Goal: Task Accomplishment & Management: Manage account settings

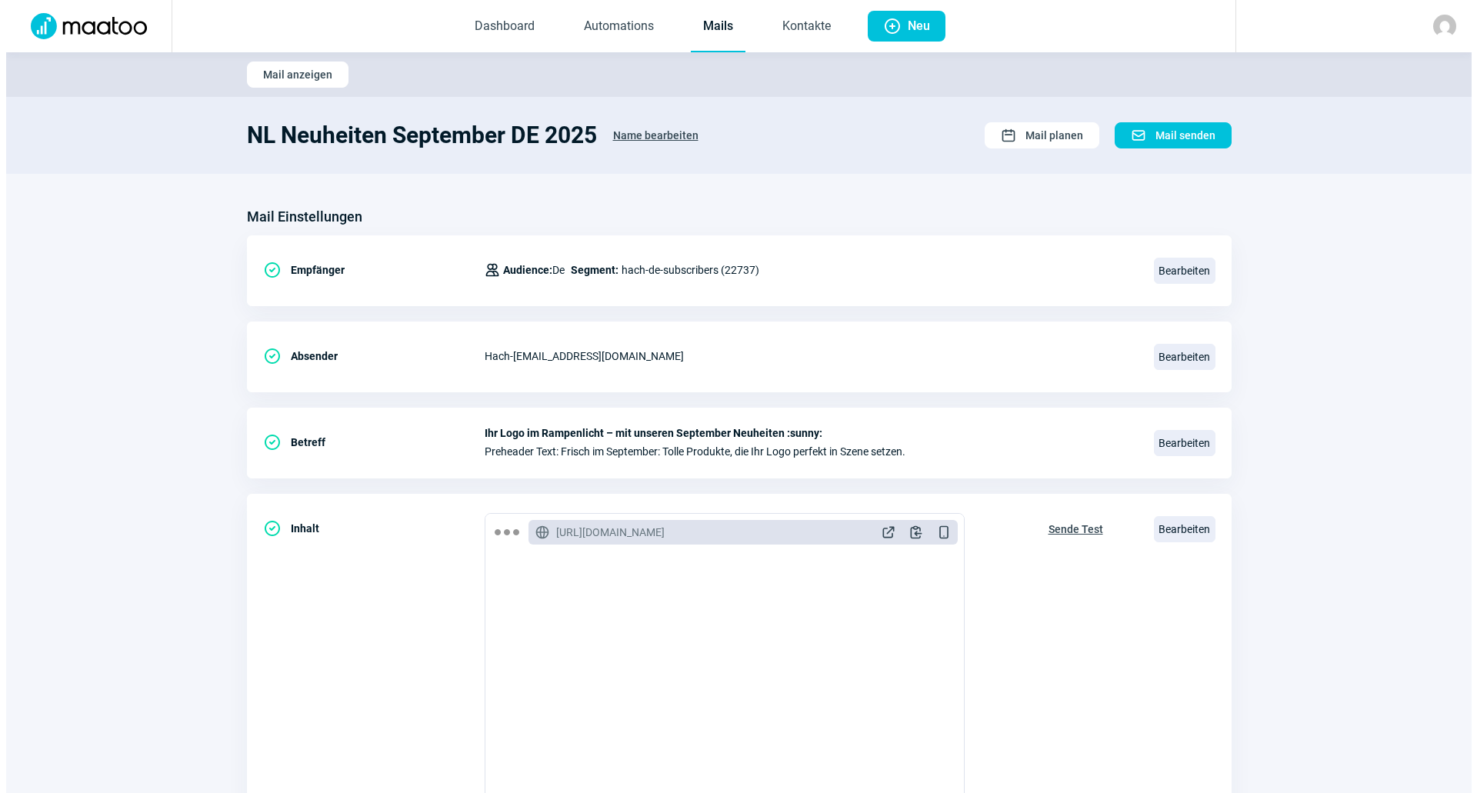
scroll to position [205, 0]
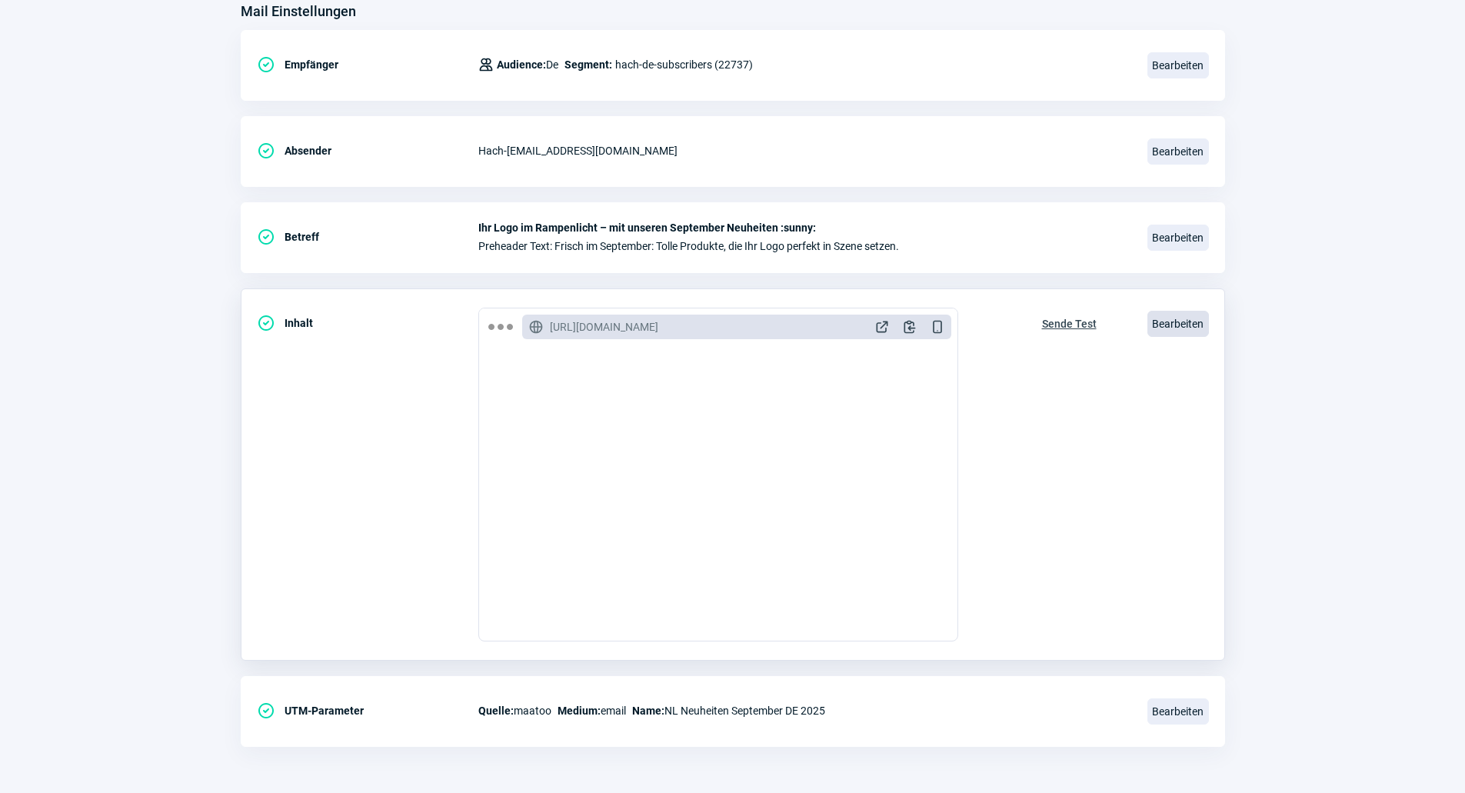
click at [1178, 328] on span "Bearbeiten" at bounding box center [1179, 324] width 62 height 26
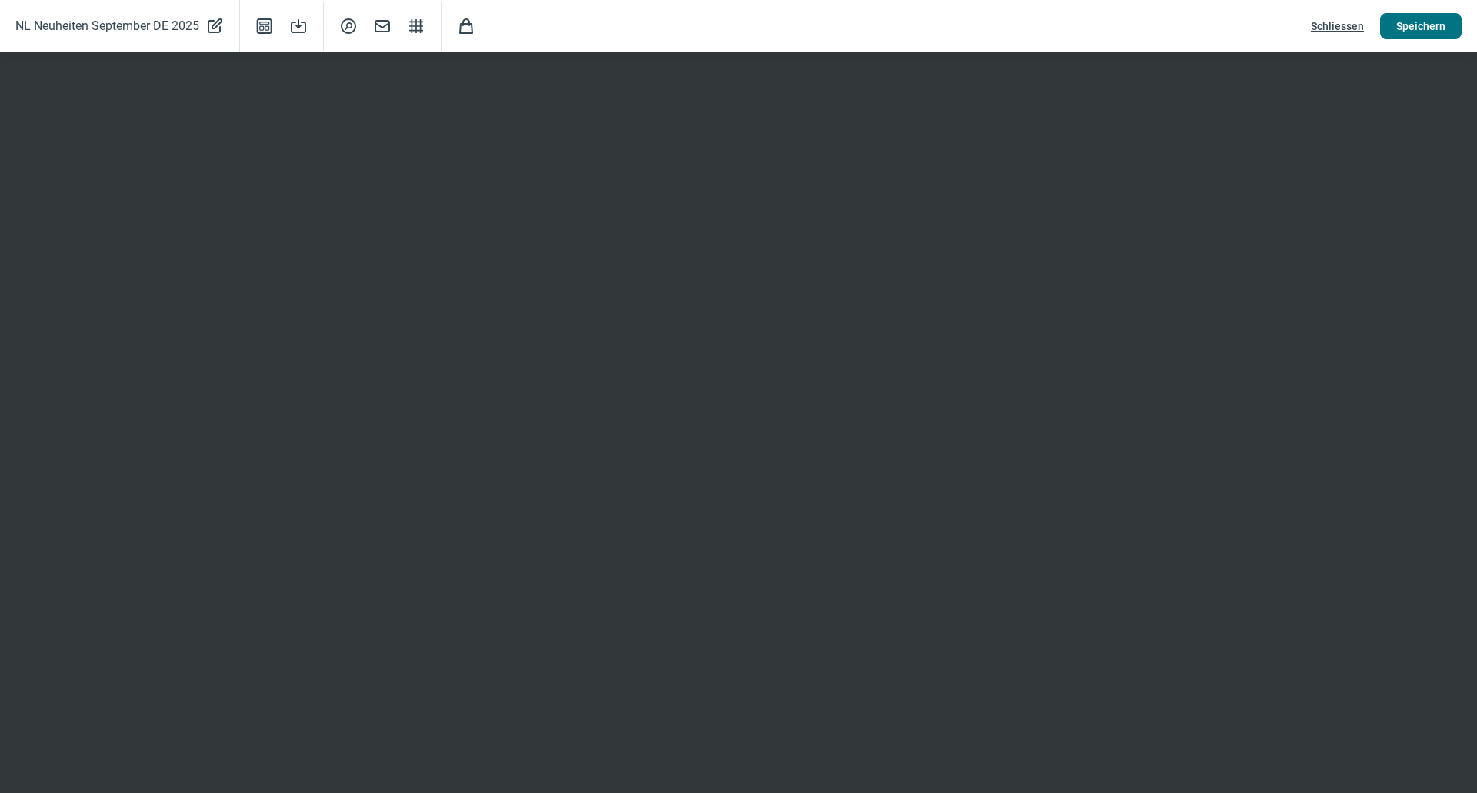
click at [1411, 15] on span "Speichern" at bounding box center [1420, 26] width 49 height 25
click at [1412, 25] on span "Speichern" at bounding box center [1420, 26] width 49 height 25
click at [1419, 29] on span "Speichern" at bounding box center [1420, 26] width 49 height 25
click at [1360, 30] on span "Schliessen" at bounding box center [1337, 26] width 53 height 25
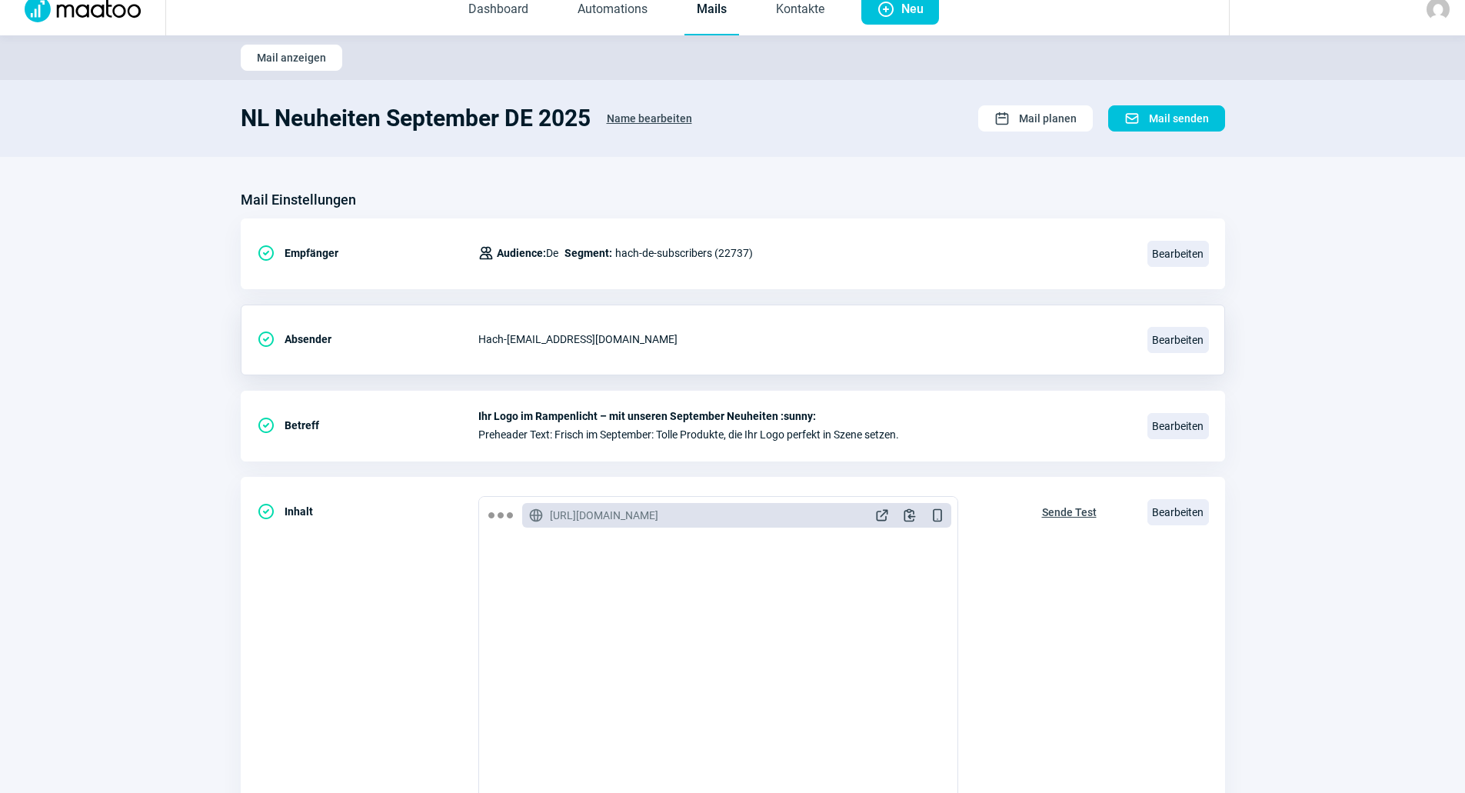
scroll to position [0, 0]
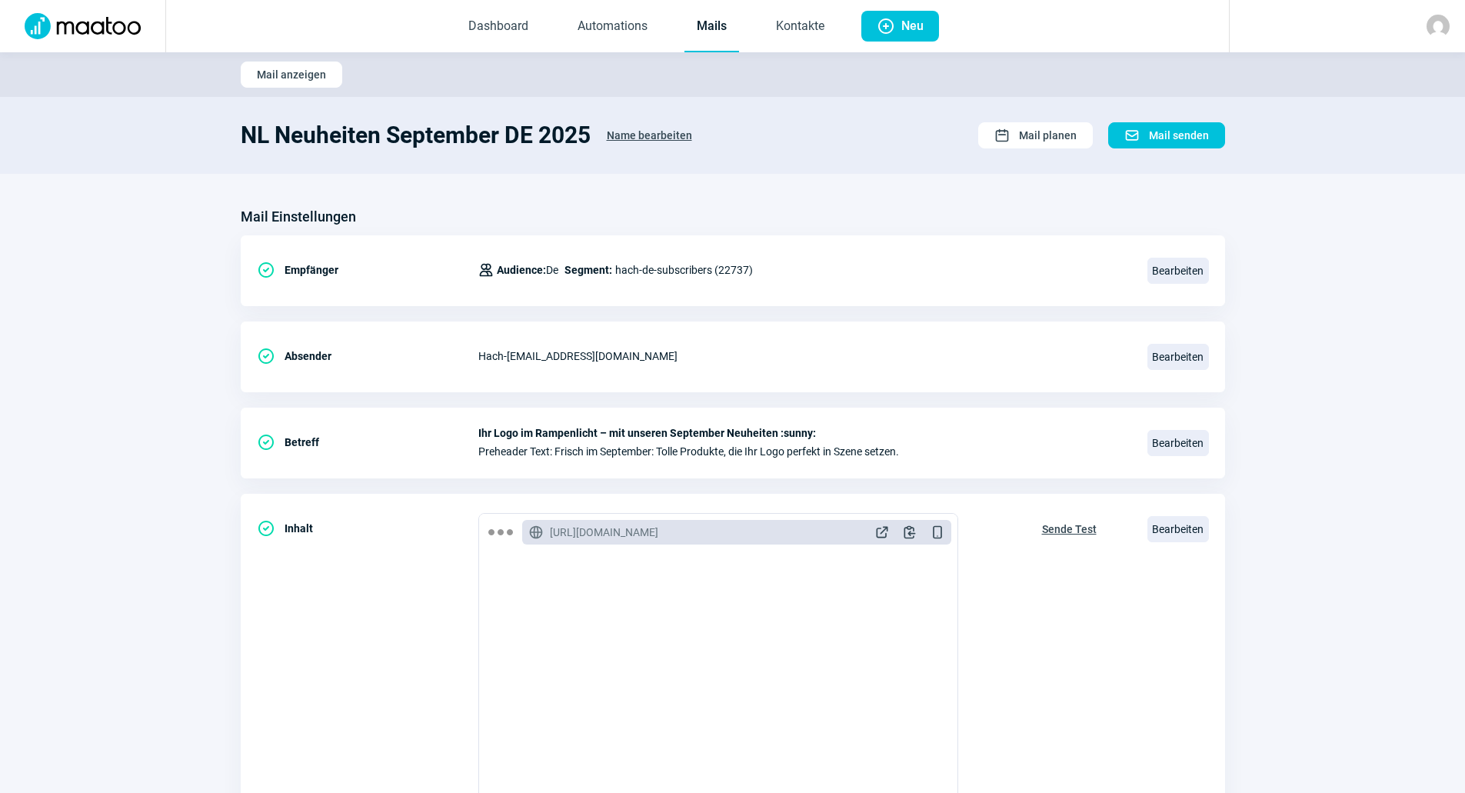
click at [731, 21] on link "Mails" at bounding box center [712, 27] width 55 height 51
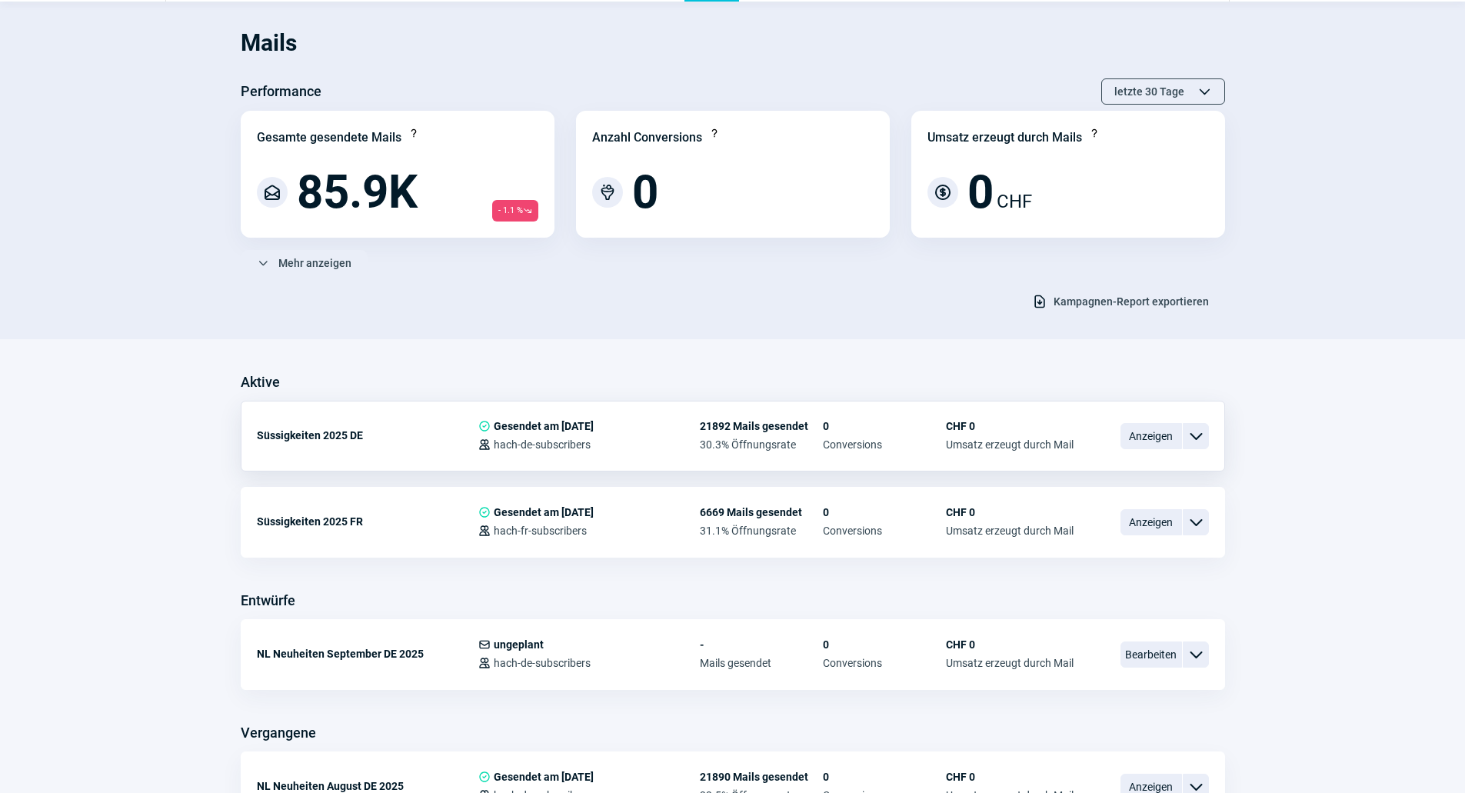
scroll to position [77, 0]
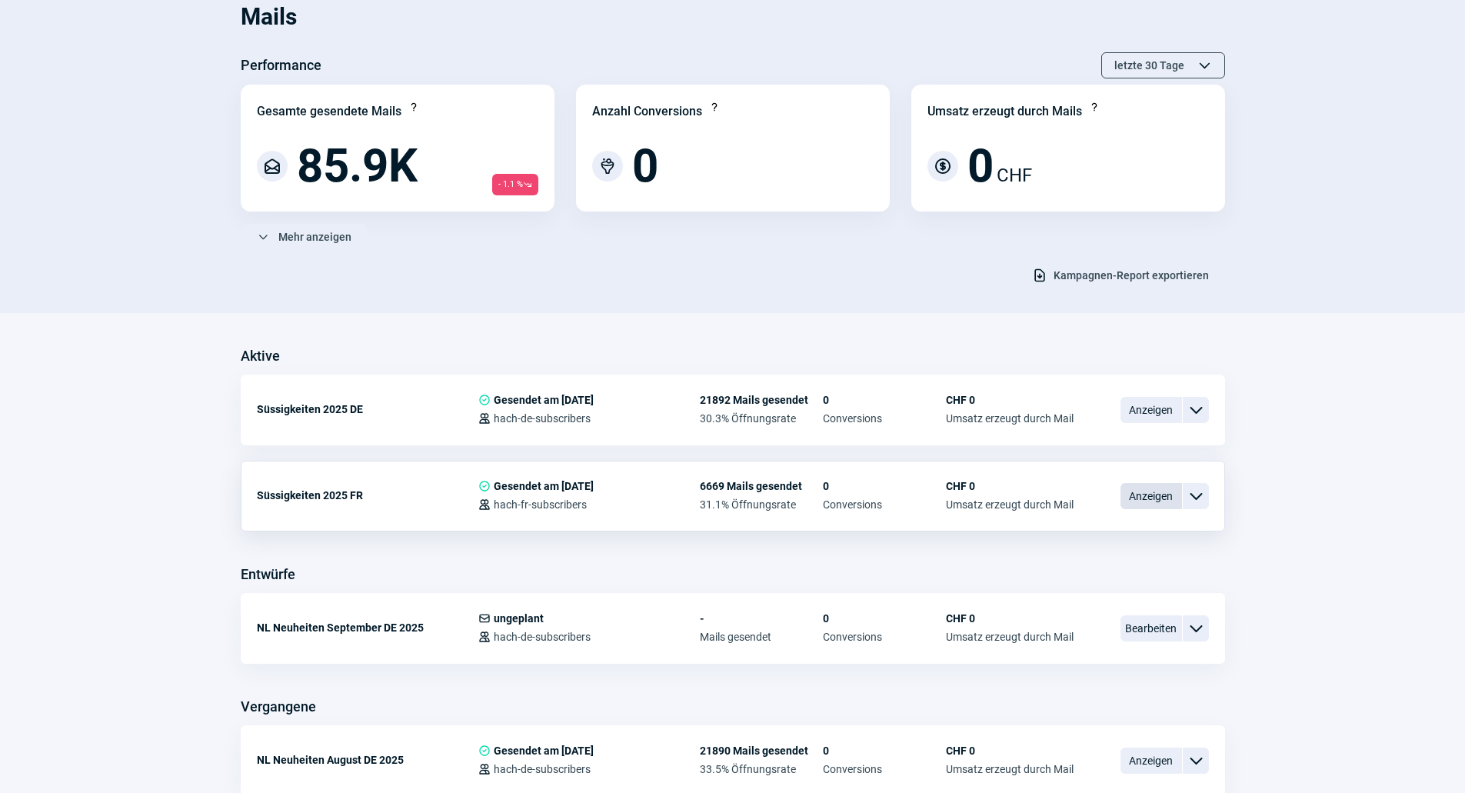
click at [1155, 495] on span "Anzeigen" at bounding box center [1152, 496] width 62 height 26
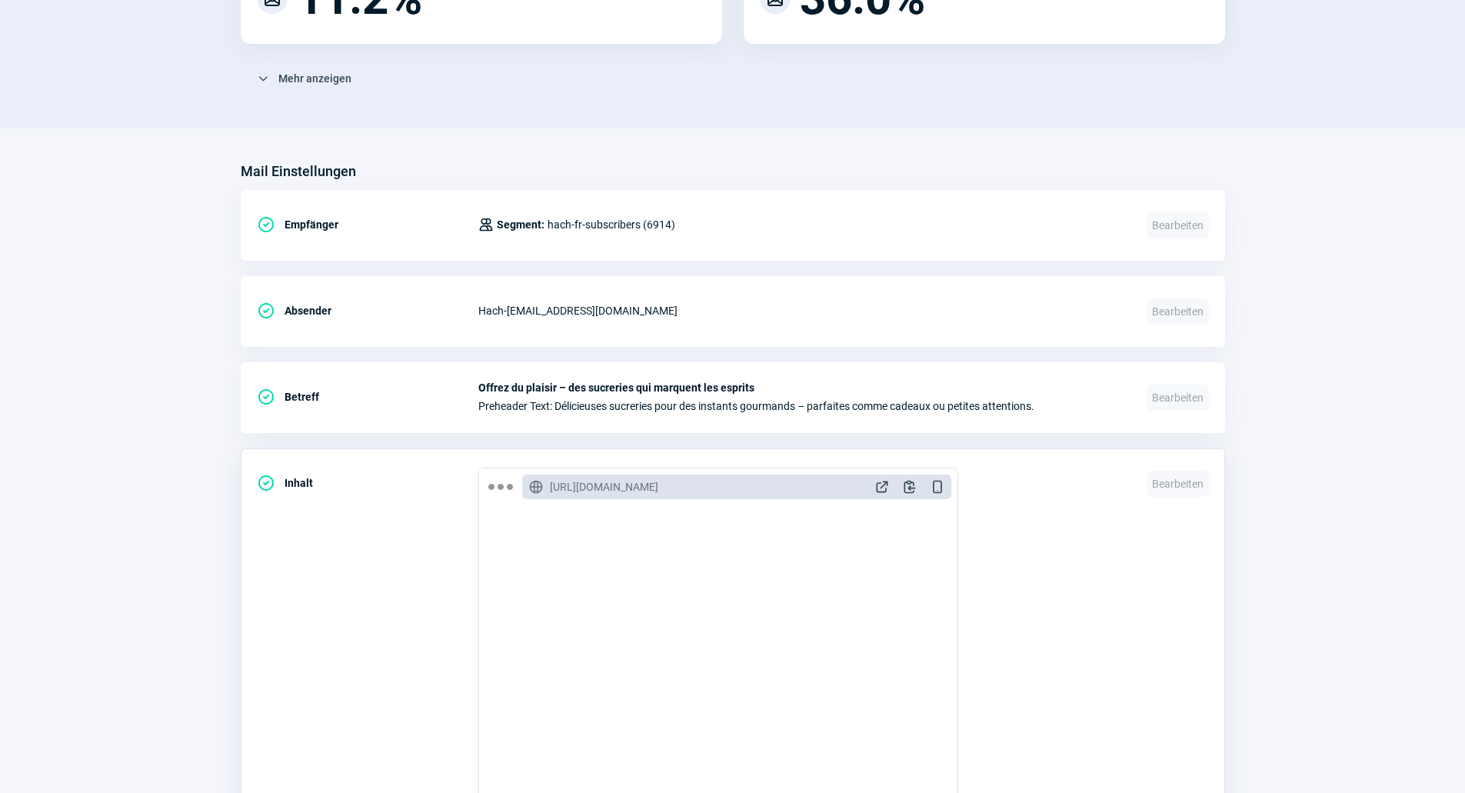
scroll to position [462, 0]
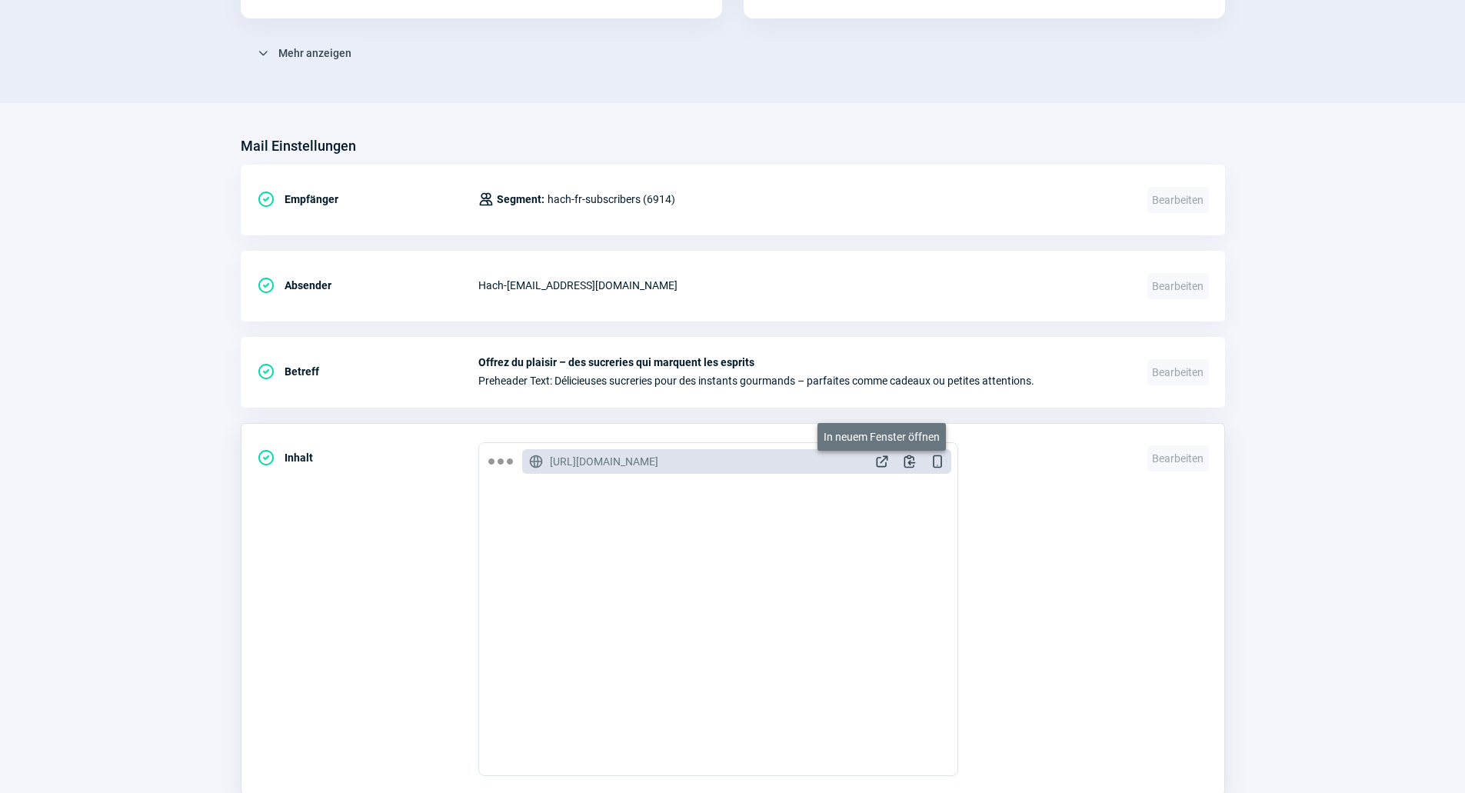
click at [882, 464] on span "ExternalLink icon" at bounding box center [882, 461] width 15 height 15
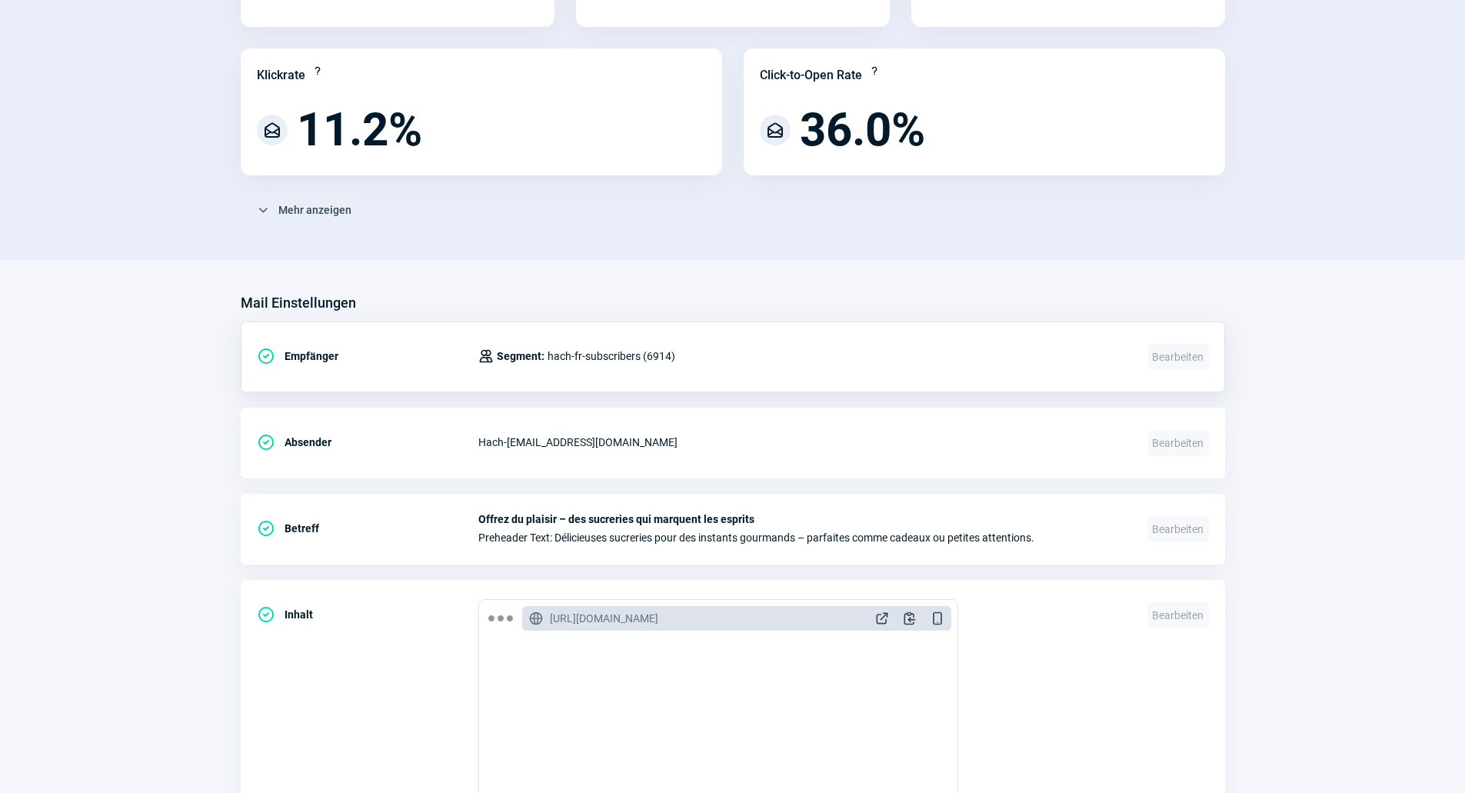
scroll to position [0, 0]
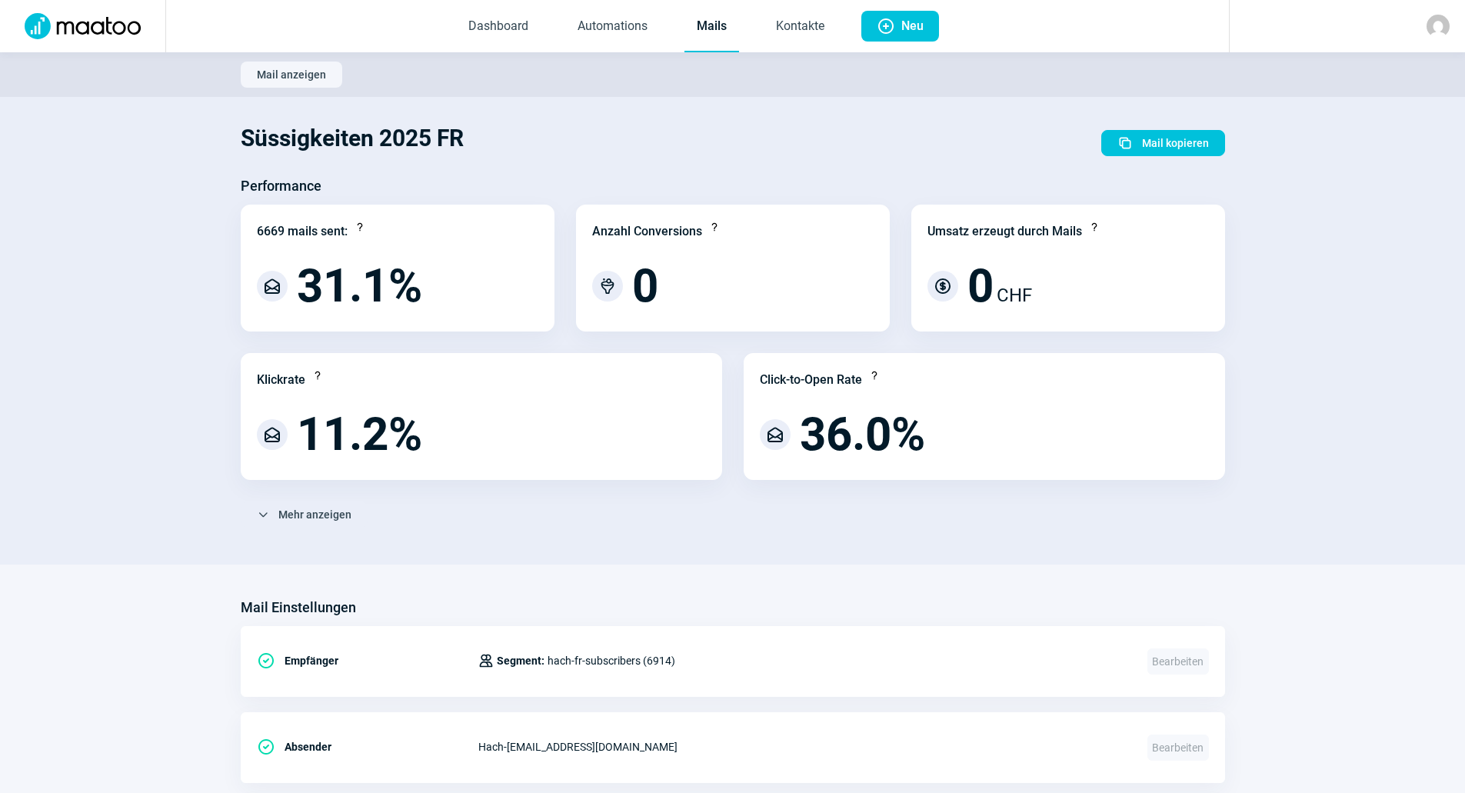
click at [710, 35] on link "Mails" at bounding box center [712, 27] width 55 height 51
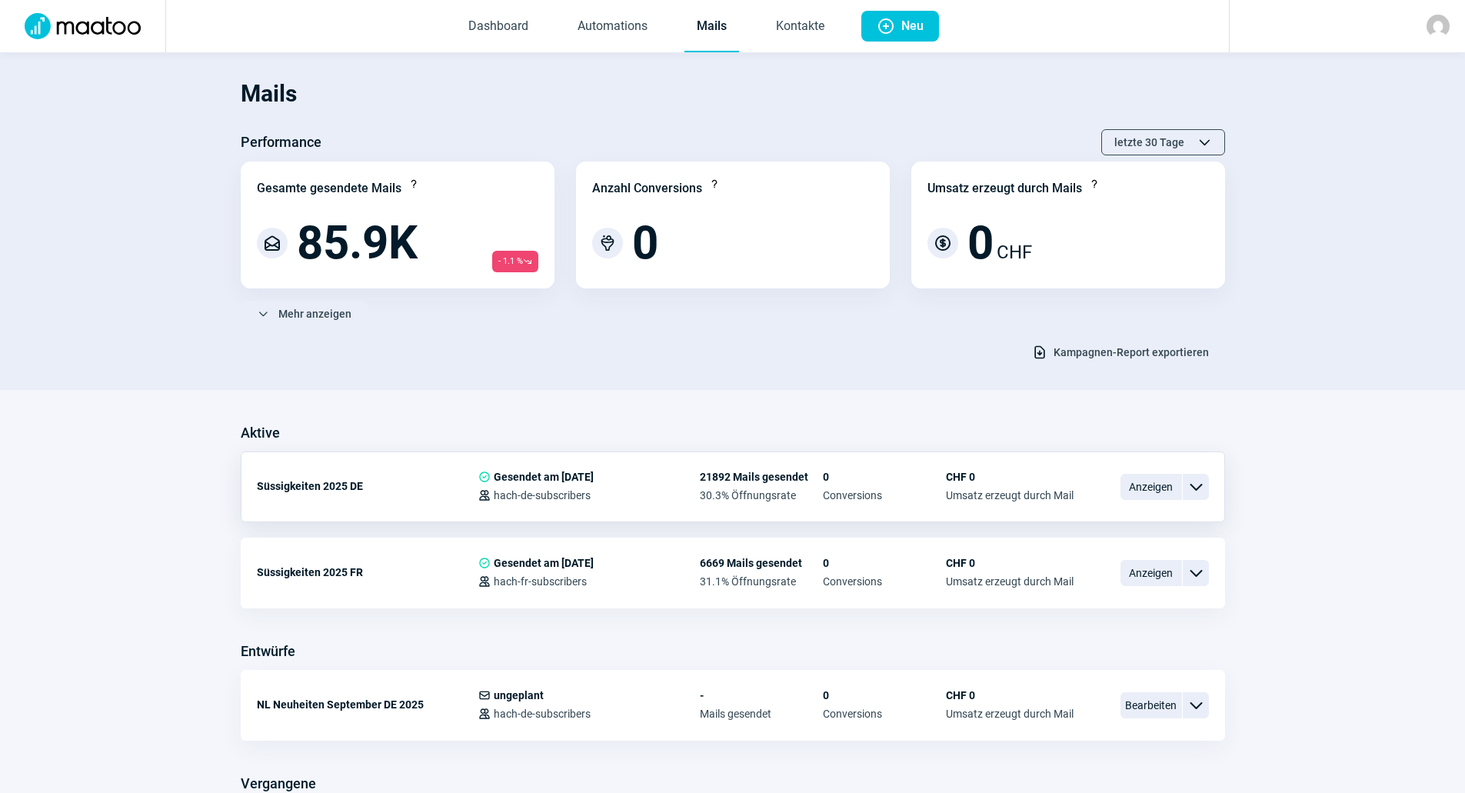
scroll to position [308, 0]
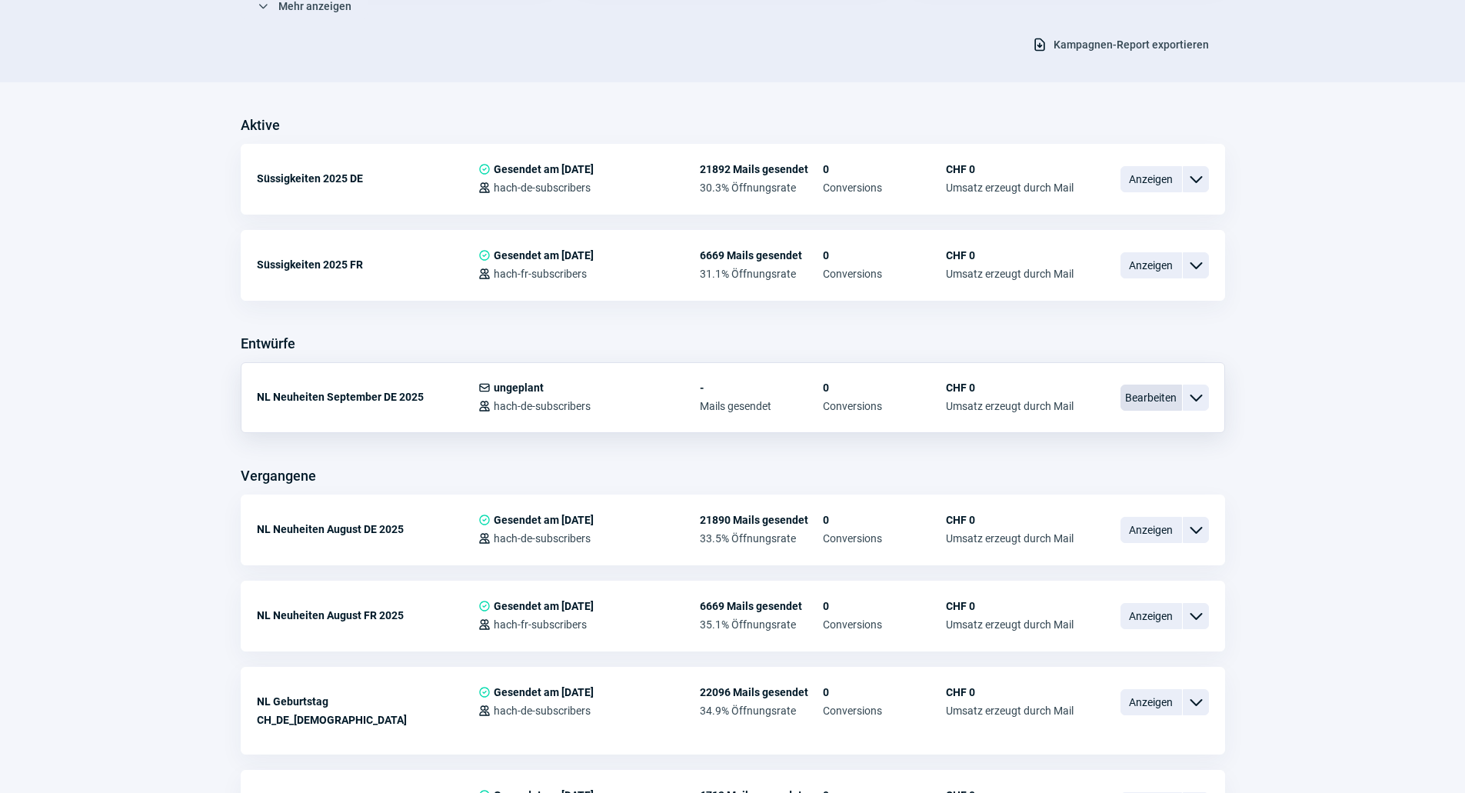
click at [1145, 392] on span "Bearbeiten" at bounding box center [1152, 398] width 62 height 26
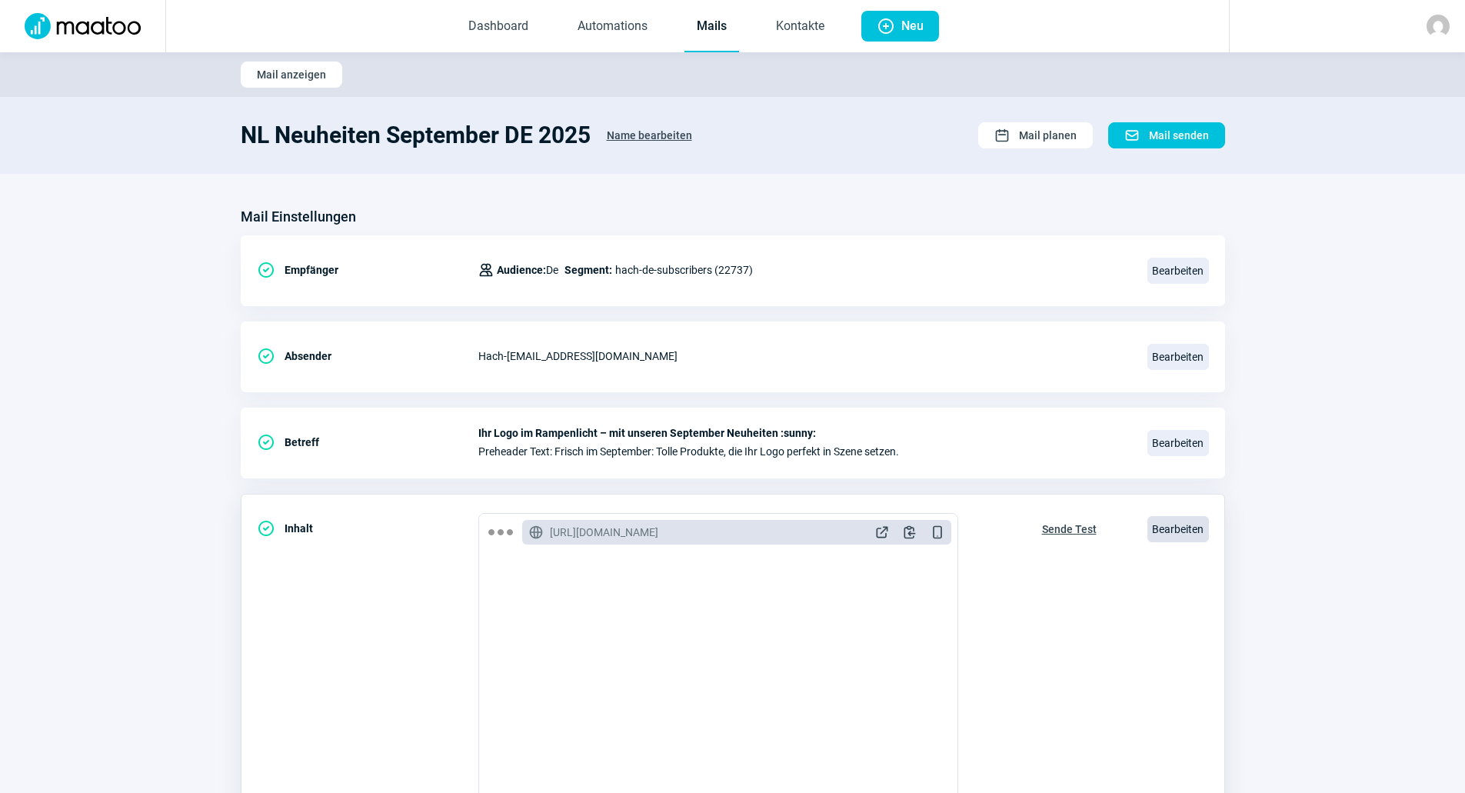
click at [1191, 538] on span "Bearbeiten" at bounding box center [1179, 529] width 62 height 26
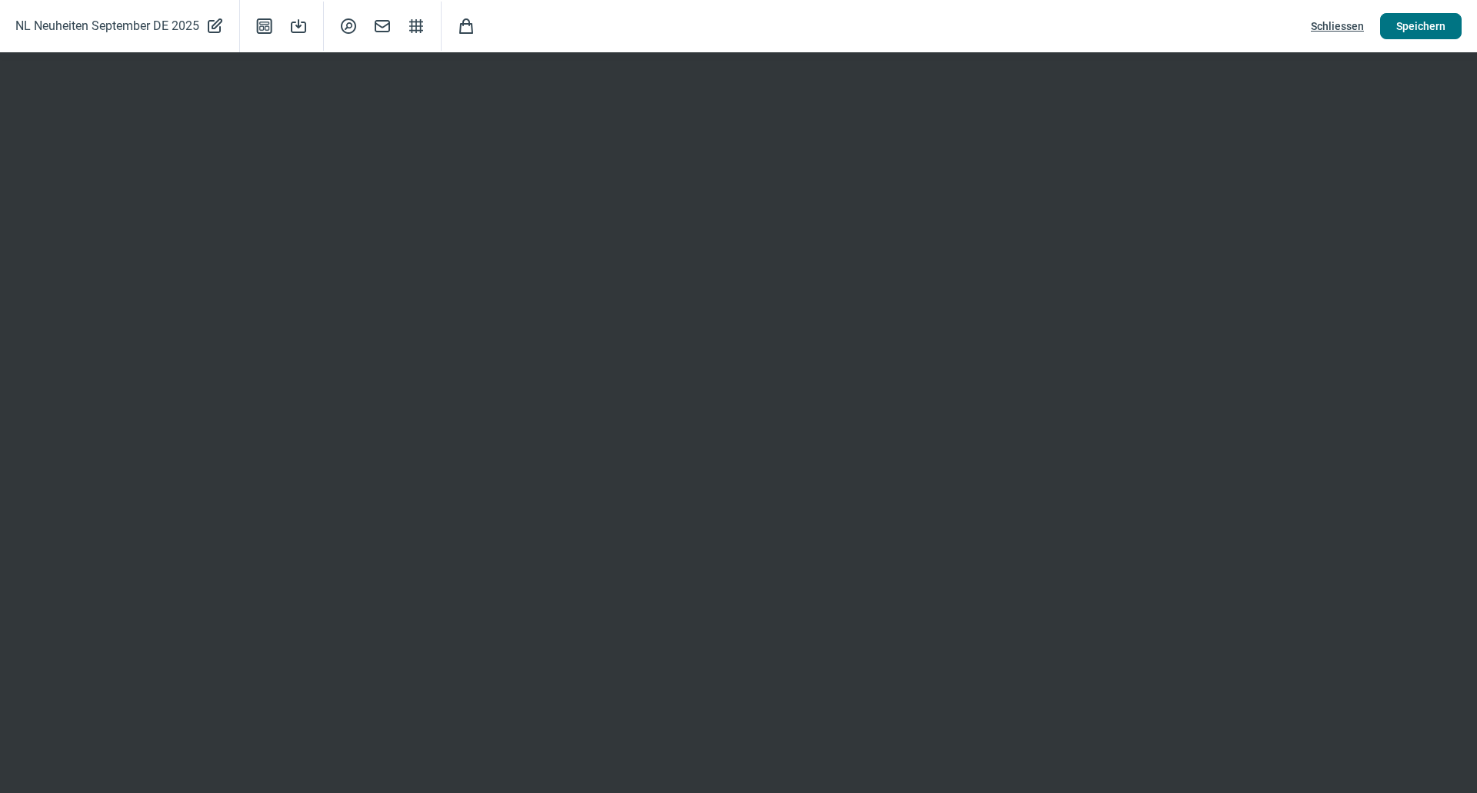
click at [1408, 30] on span "Speichern" at bounding box center [1420, 26] width 49 height 25
click at [1414, 24] on span "Speichern" at bounding box center [1420, 26] width 49 height 25
click at [1438, 19] on span "Speichern" at bounding box center [1420, 26] width 49 height 25
click at [1436, 31] on span "Speichern" at bounding box center [1420, 26] width 49 height 25
click at [1345, 21] on span "Schliessen" at bounding box center [1337, 26] width 53 height 25
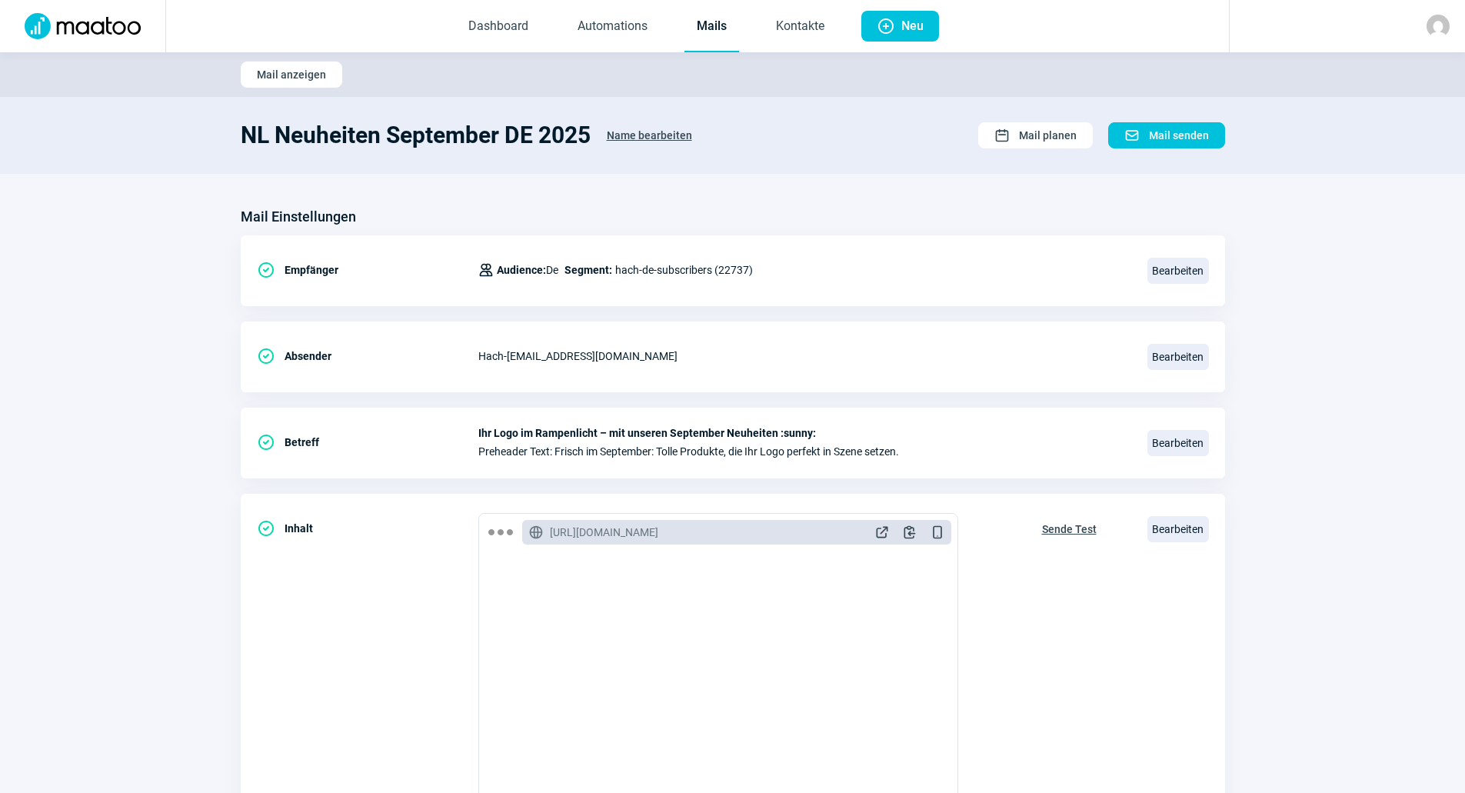
click at [701, 26] on link "Mails" at bounding box center [712, 27] width 55 height 51
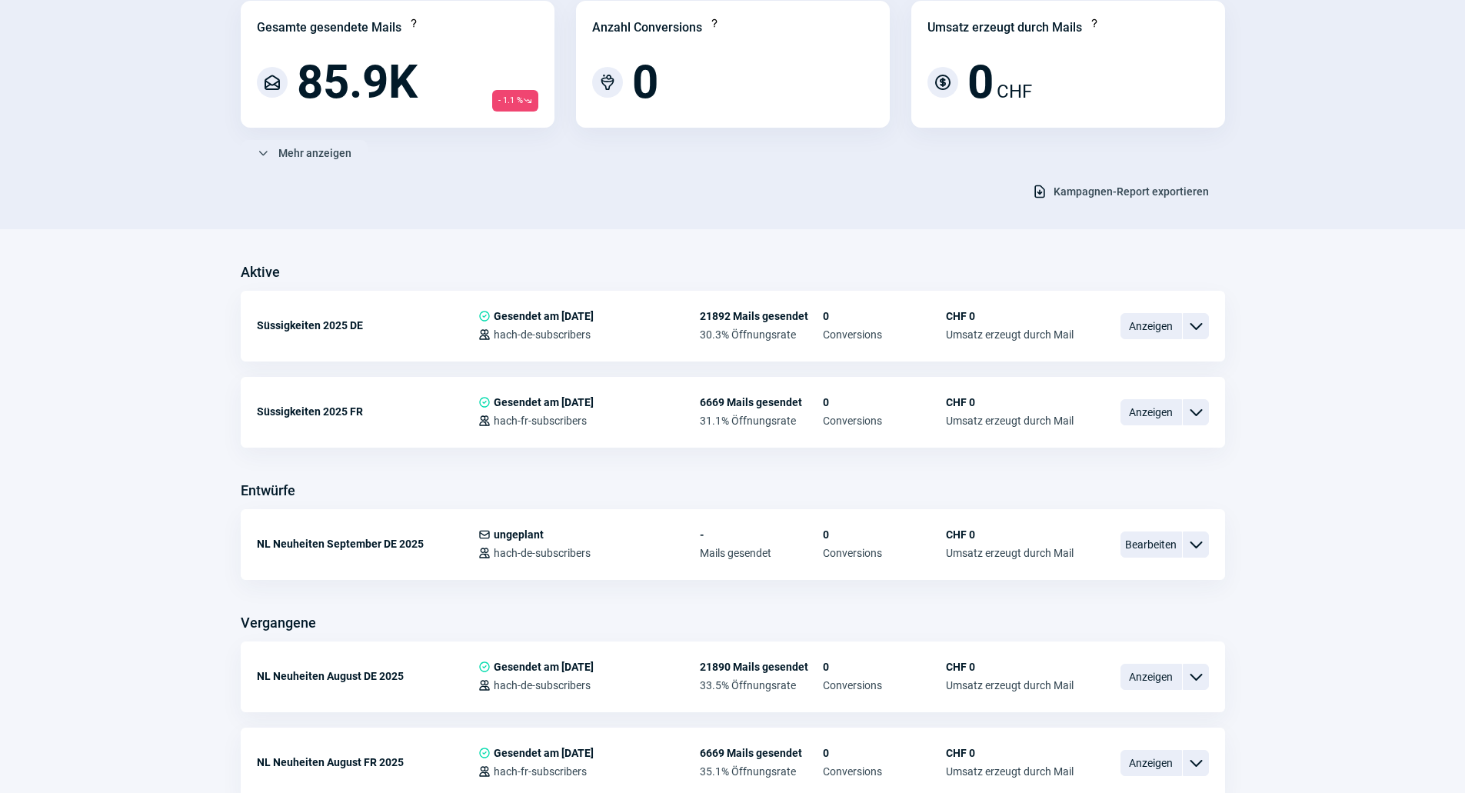
scroll to position [231, 0]
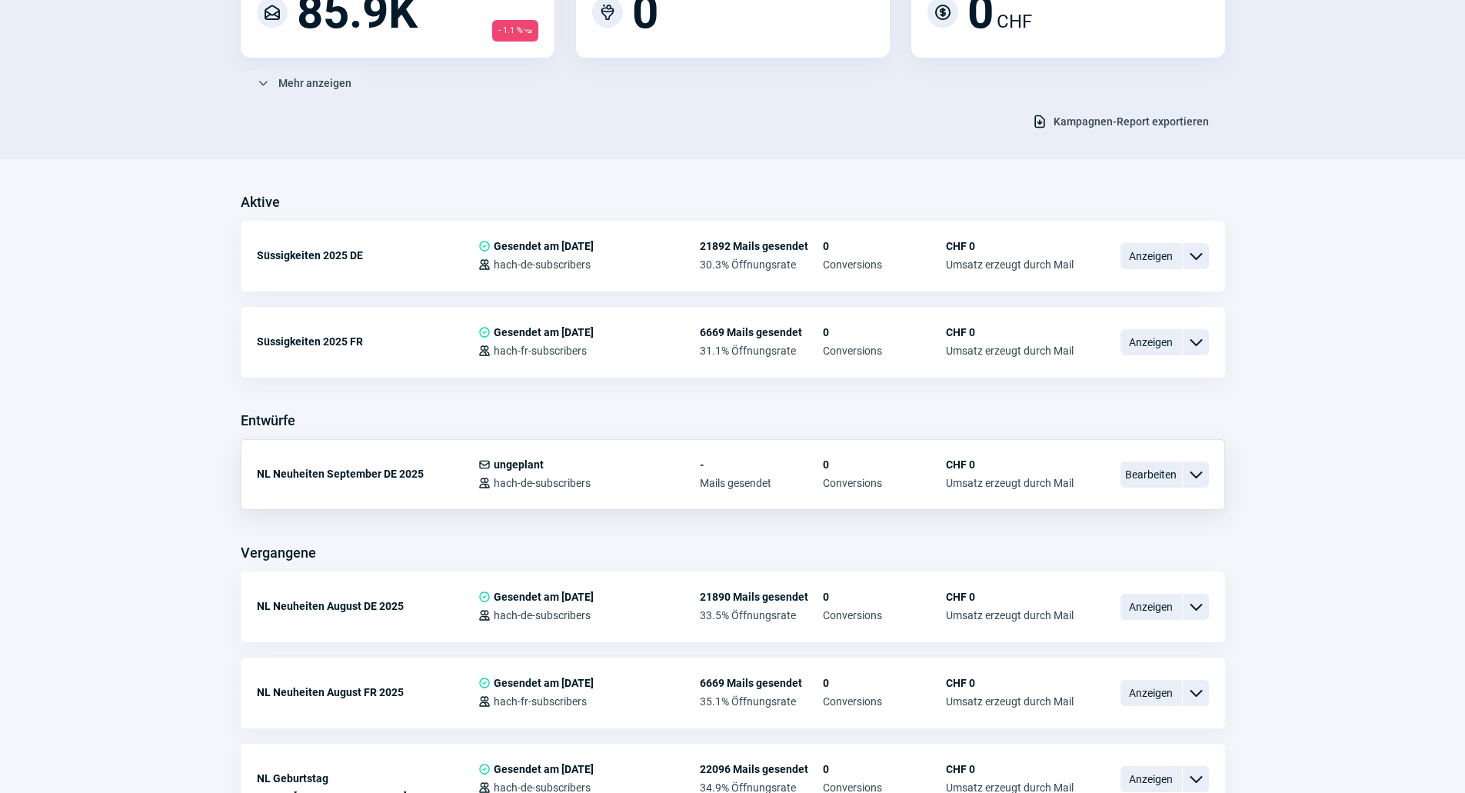
click at [1192, 472] on span "ChevronDown icon" at bounding box center [1196, 474] width 18 height 18
drag, startPoint x: 1142, startPoint y: 532, endPoint x: 1282, endPoint y: 545, distance: 140.7
click at [1192, 472] on span "ChevronDown icon" at bounding box center [1196, 474] width 18 height 18
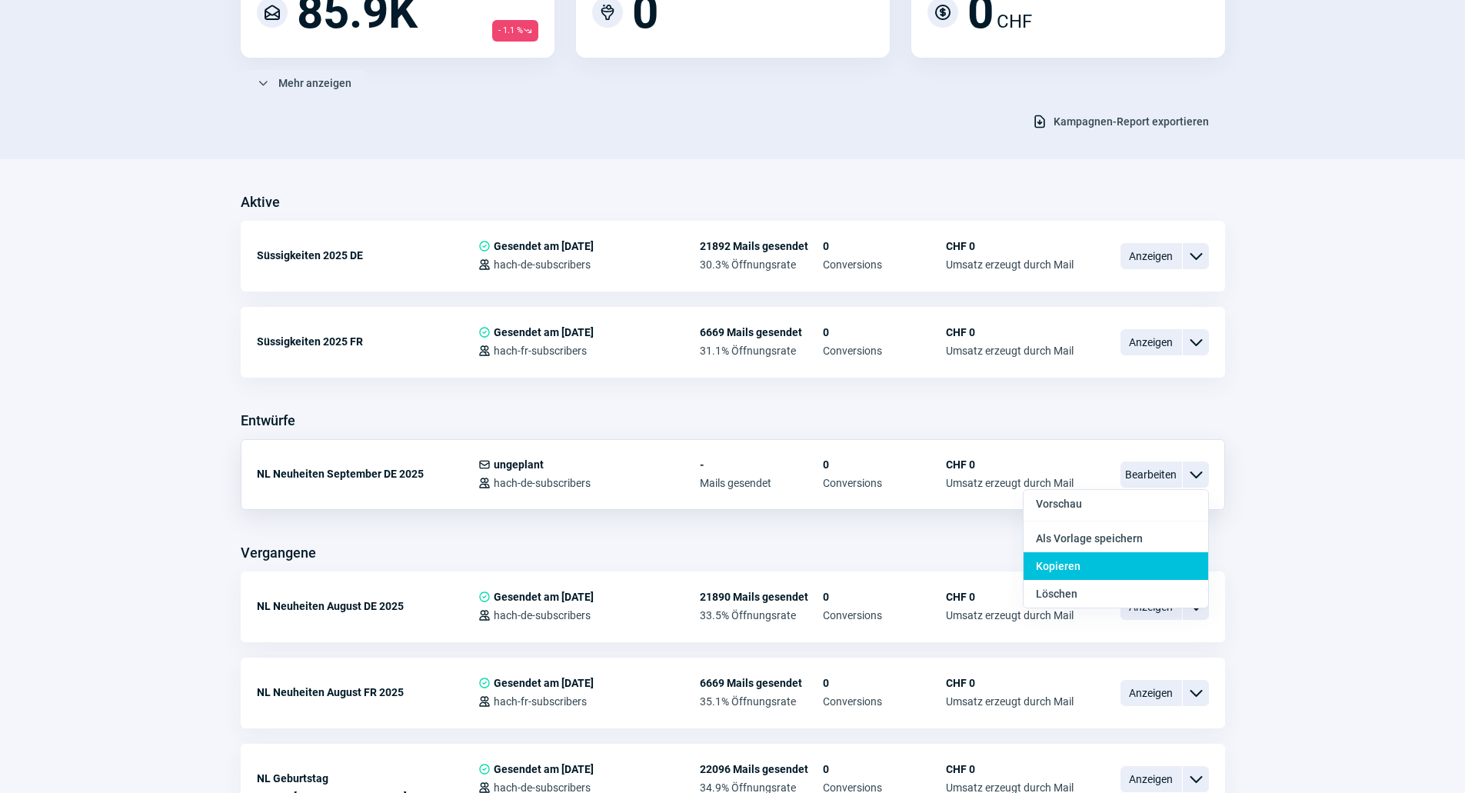
click at [1113, 560] on div "Kopieren" at bounding box center [1116, 566] width 185 height 28
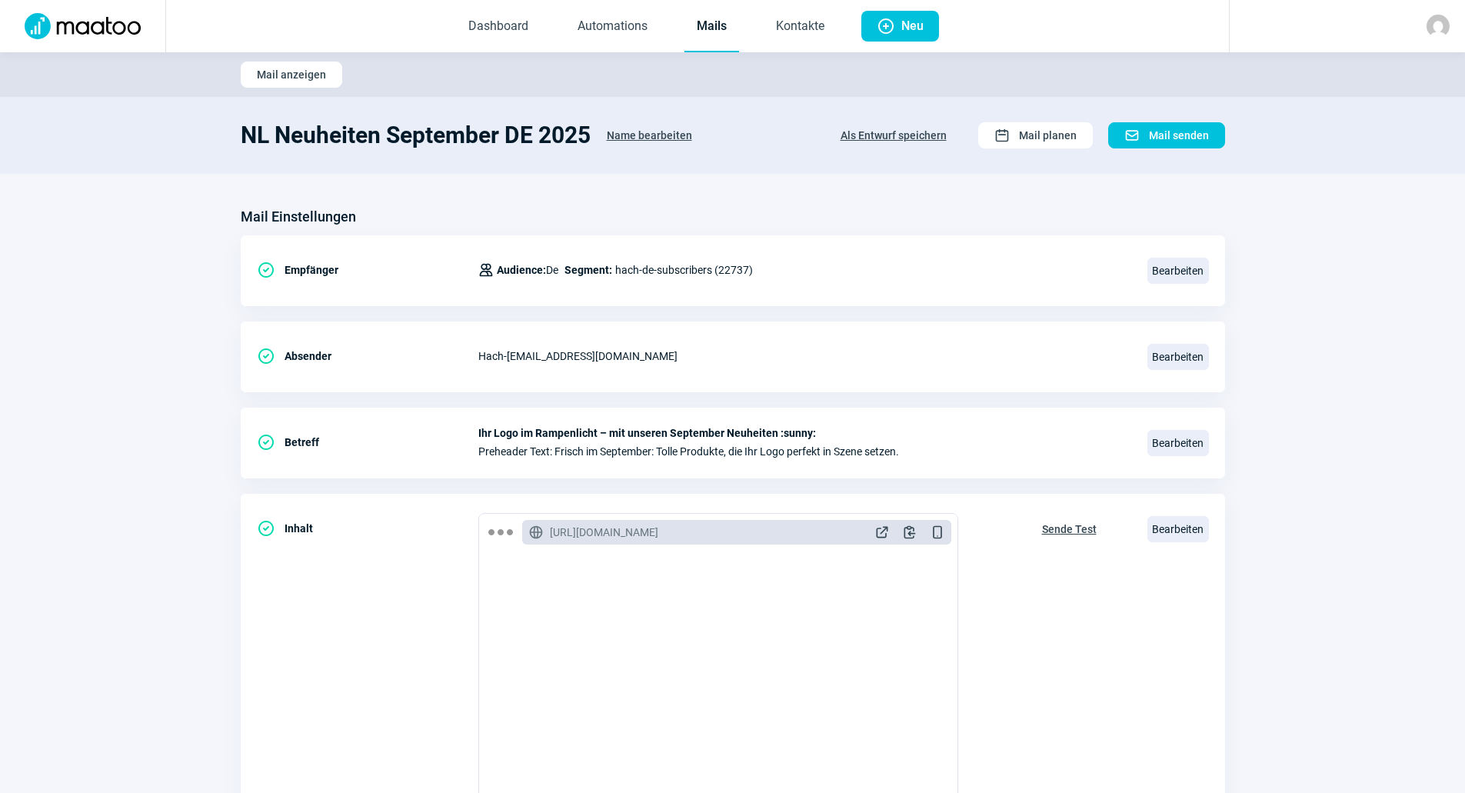
click at [646, 135] on span "Name bearbeiten" at bounding box center [649, 135] width 85 height 25
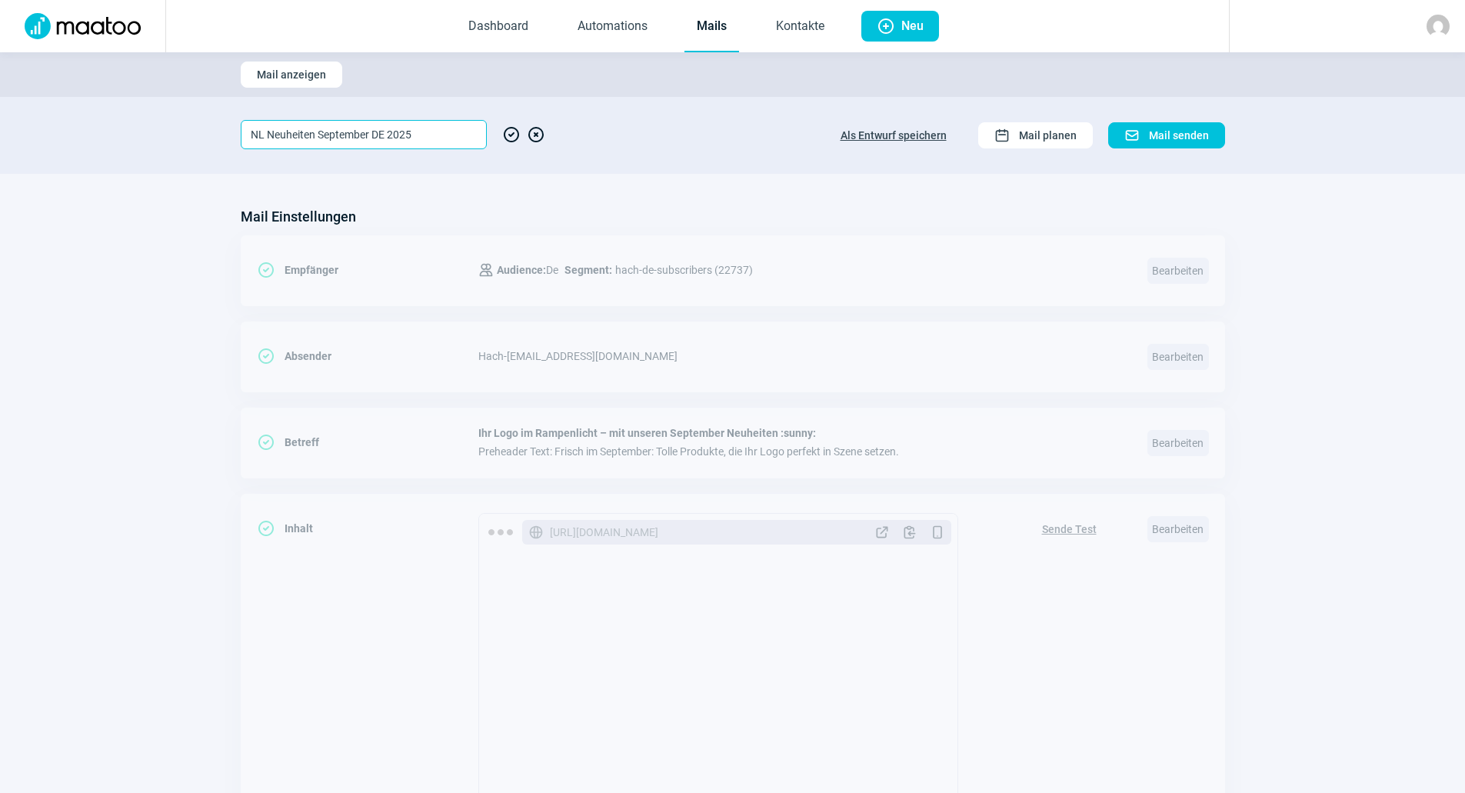
click at [389, 135] on input "NL Neuheiten September DE 2025" at bounding box center [364, 134] width 246 height 29
type input "NL Neuheiten September FR 2025"
click at [507, 133] on span "CheckCircle icon" at bounding box center [511, 134] width 18 height 29
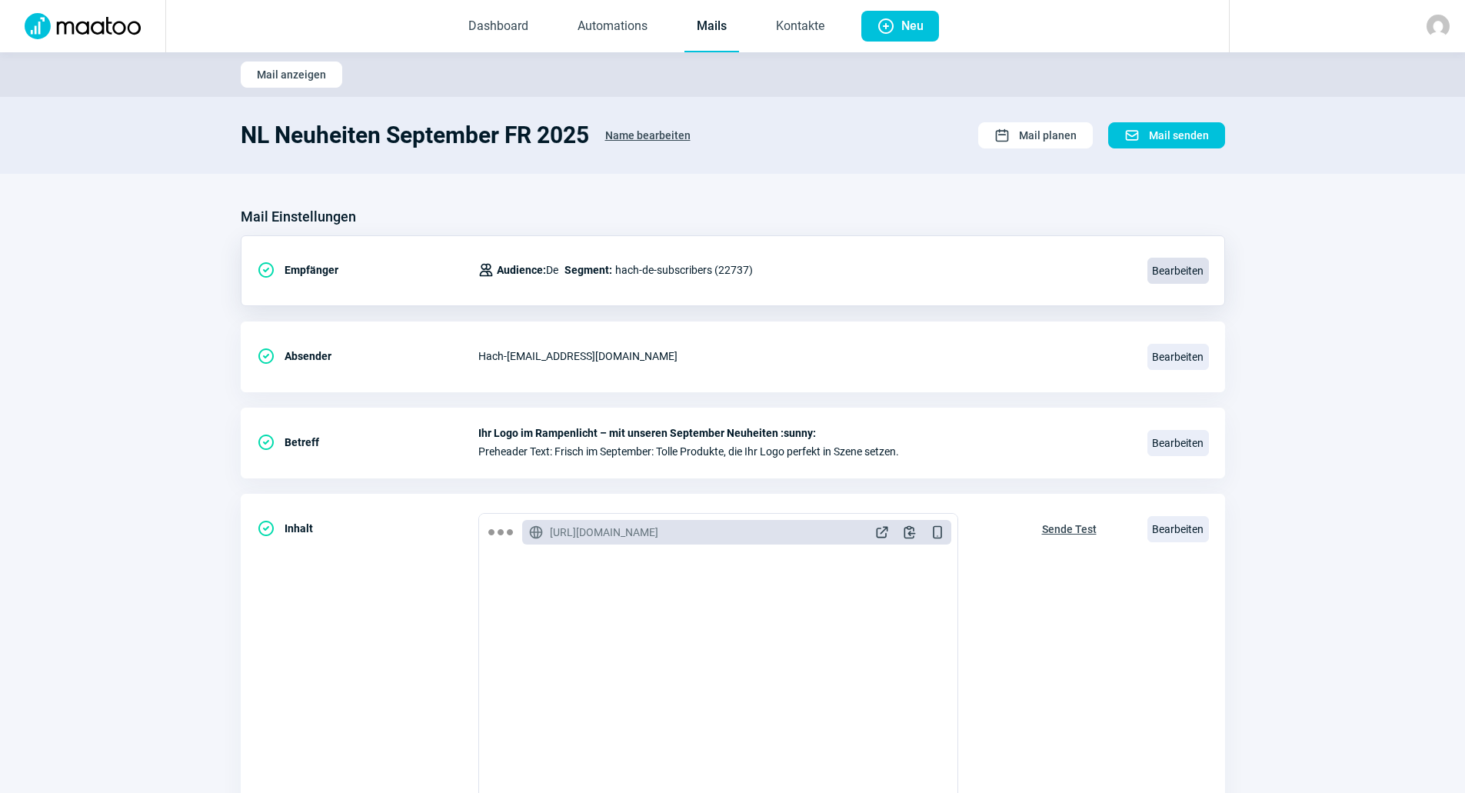
click at [1170, 275] on span "Bearbeiten" at bounding box center [1179, 271] width 62 height 26
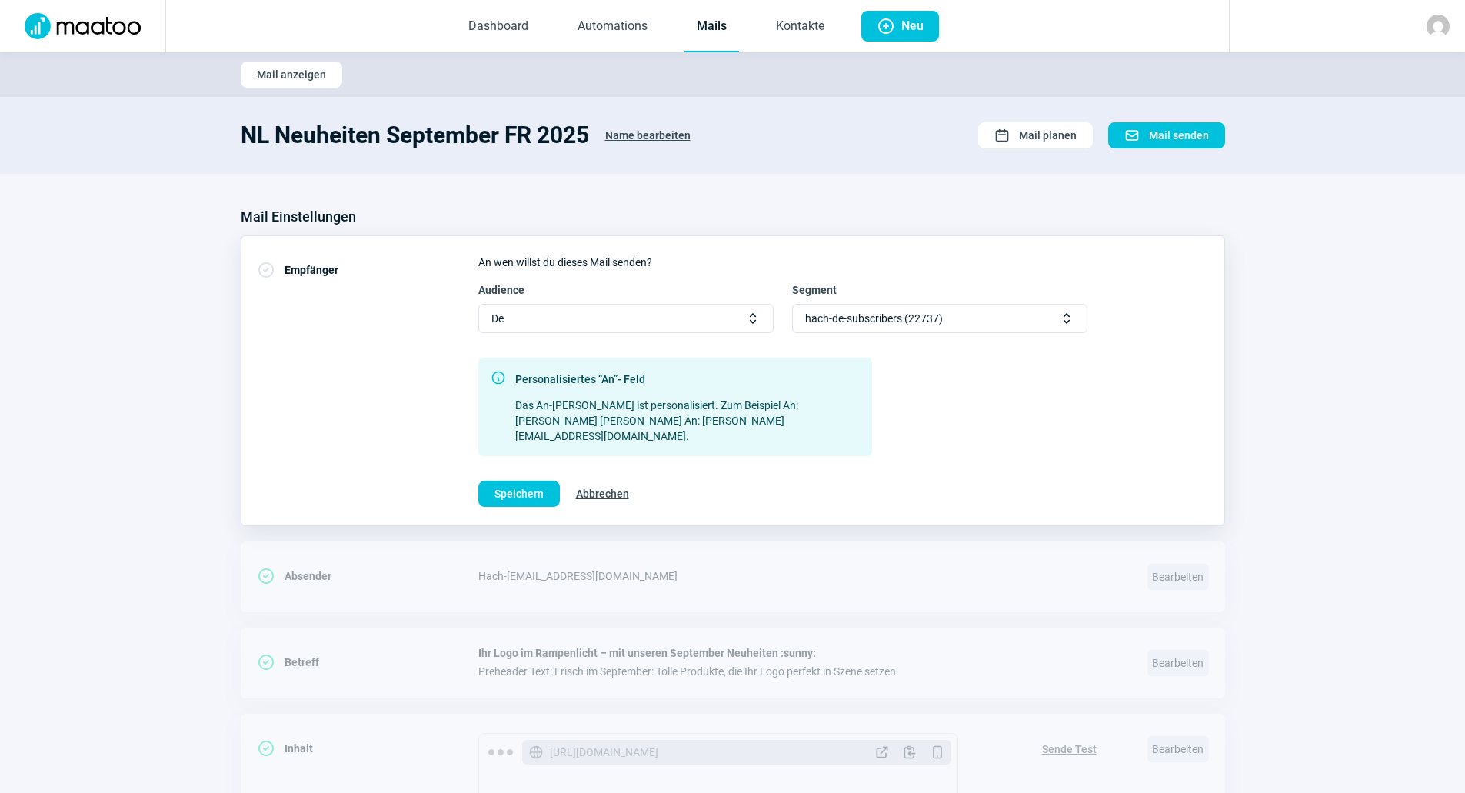
click at [597, 323] on div "De Selector icon" at bounding box center [625, 318] width 295 height 29
click at [584, 363] on div "Fr" at bounding box center [626, 372] width 294 height 25
click at [908, 322] on div "Select Selector icon" at bounding box center [939, 318] width 295 height 29
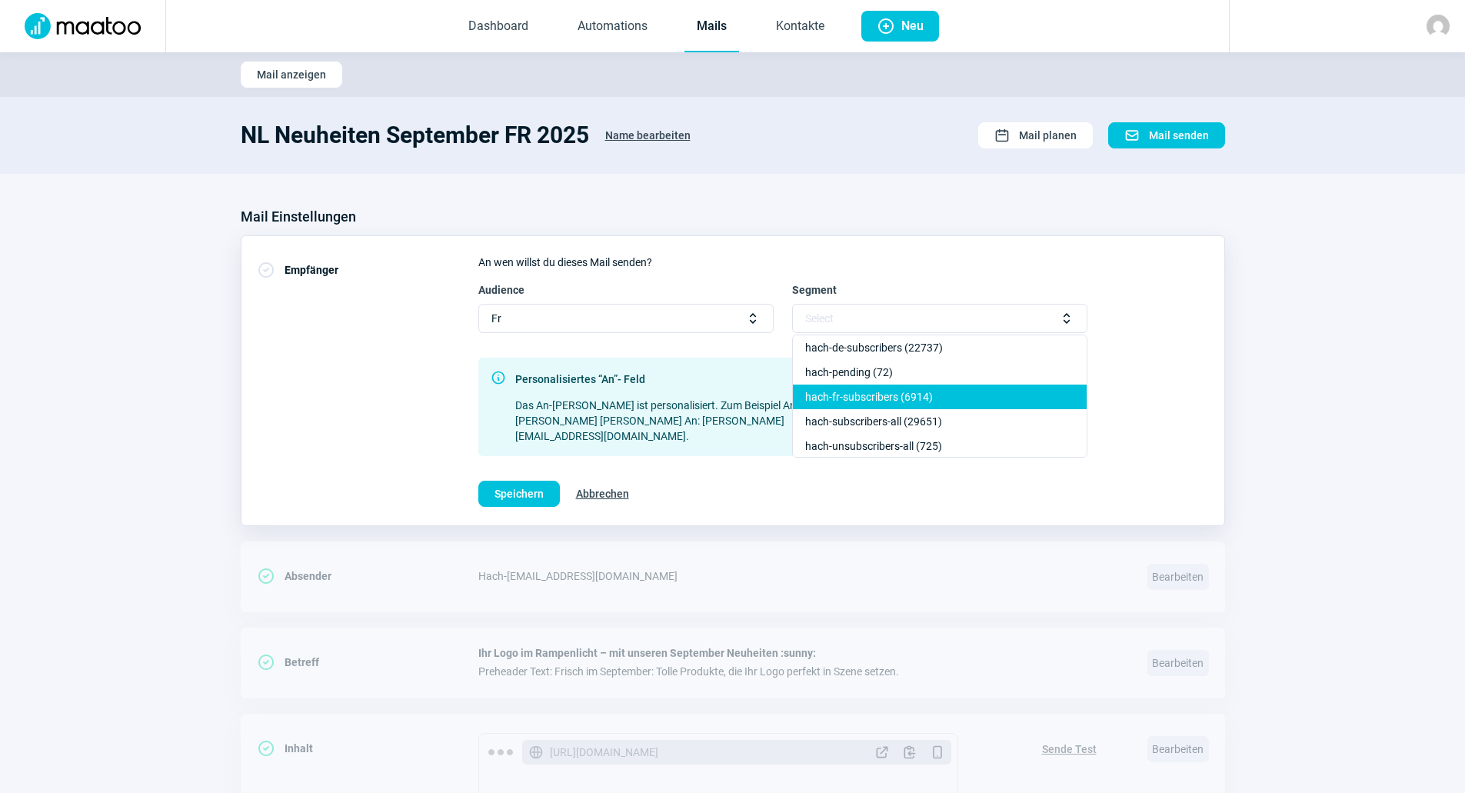
click at [925, 409] on div "hach-fr-subscribers (6914)" at bounding box center [940, 421] width 294 height 25
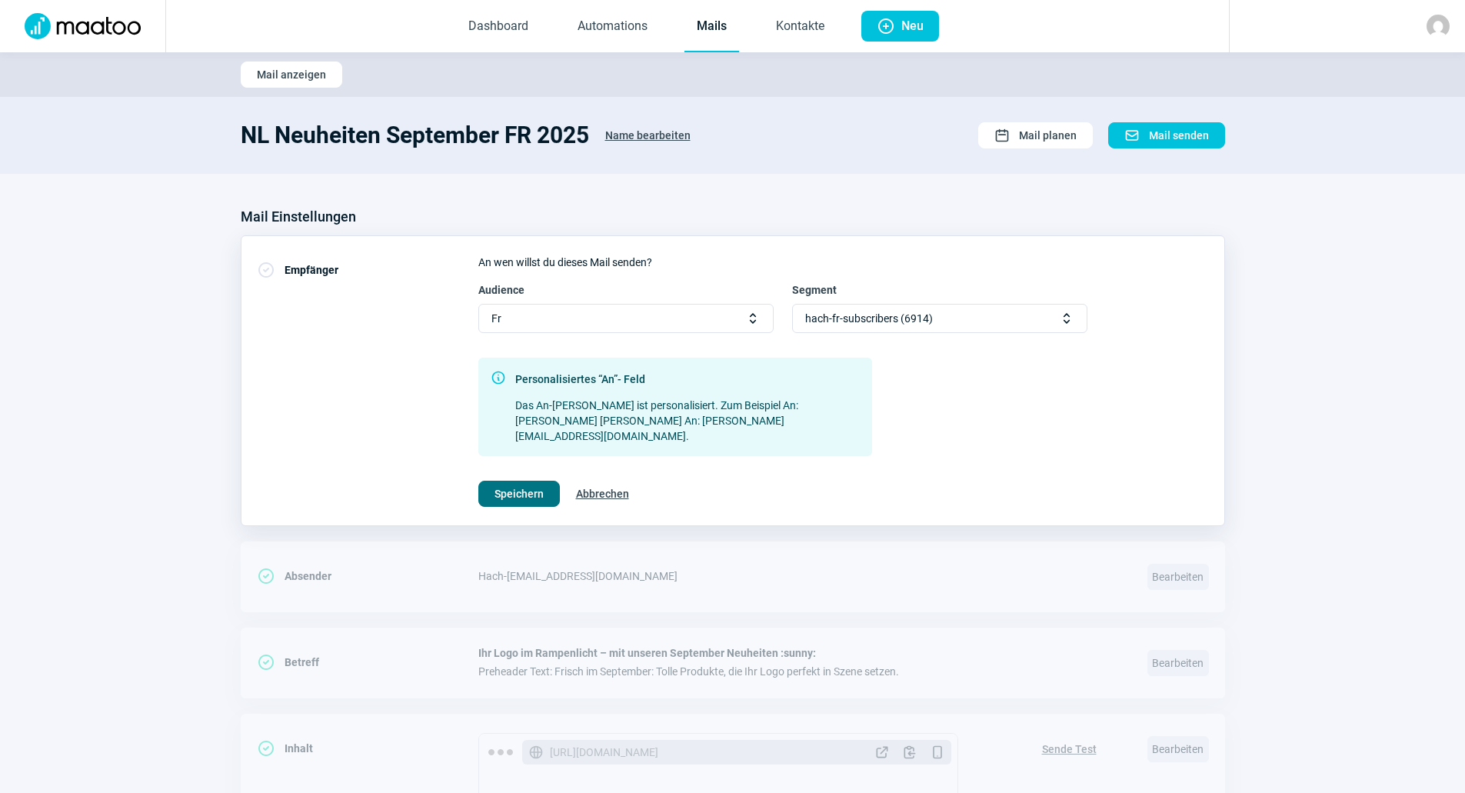
click at [526, 482] on span "Speichern" at bounding box center [519, 494] width 49 height 25
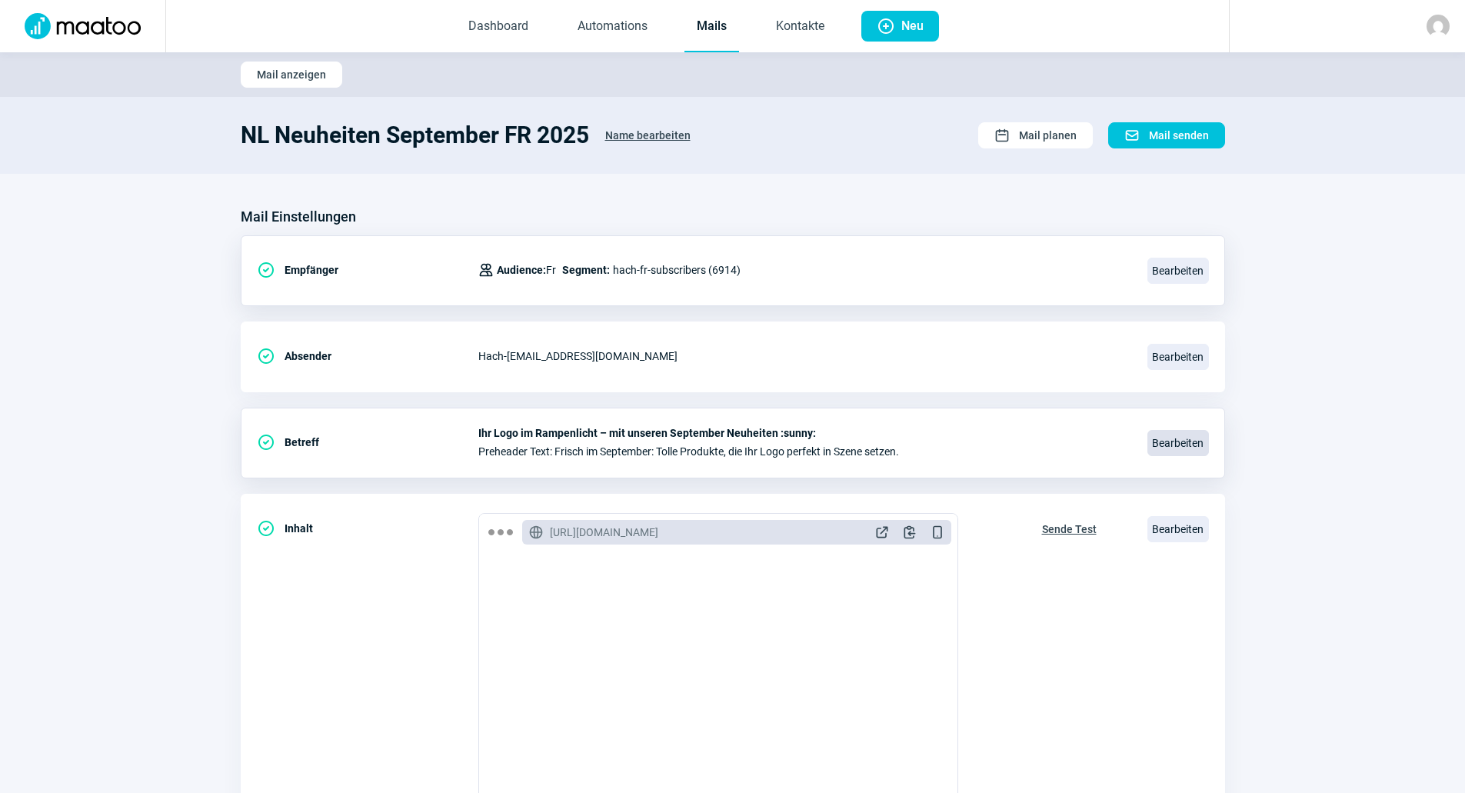
click at [1167, 435] on span "Bearbeiten" at bounding box center [1179, 443] width 62 height 26
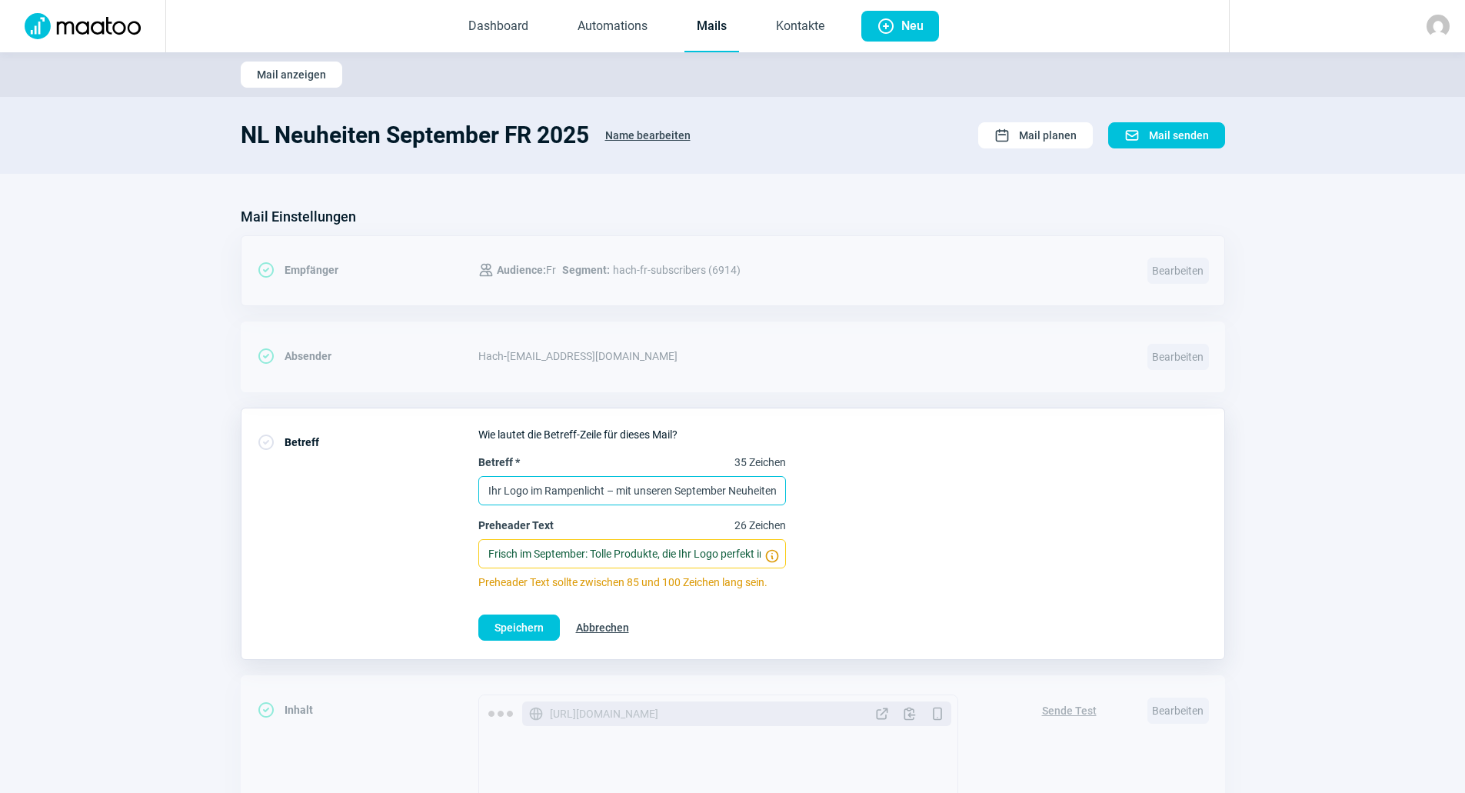
click at [538, 489] on input "Ihr Logo im Rampenlicht – mit unseren September Neuheiten :sunny:" at bounding box center [632, 490] width 308 height 29
click at [517, 482] on input "Ihr Logo im Rampenlicht – mit unseren September Neuheiten :sunny:" at bounding box center [632, 490] width 308 height 29
paste input "Votre logo sous les feux de [PERSON_NAME] – avec nos nouveautés de septembre"
type input "Votre logo sous les feux de [PERSON_NAME] – avec nos nouveautés de septembre :s…"
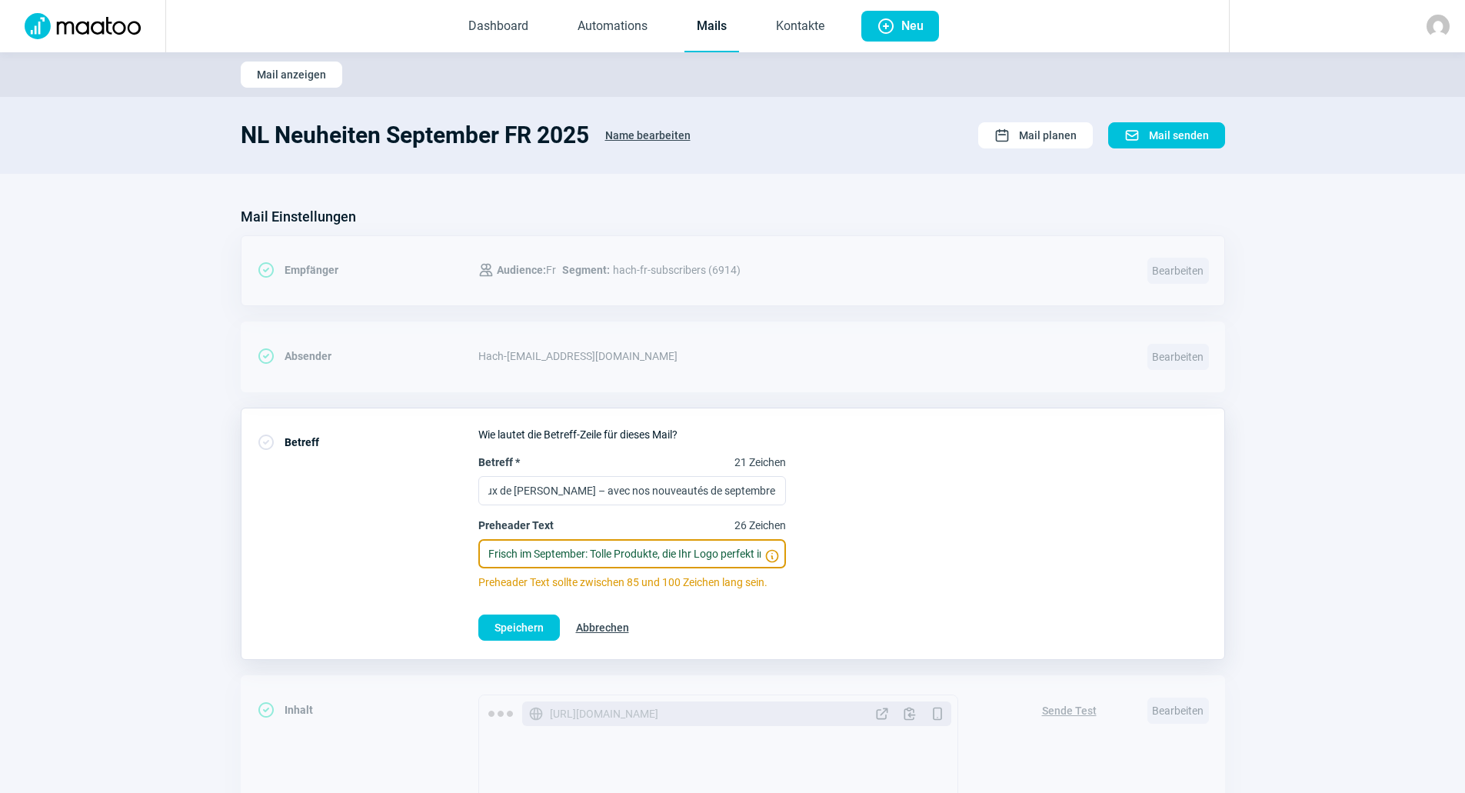
scroll to position [0, 0]
click at [515, 556] on input "Frisch im September: Tolle Produkte, die Ihr Logo perfekt in Szene setzen." at bounding box center [632, 553] width 308 height 29
click at [571, 564] on input "Frisch im September: Tolle Produkte, die Ihr Logo perfekt in Szene setzen." at bounding box center [632, 553] width 308 height 29
paste input "Nouveautés en septembre: Des produits exceptionnels qui mettent parfaitement en…"
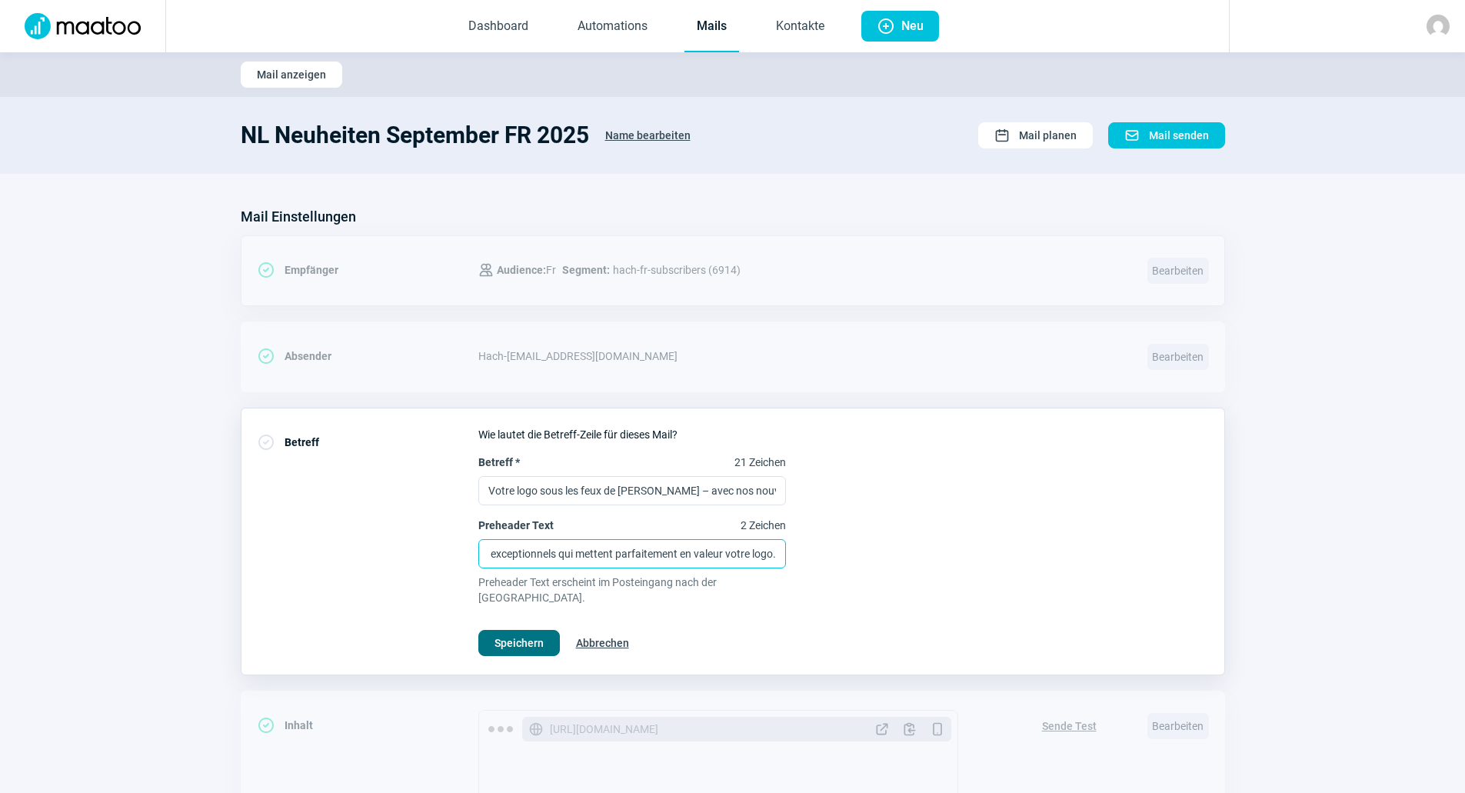
type input "Nouveautés en septembre: Des produits exceptionnels qui mettent parfaitement en…"
click at [521, 631] on span "Speichern" at bounding box center [519, 643] width 49 height 25
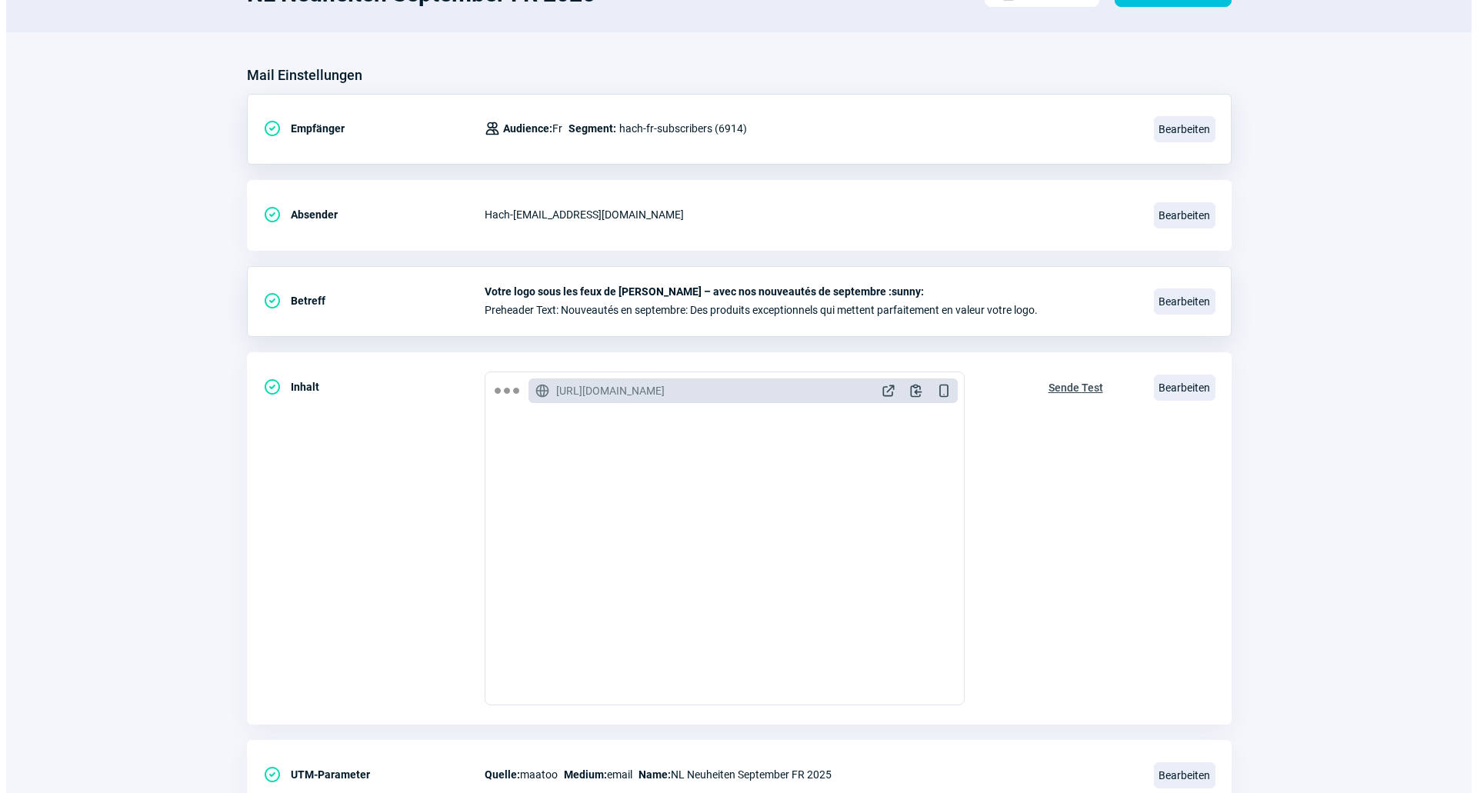
scroll to position [205, 0]
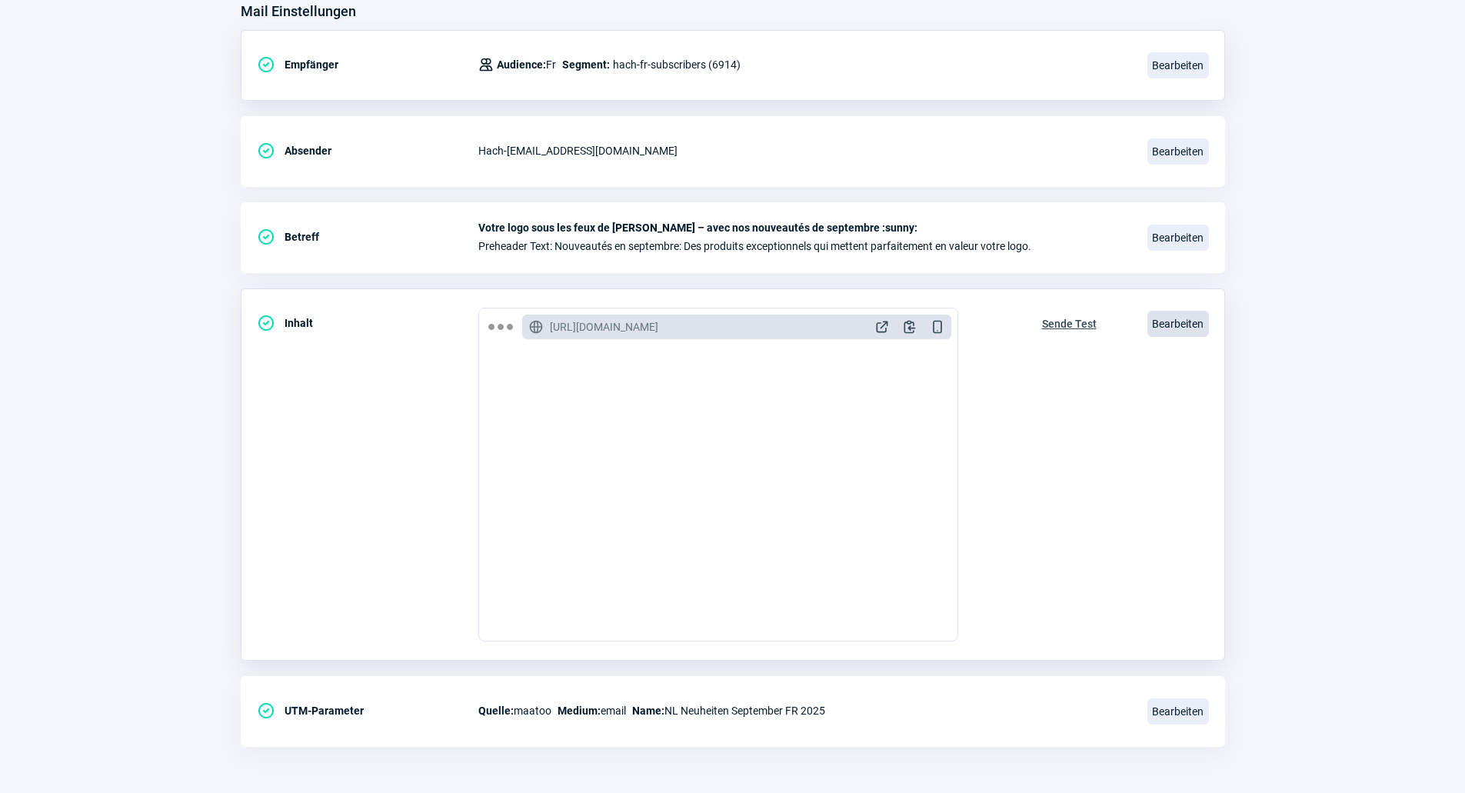
click at [1174, 330] on span "Bearbeiten" at bounding box center [1179, 324] width 62 height 26
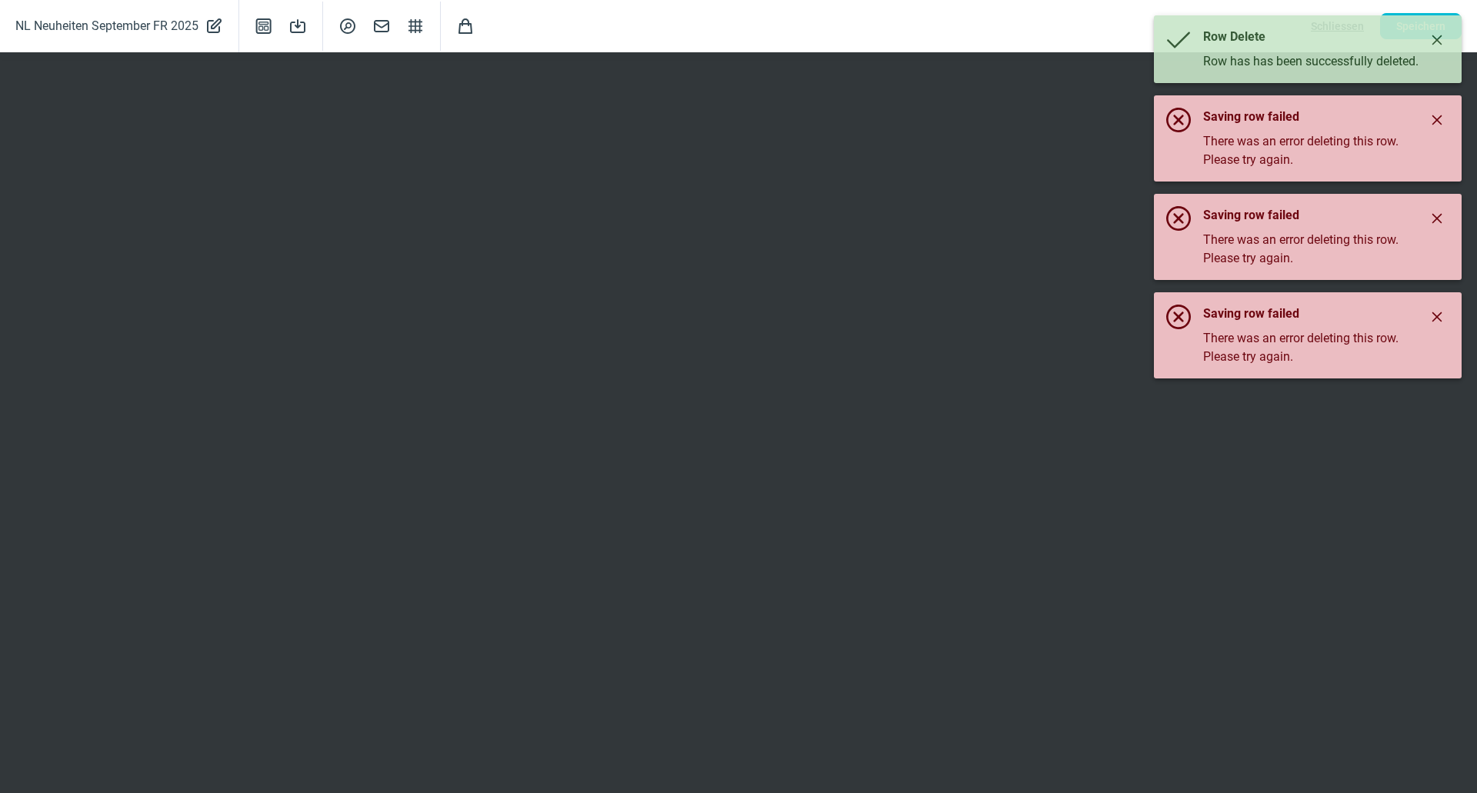
click at [1442, 122] on icon "Close" at bounding box center [1437, 120] width 12 height 12
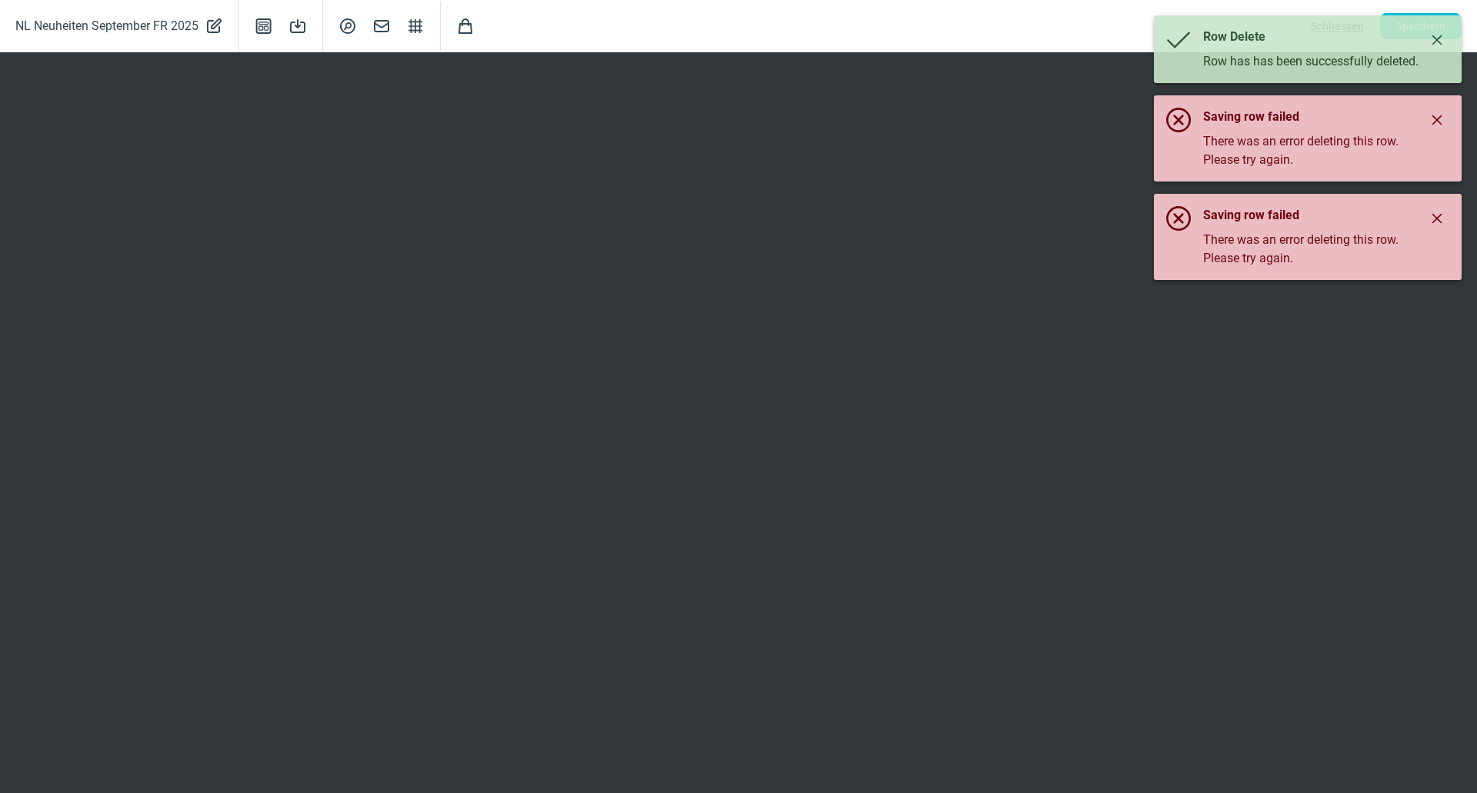
click at [1440, 120] on icon "Close" at bounding box center [1437, 120] width 12 height 12
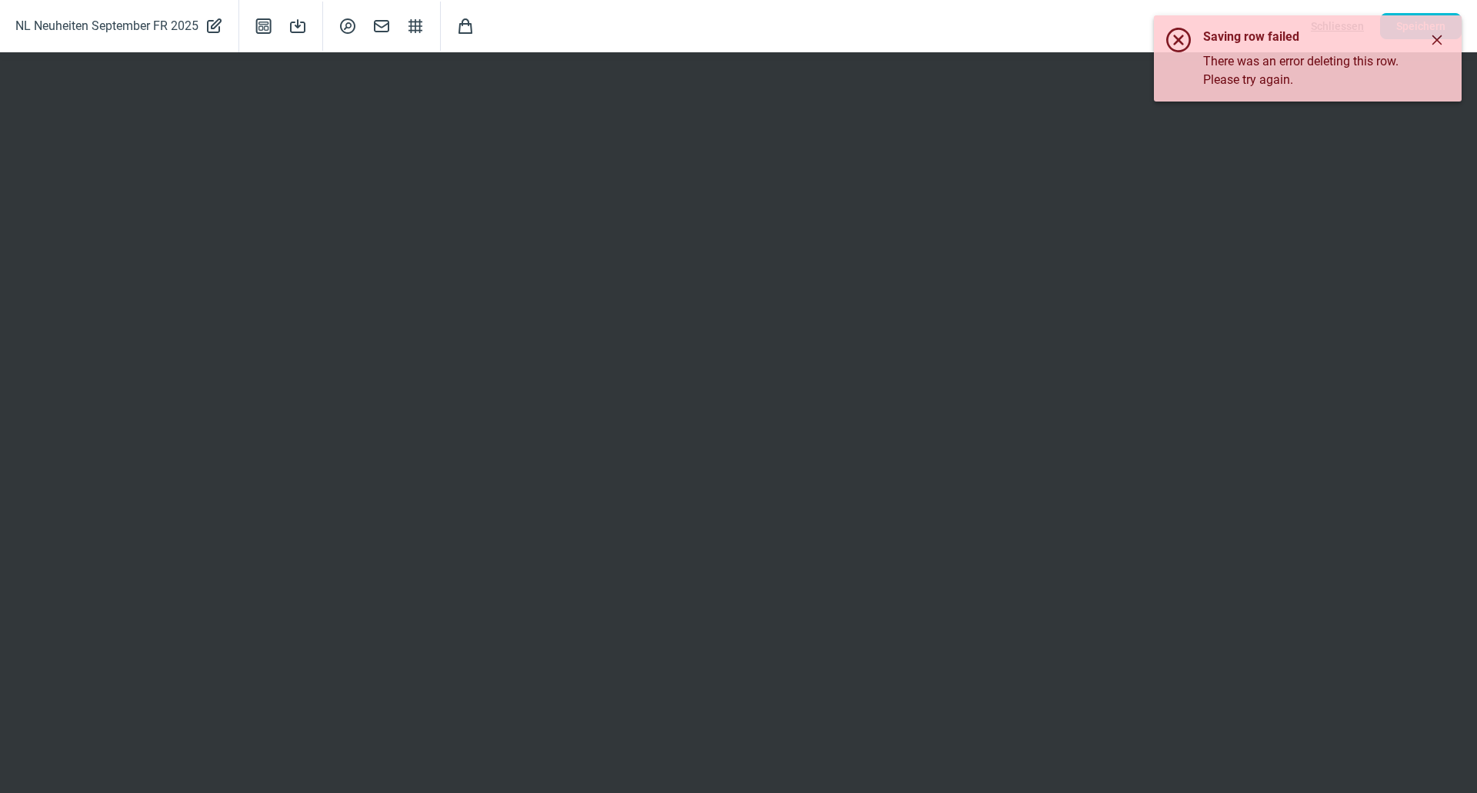
click at [1440, 102] on div "Saving row failed There was an error deleting this row. Please try again." at bounding box center [1308, 58] width 308 height 86
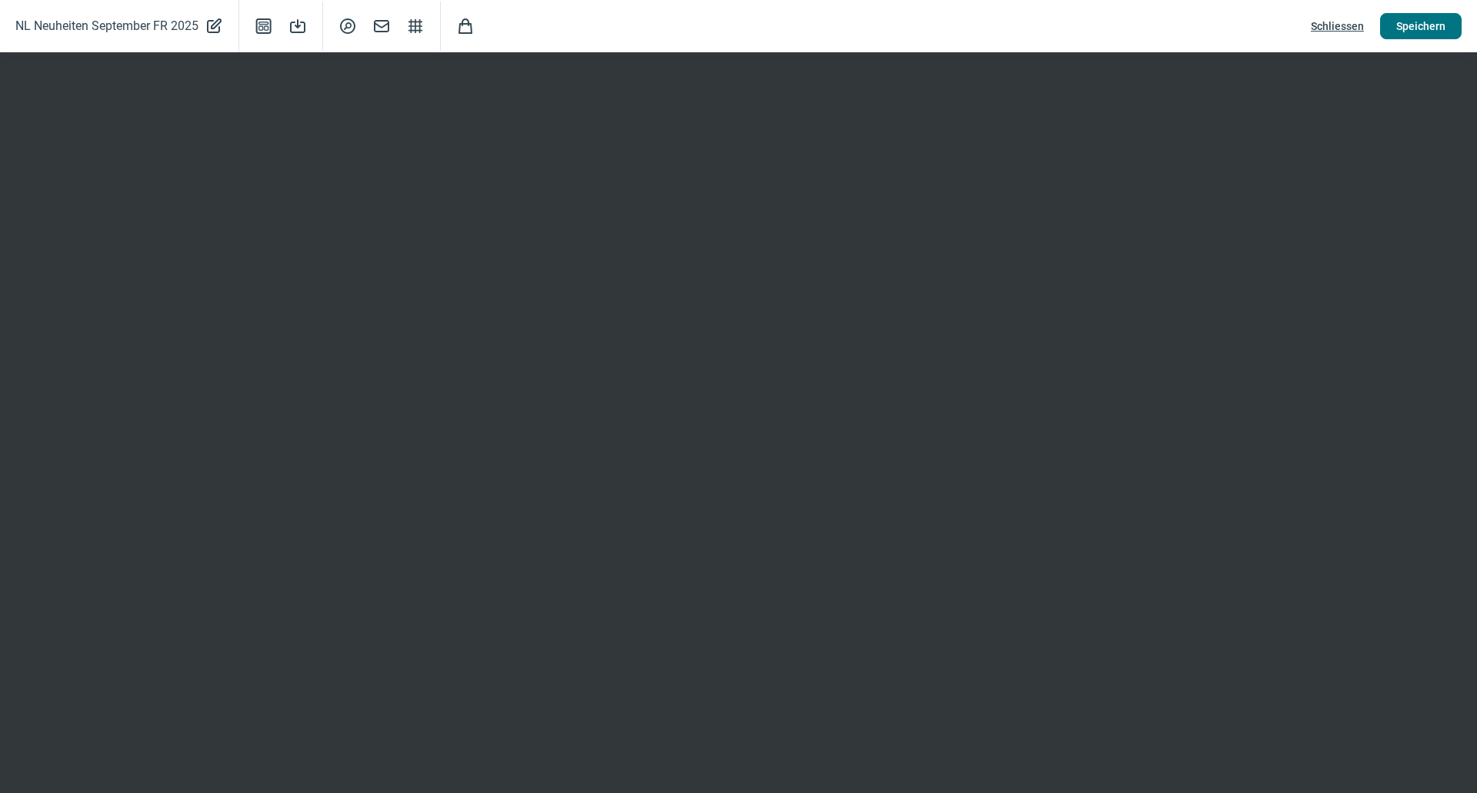
click at [1414, 27] on span "Speichern" at bounding box center [1420, 26] width 49 height 25
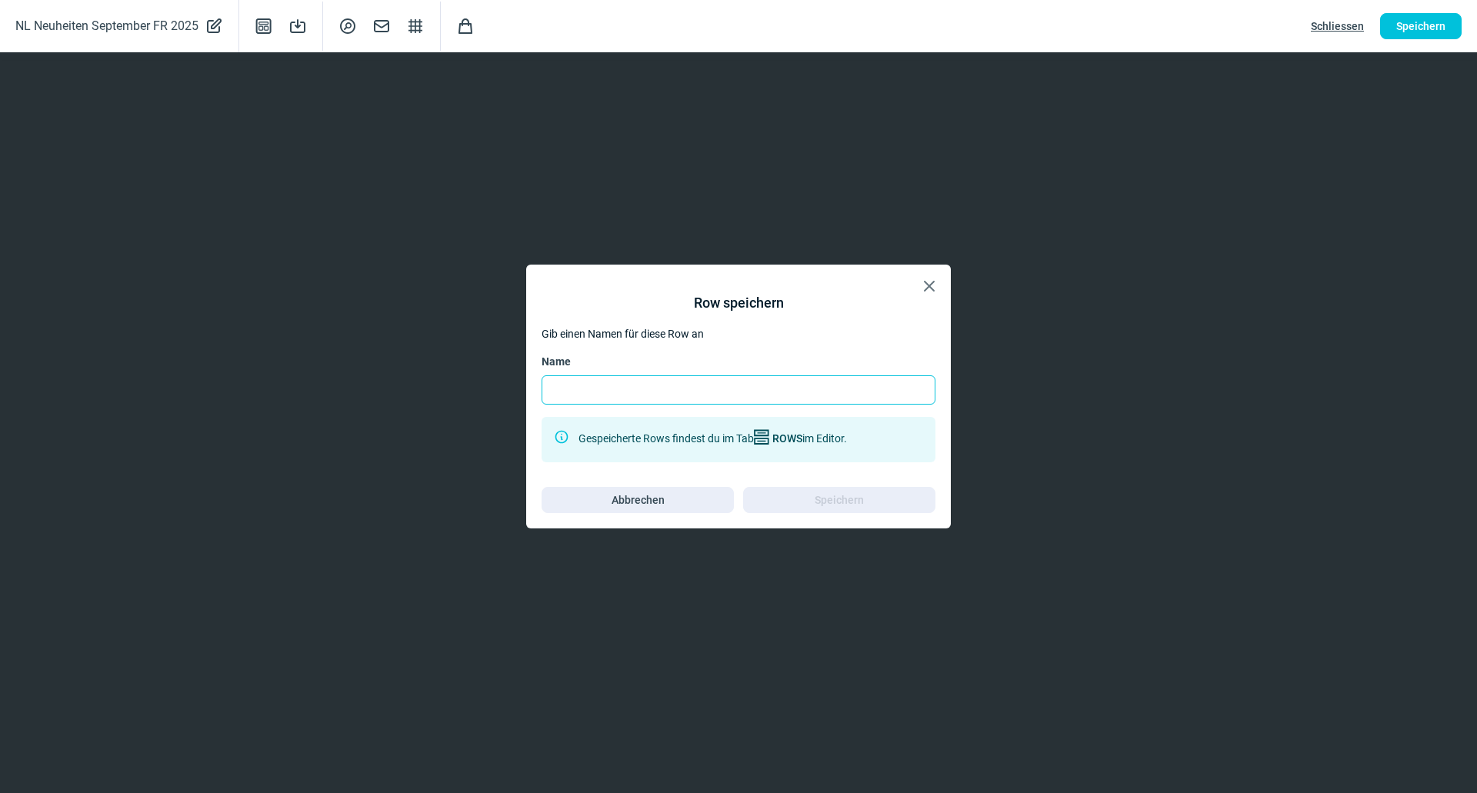
click at [817, 385] on input "Name" at bounding box center [739, 389] width 394 height 29
type input "Service Kreise FR"
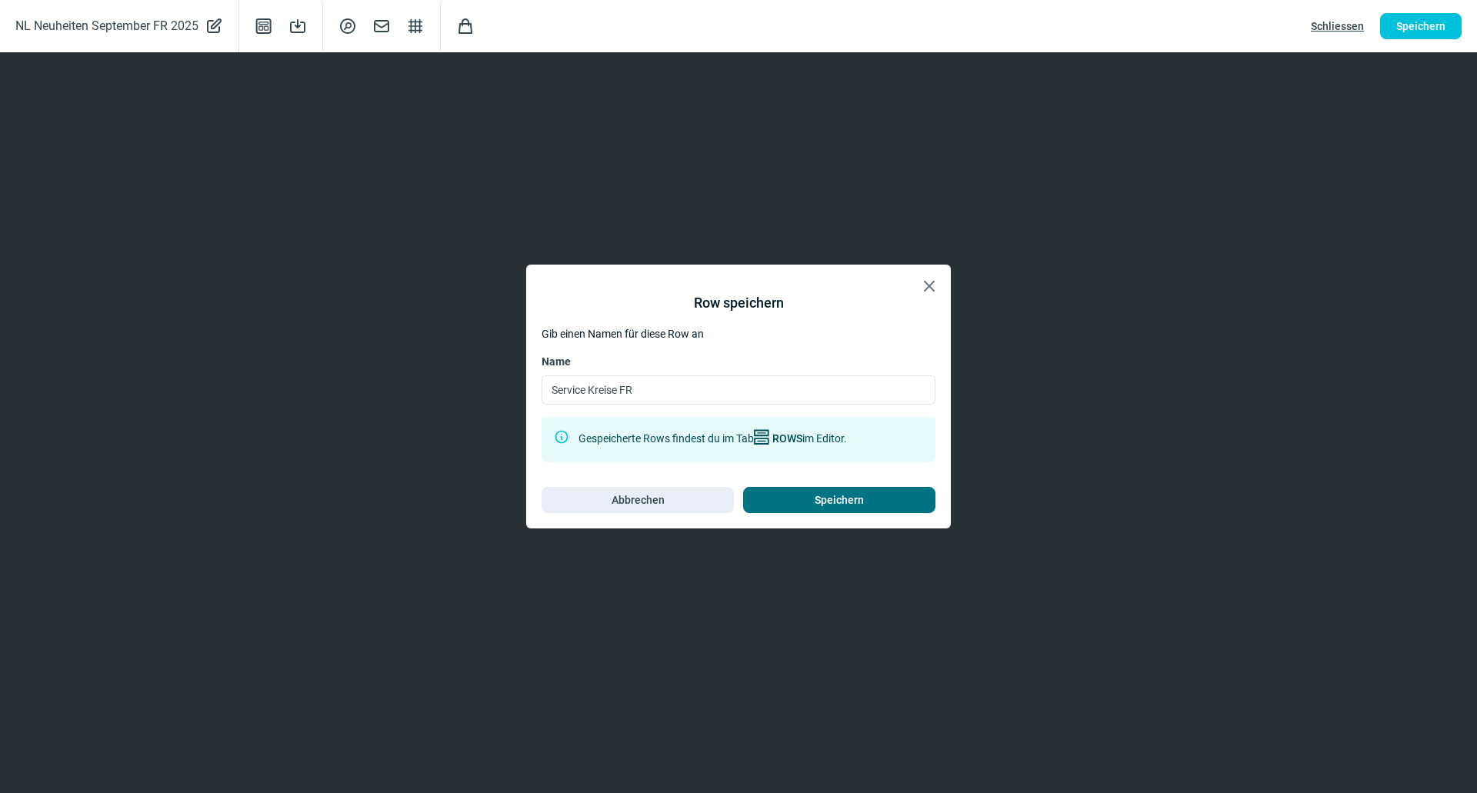
click at [814, 501] on span "Speichern" at bounding box center [839, 500] width 160 height 25
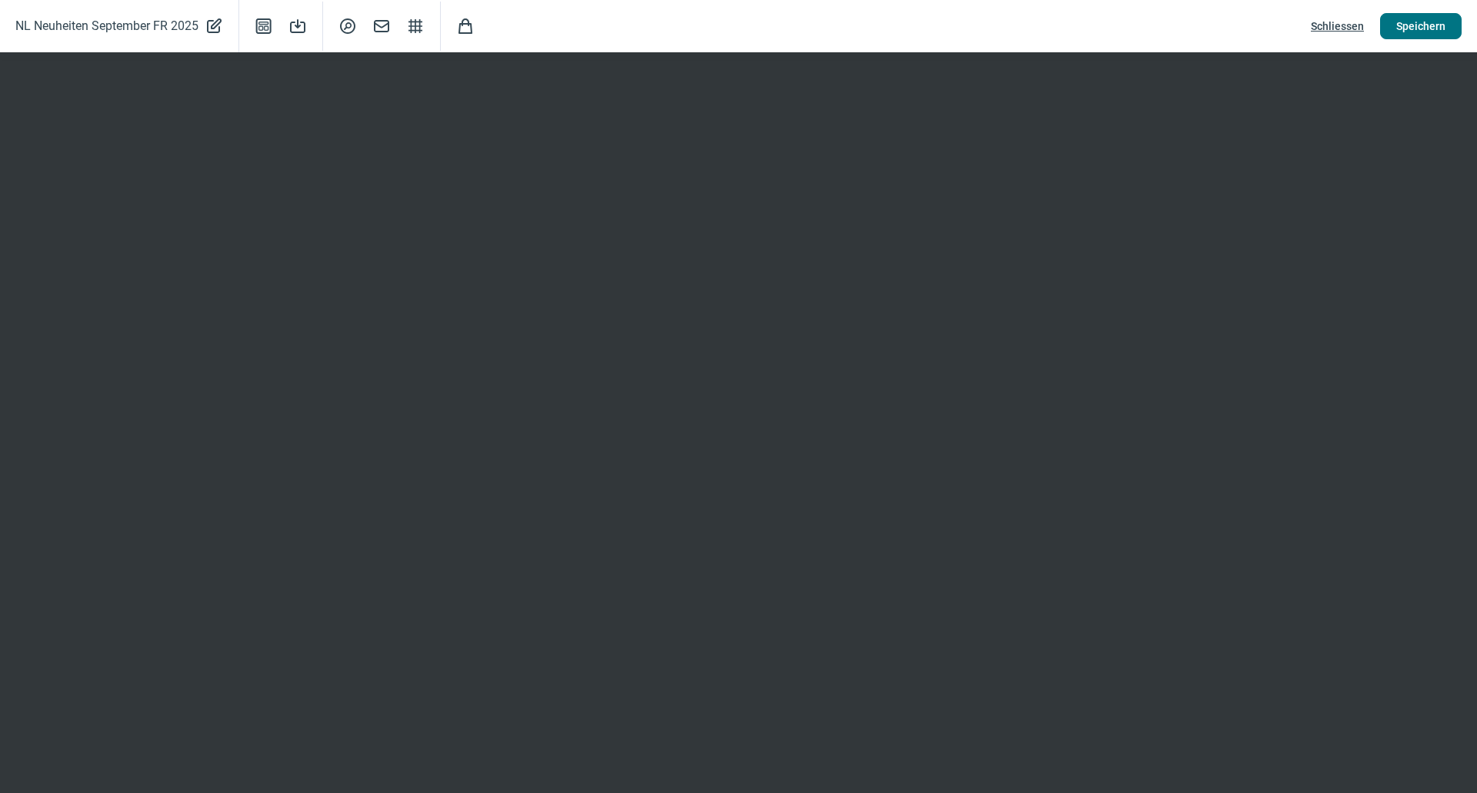
click at [1428, 15] on span "Speichern" at bounding box center [1420, 26] width 49 height 25
click at [1338, 26] on span "Schliessen" at bounding box center [1337, 26] width 53 height 25
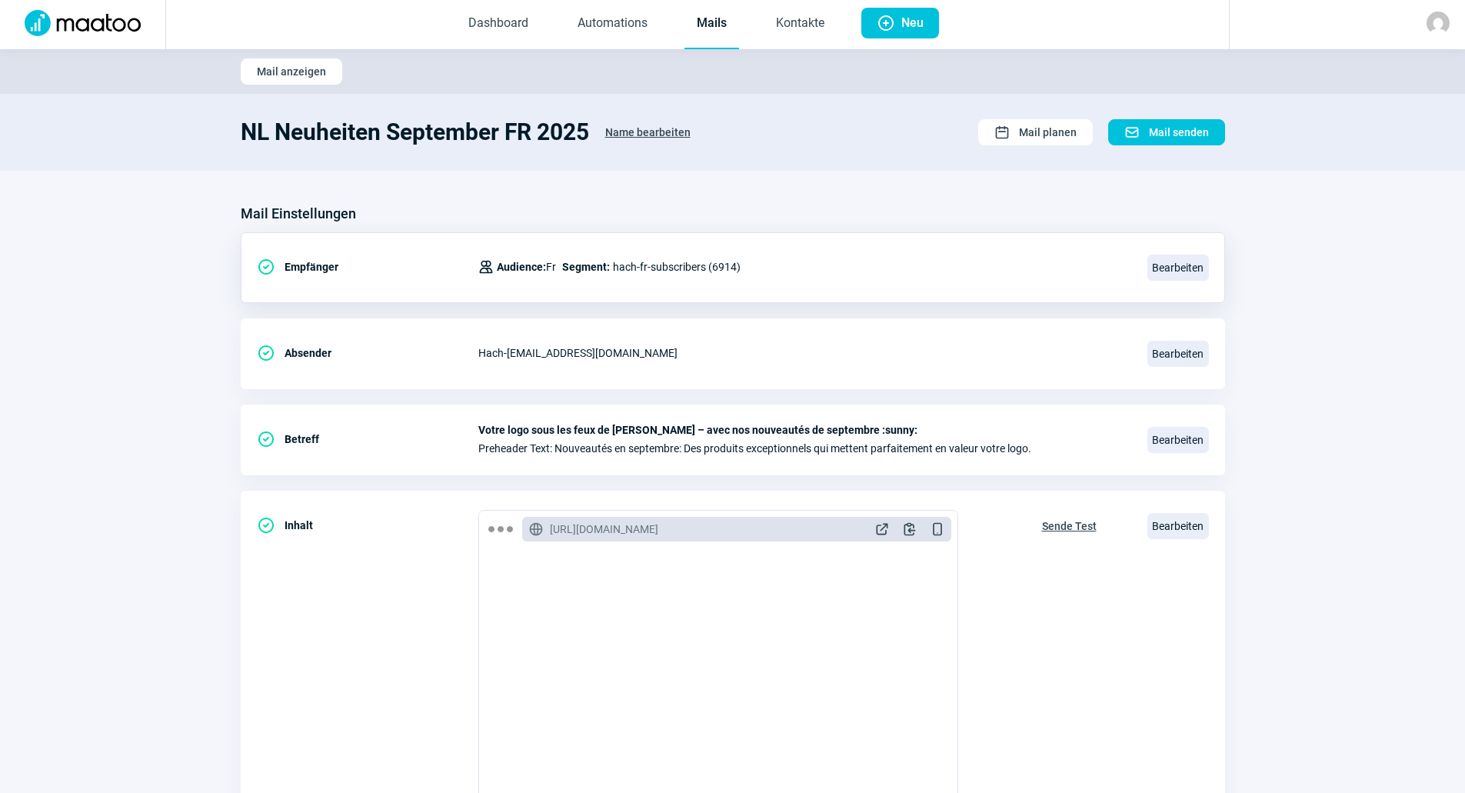
scroll to position [0, 0]
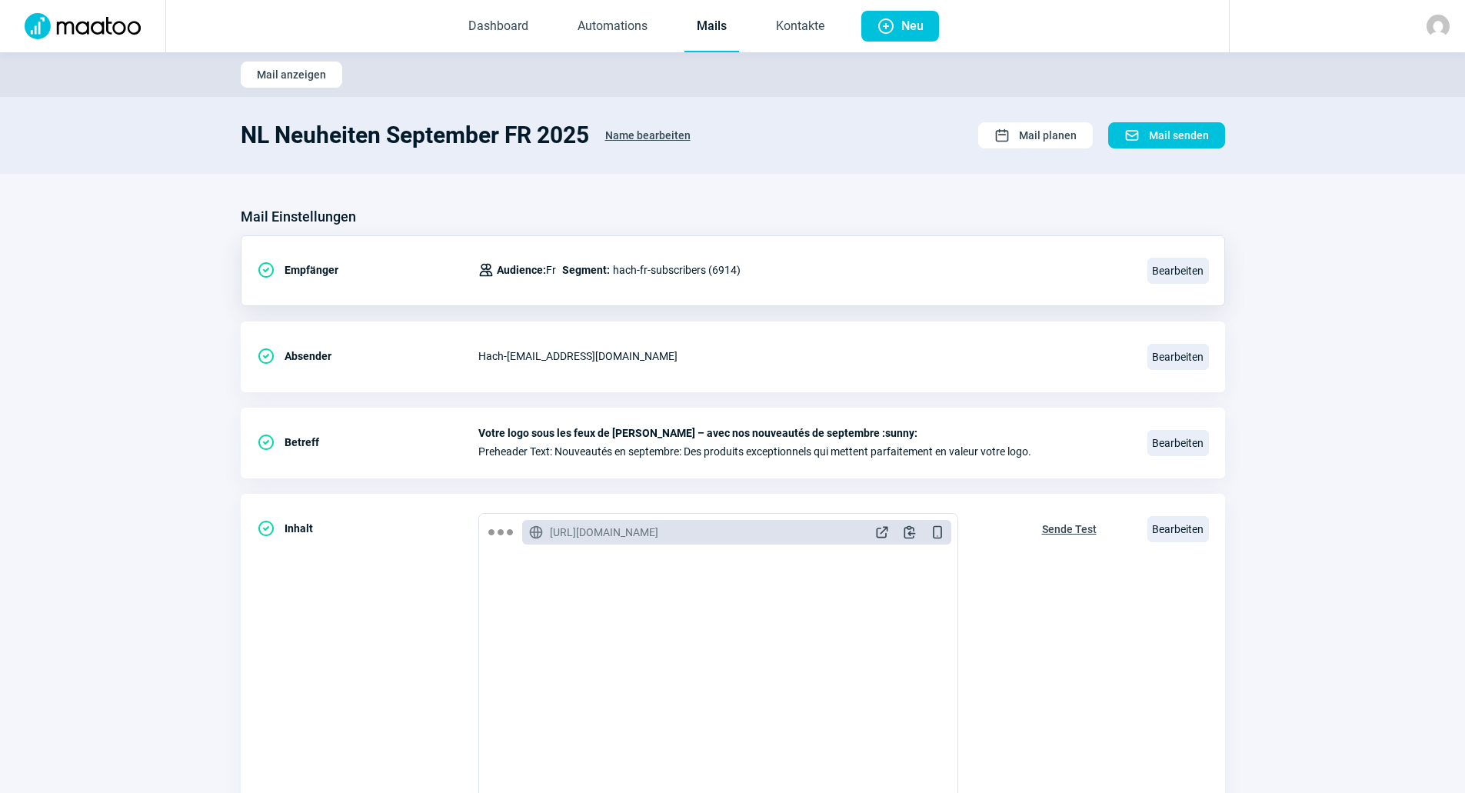
click at [704, 32] on link "Mails" at bounding box center [712, 27] width 55 height 51
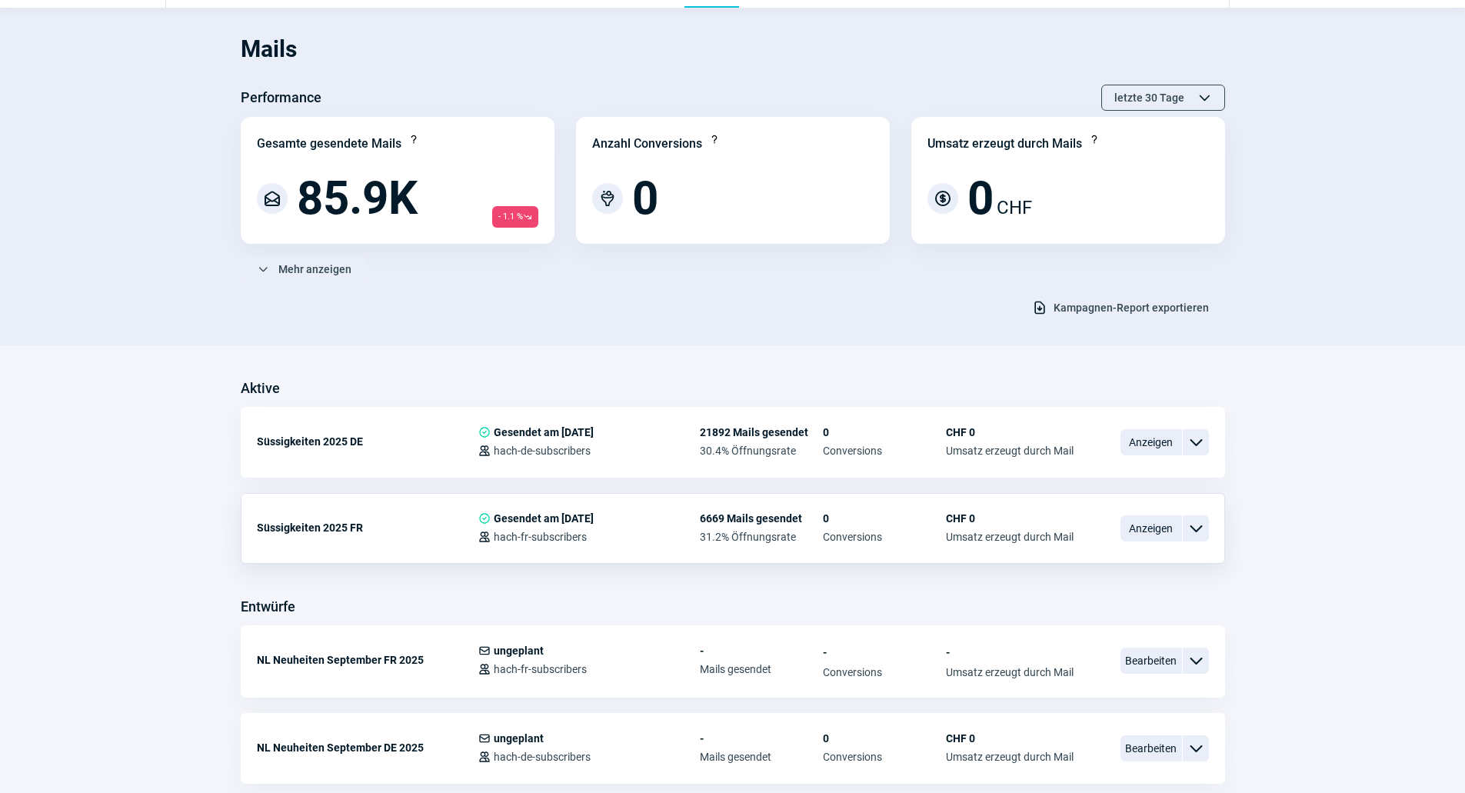
scroll to position [154, 0]
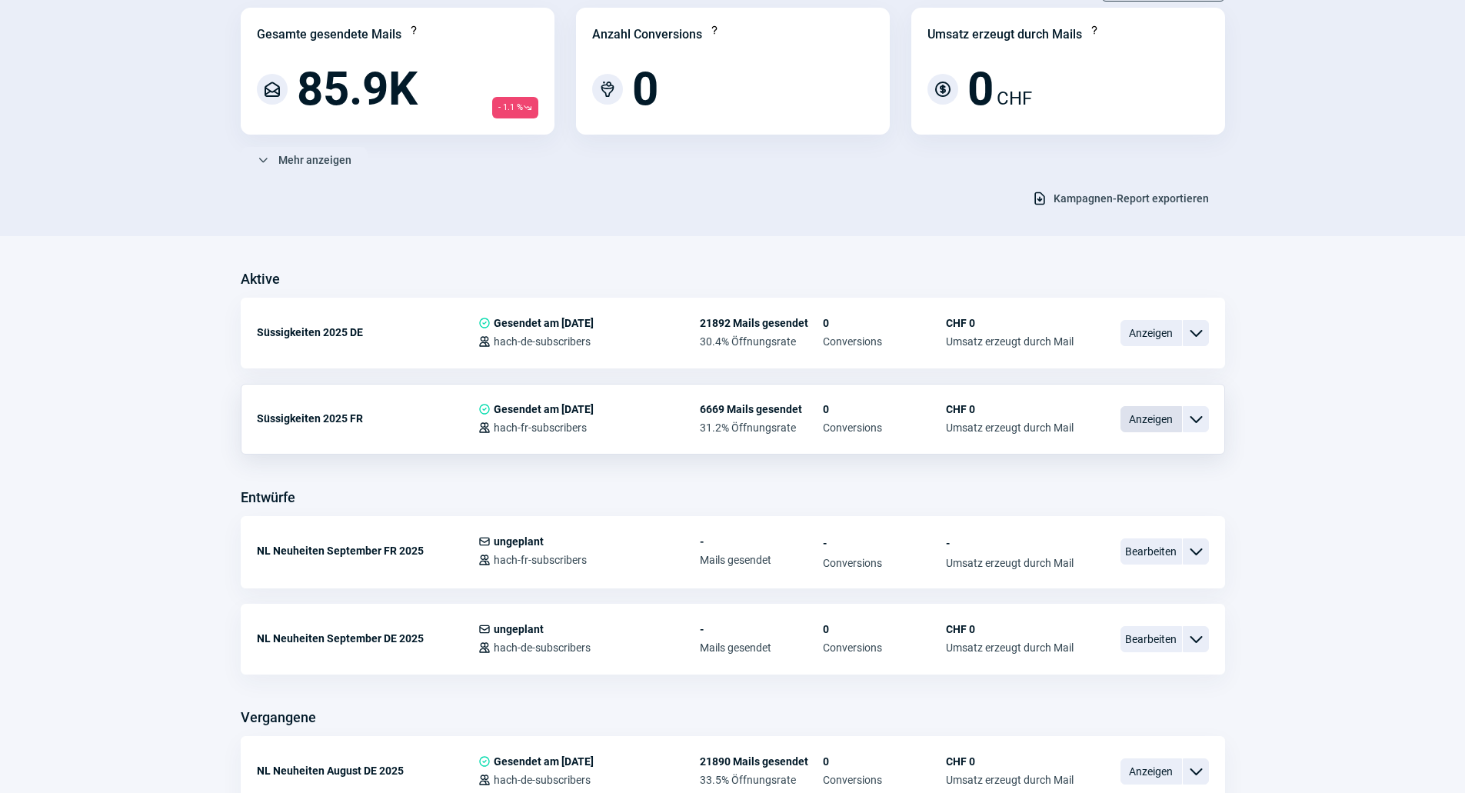
click at [1142, 416] on span "Anzeigen" at bounding box center [1152, 419] width 62 height 26
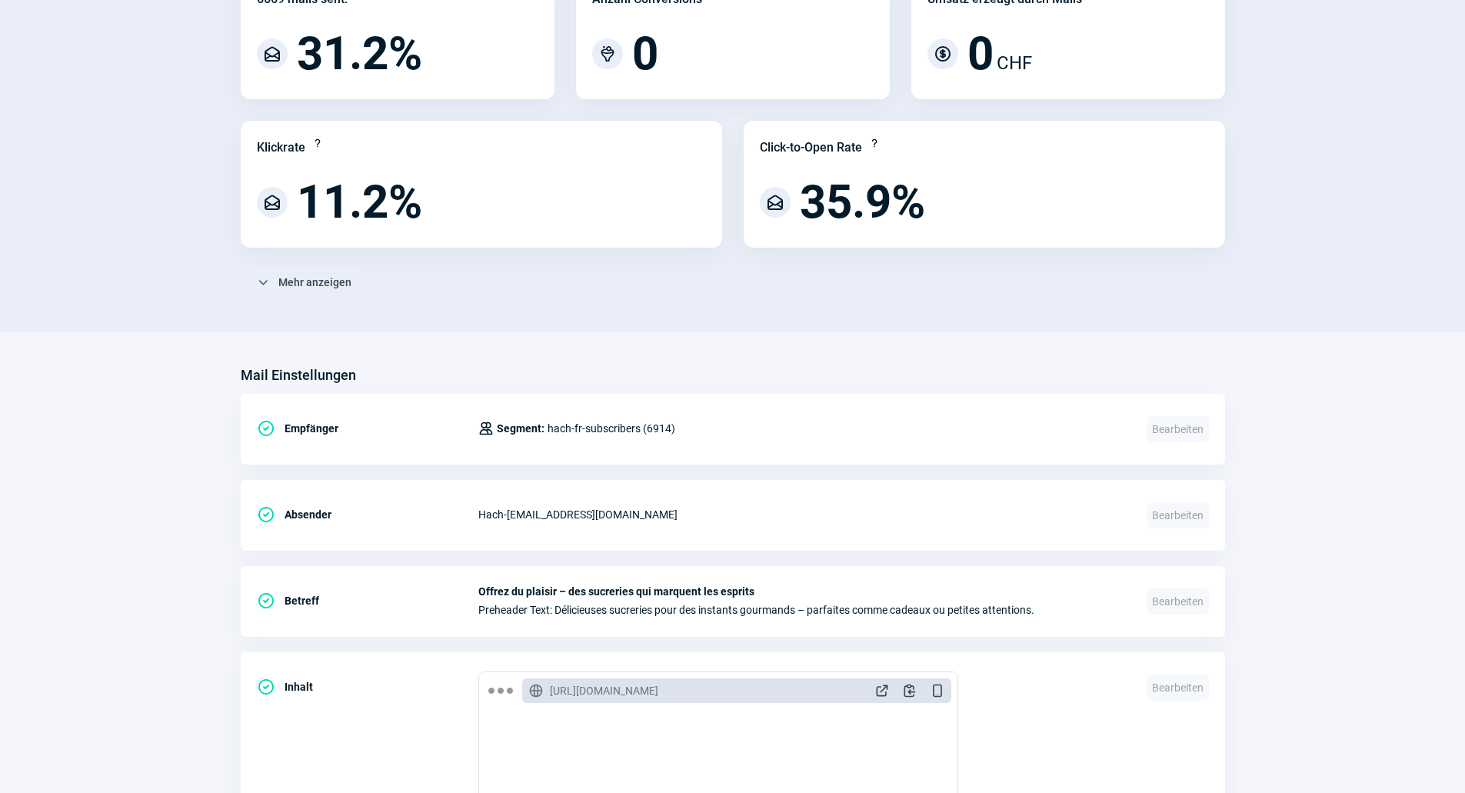
scroll to position [308, 0]
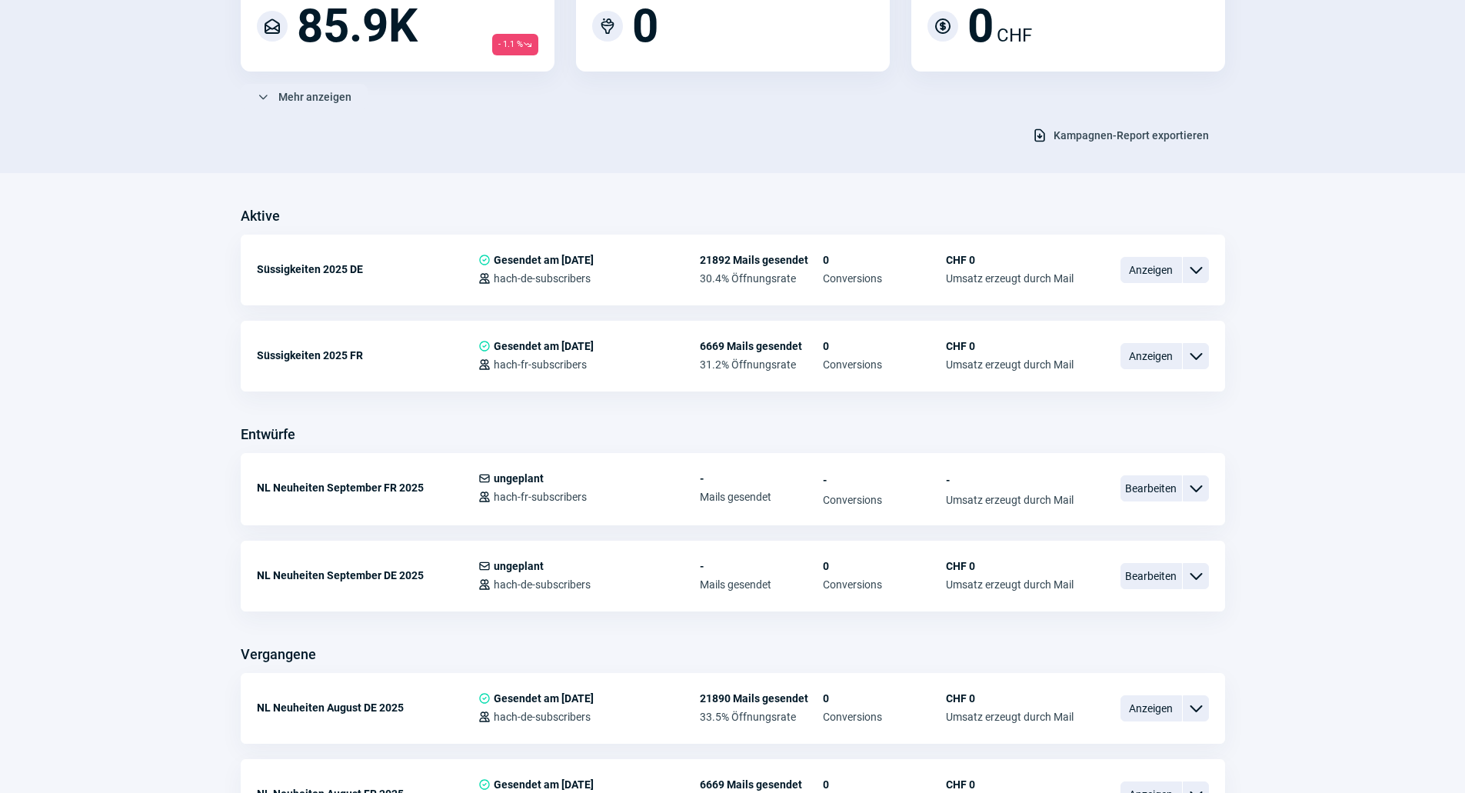
scroll to position [462, 0]
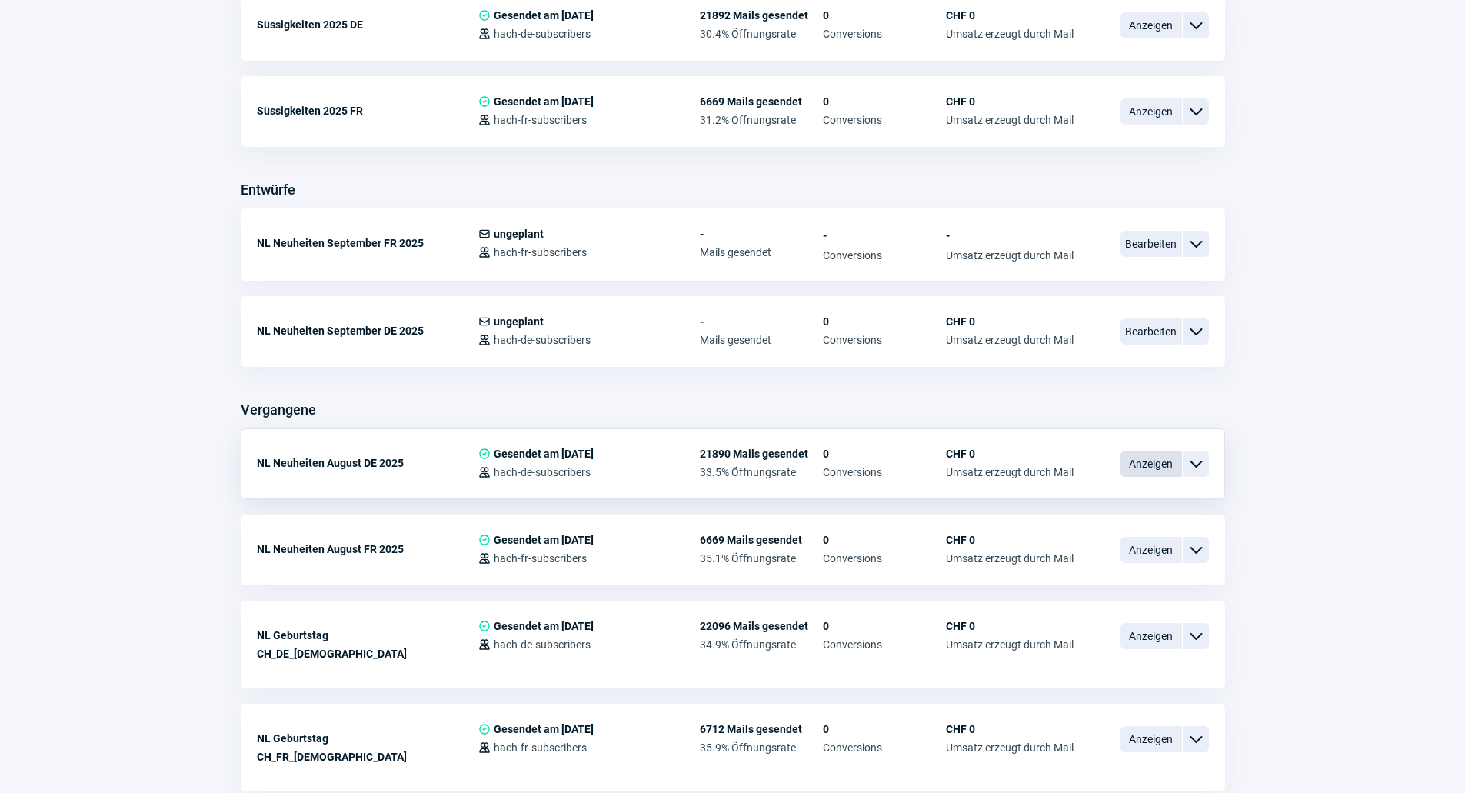
click at [1132, 469] on span "Anzeigen" at bounding box center [1152, 464] width 62 height 26
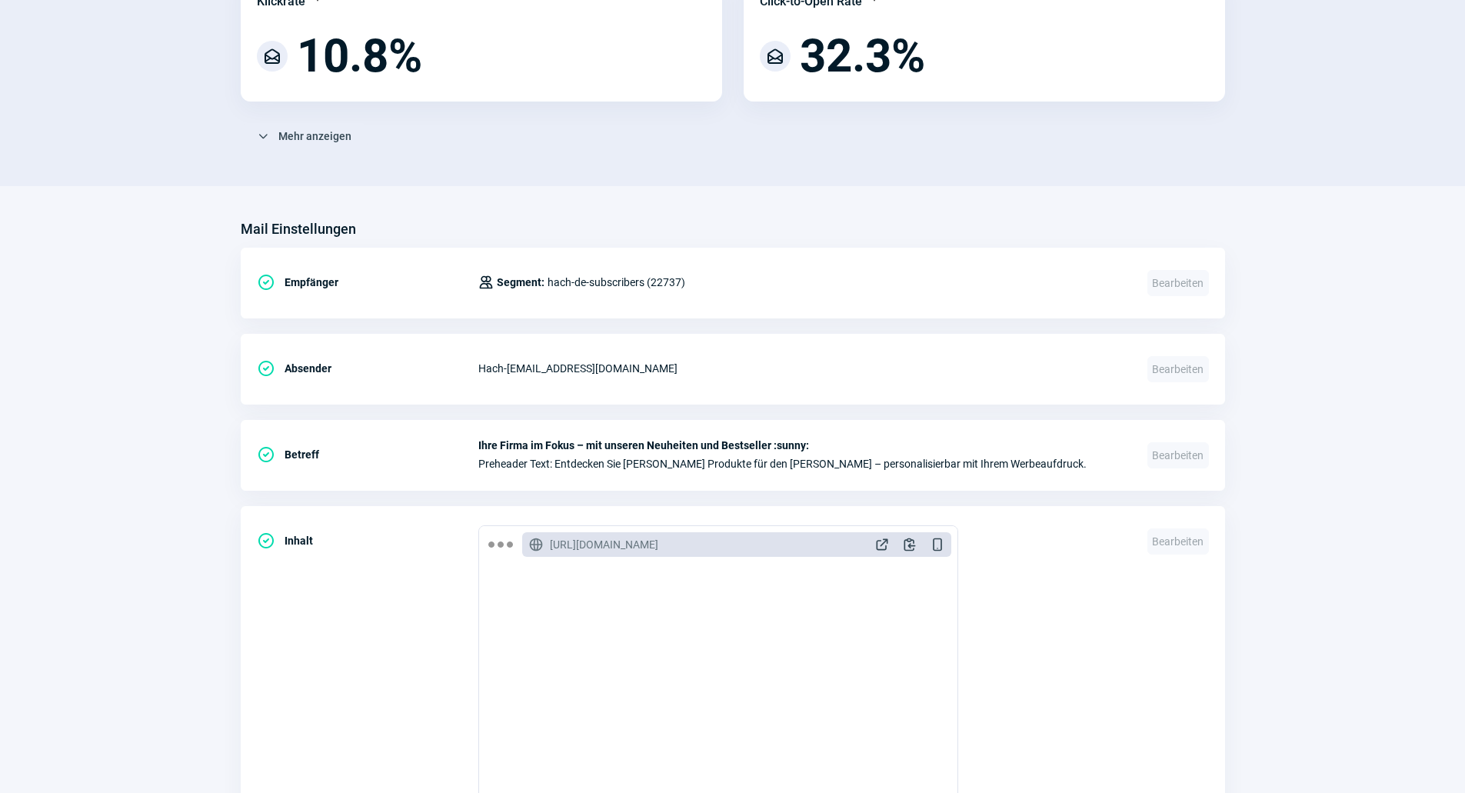
scroll to position [385, 0]
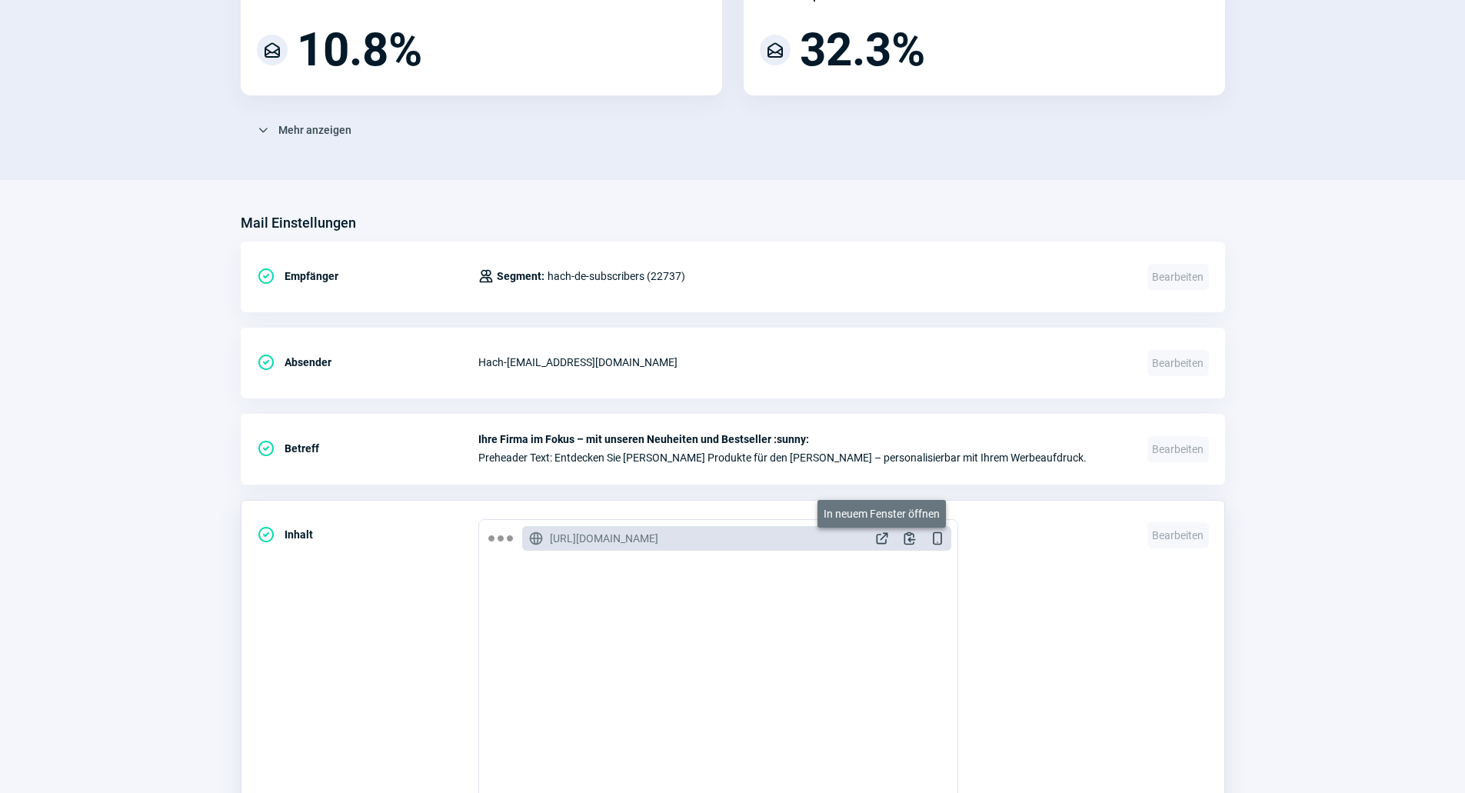
click at [884, 532] on span "ExternalLink icon" at bounding box center [882, 538] width 15 height 15
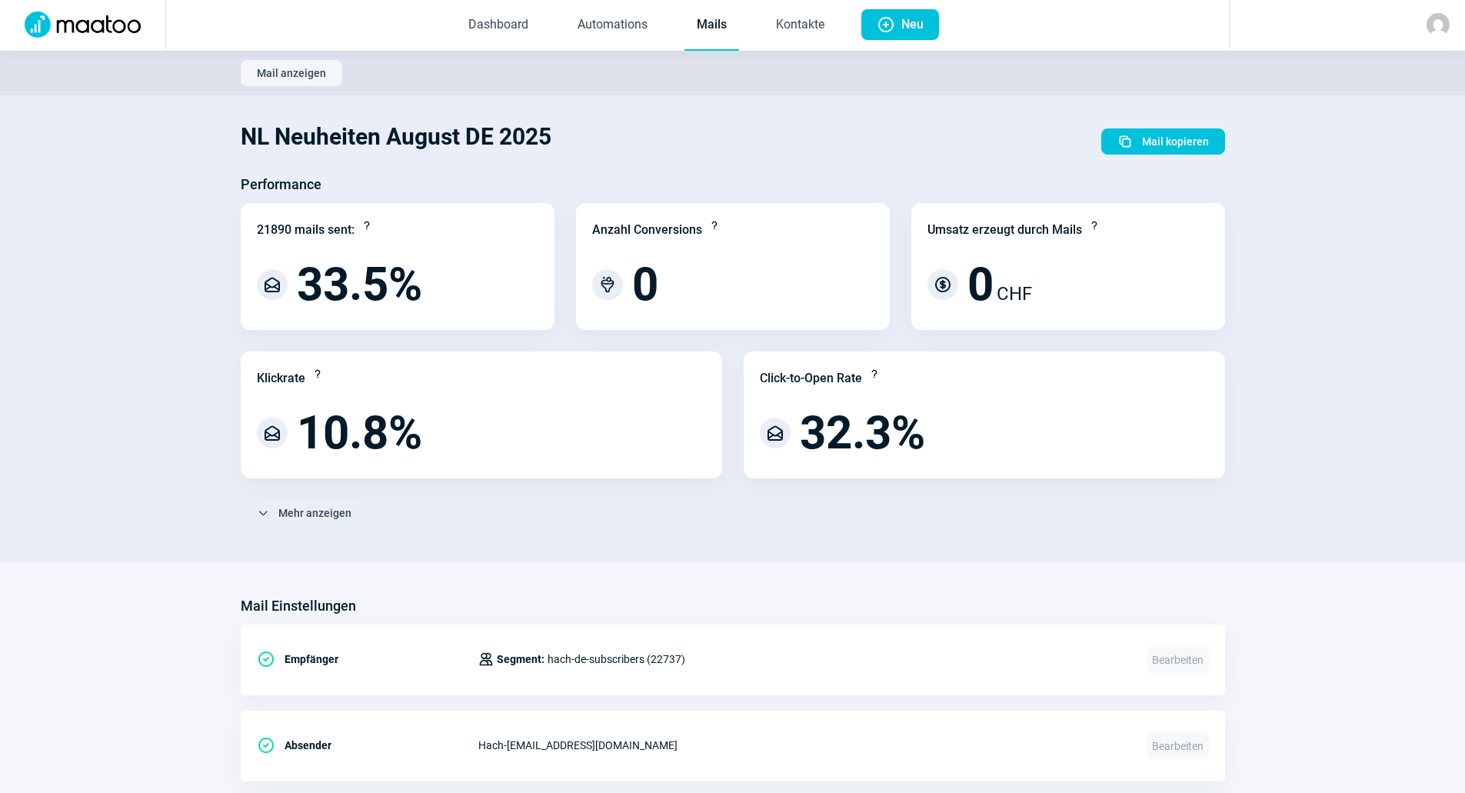
scroll to position [0, 0]
click at [710, 35] on link "Mails" at bounding box center [712, 27] width 55 height 51
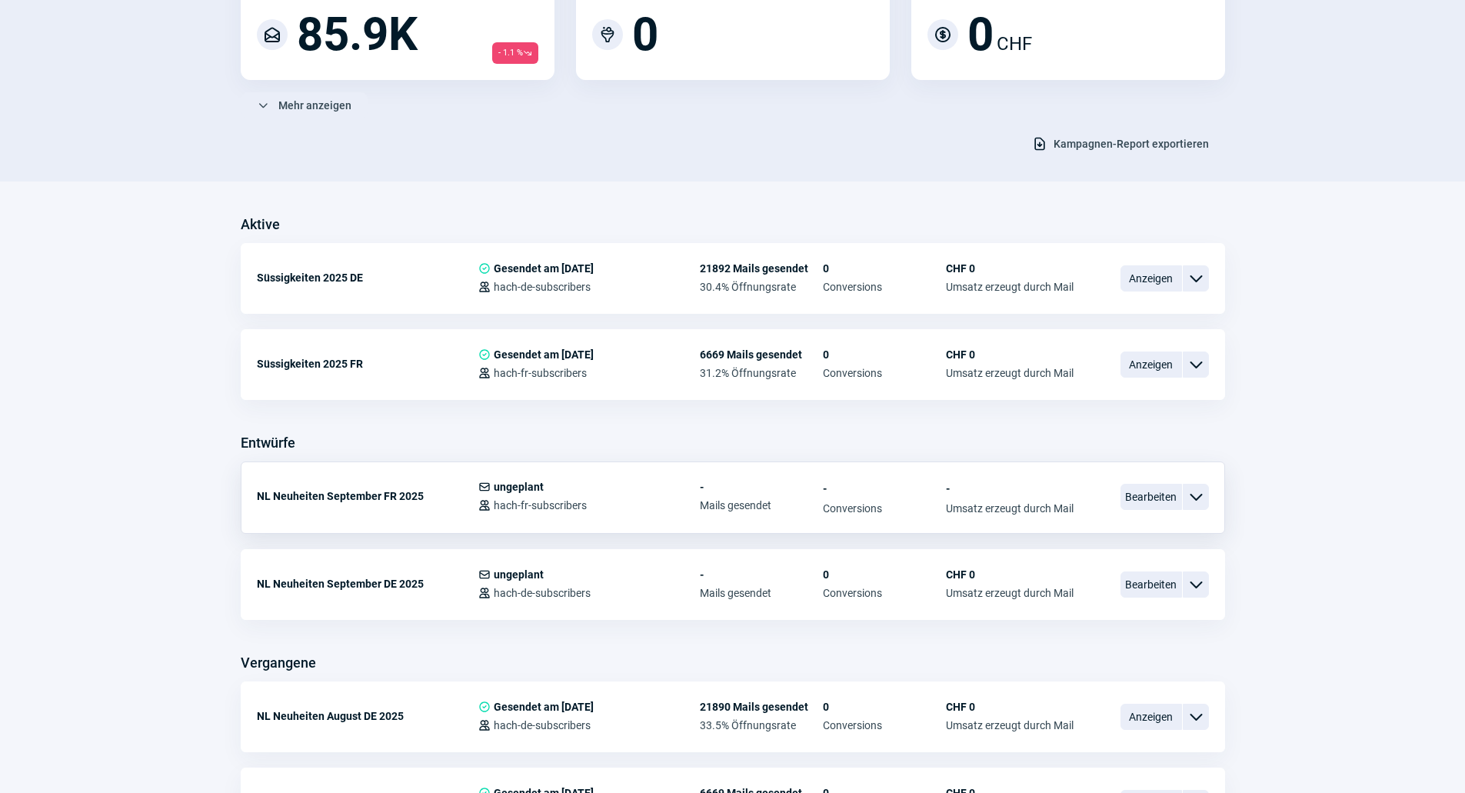
scroll to position [231, 0]
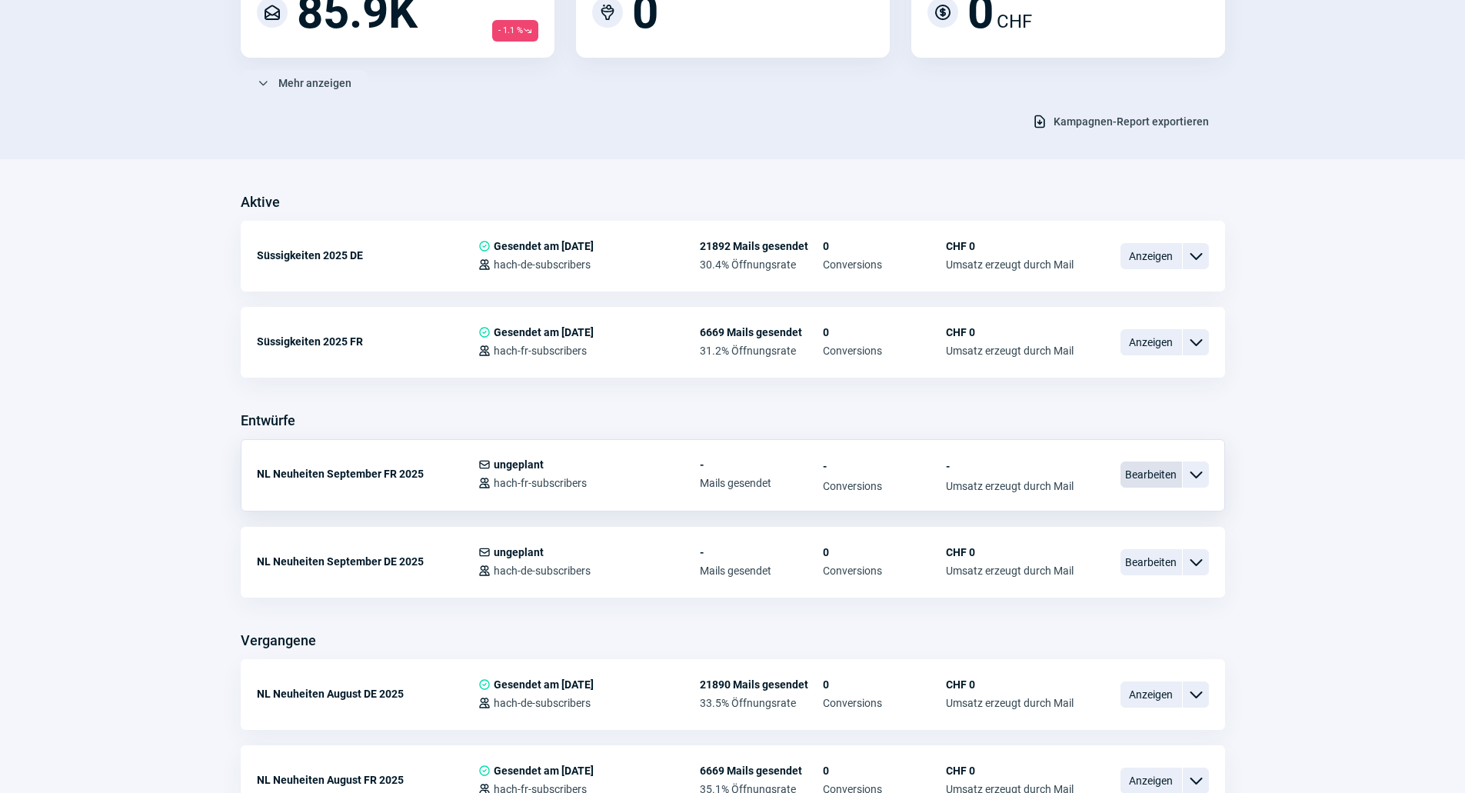
click at [1125, 478] on span "Bearbeiten" at bounding box center [1152, 475] width 62 height 26
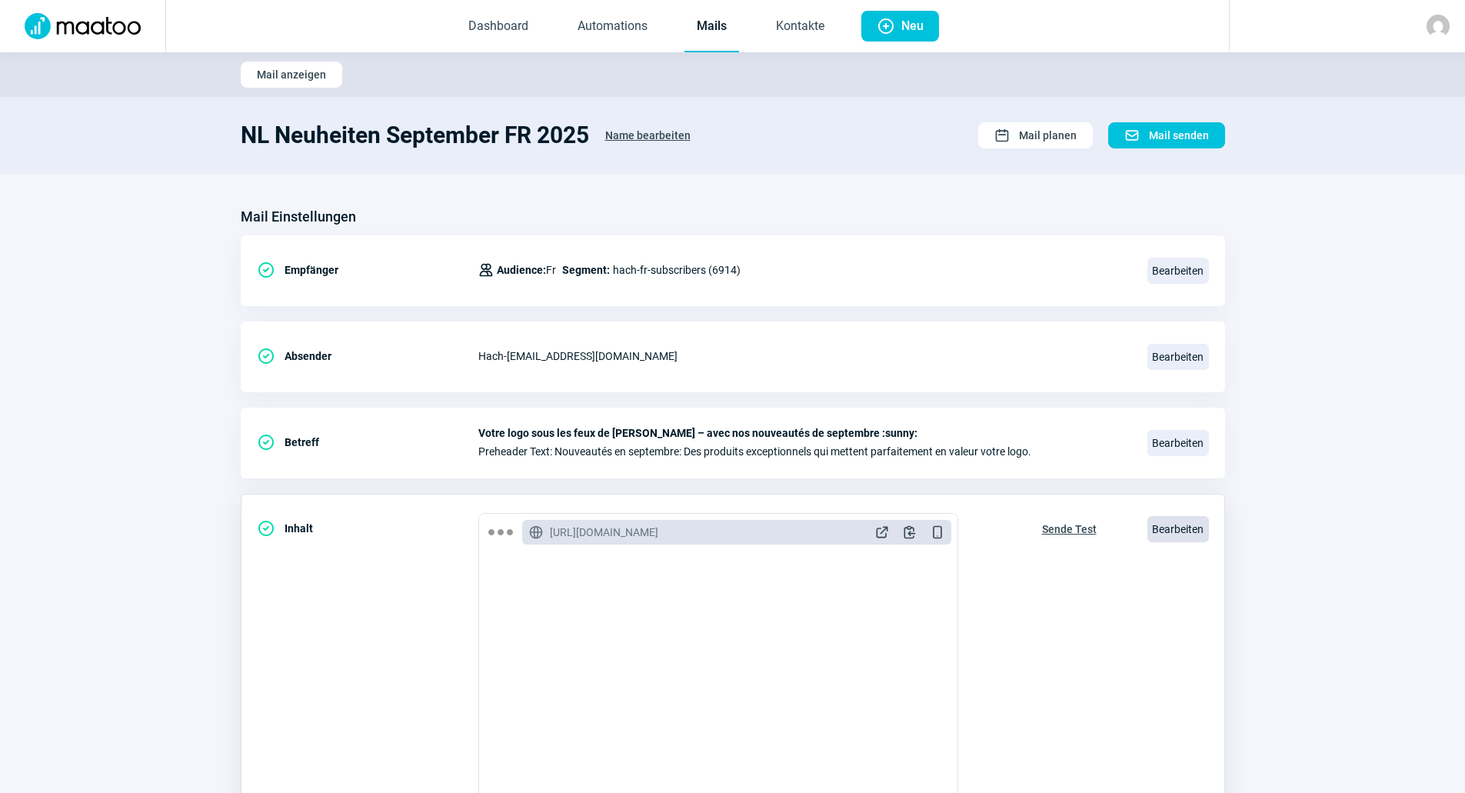
click at [1156, 521] on span "Bearbeiten" at bounding box center [1179, 529] width 62 height 26
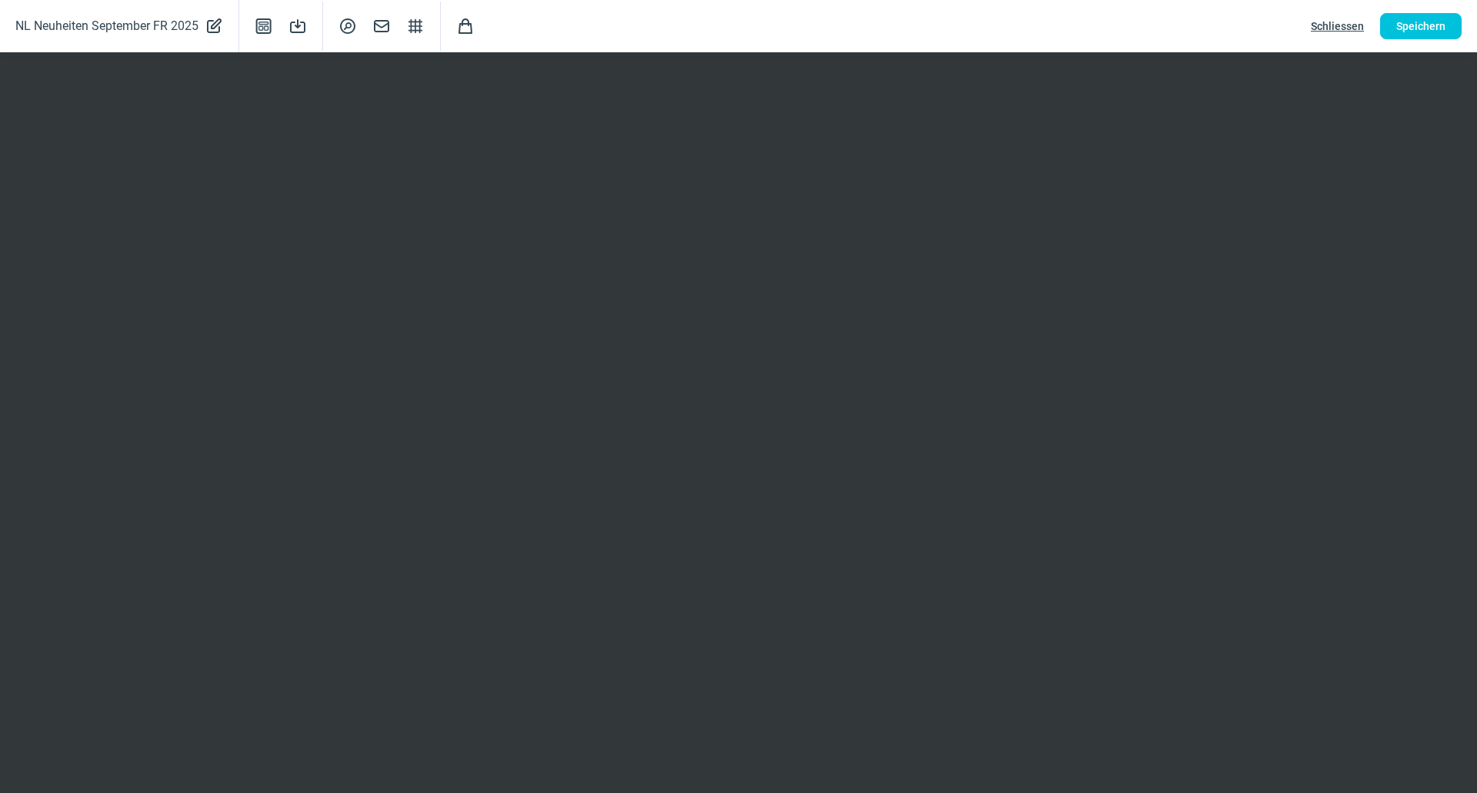
click at [1358, 25] on span "Schliessen" at bounding box center [1337, 26] width 53 height 25
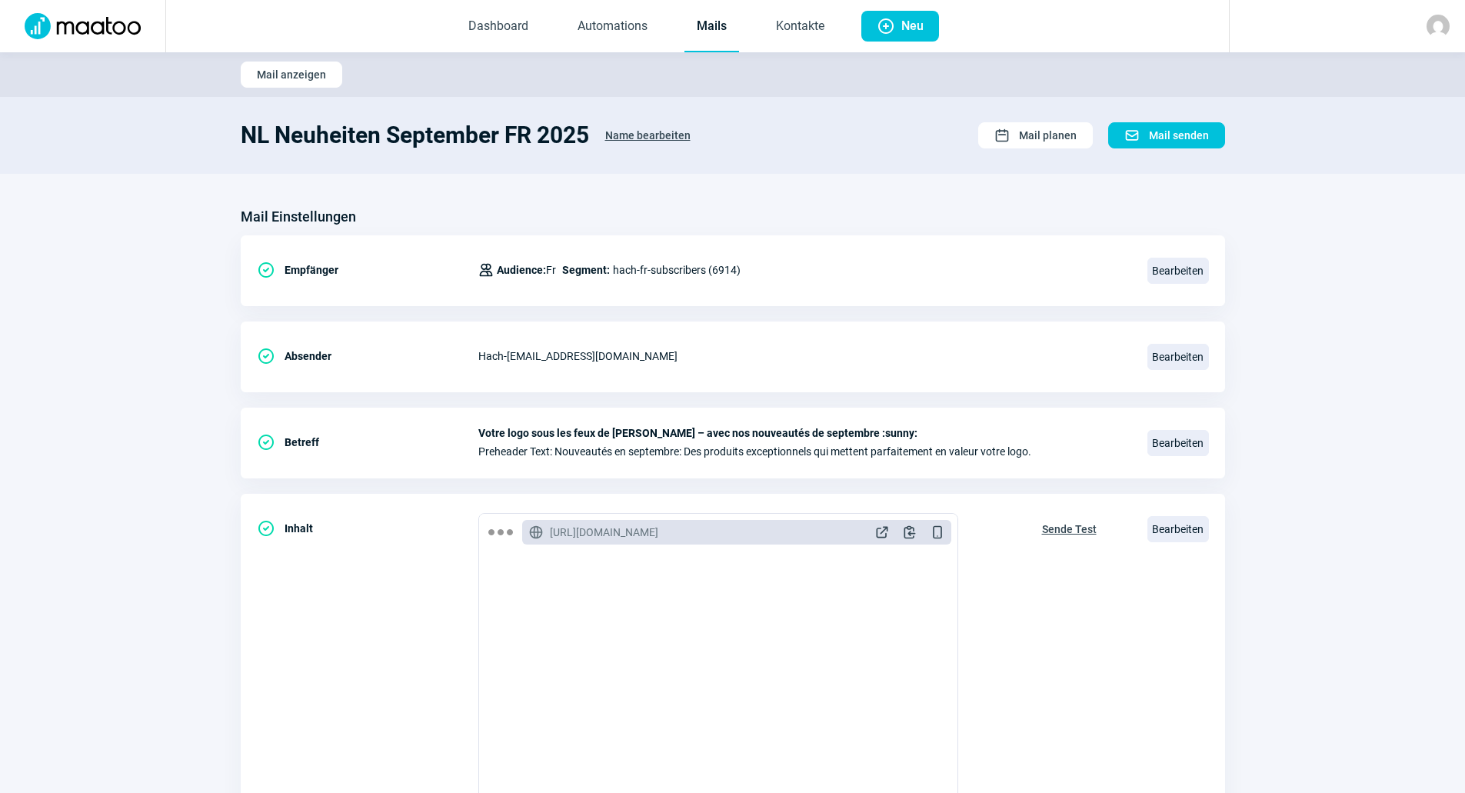
click at [728, 31] on link "Mails" at bounding box center [712, 27] width 55 height 51
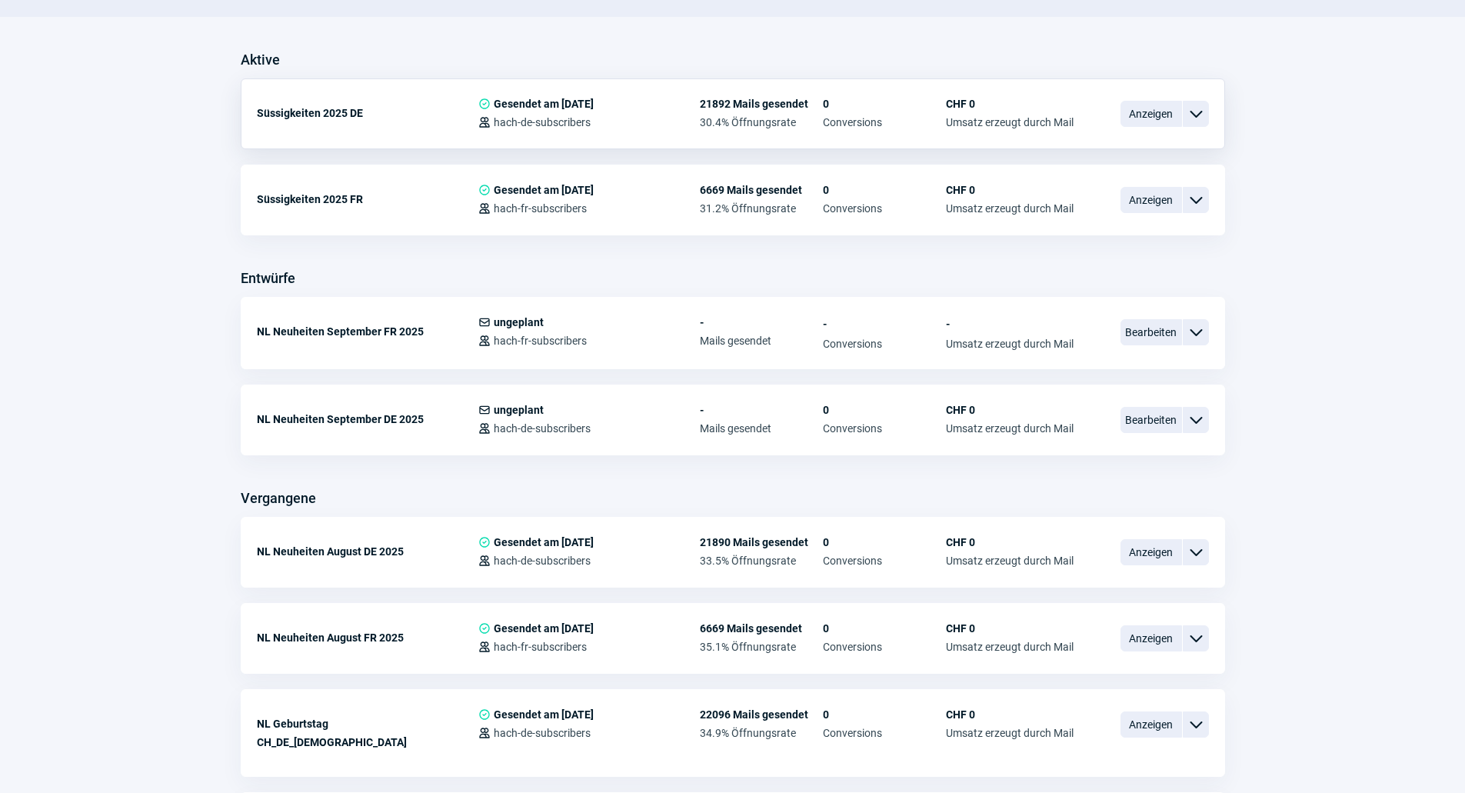
scroll to position [385, 0]
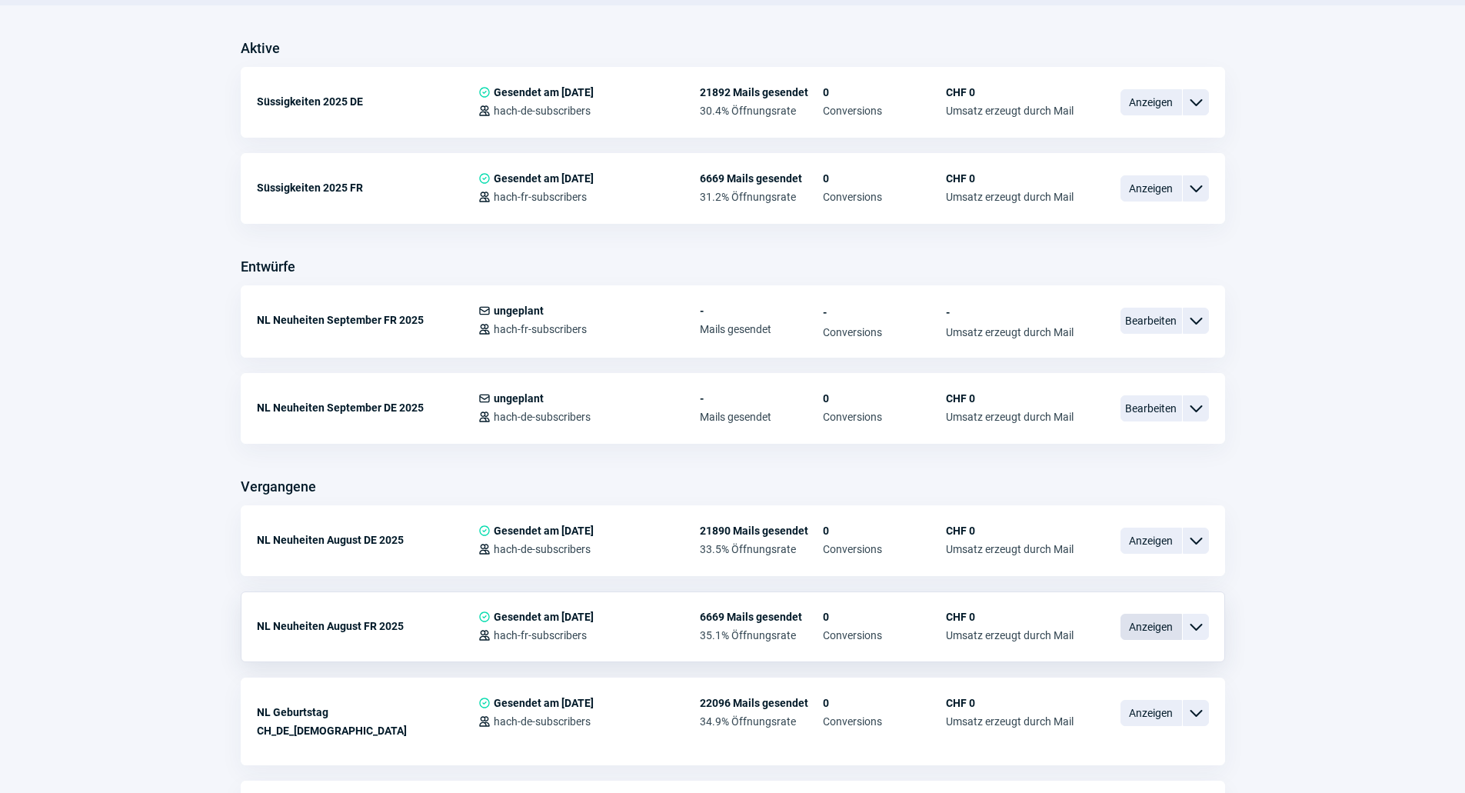
click at [1133, 619] on span "Anzeigen" at bounding box center [1152, 627] width 62 height 26
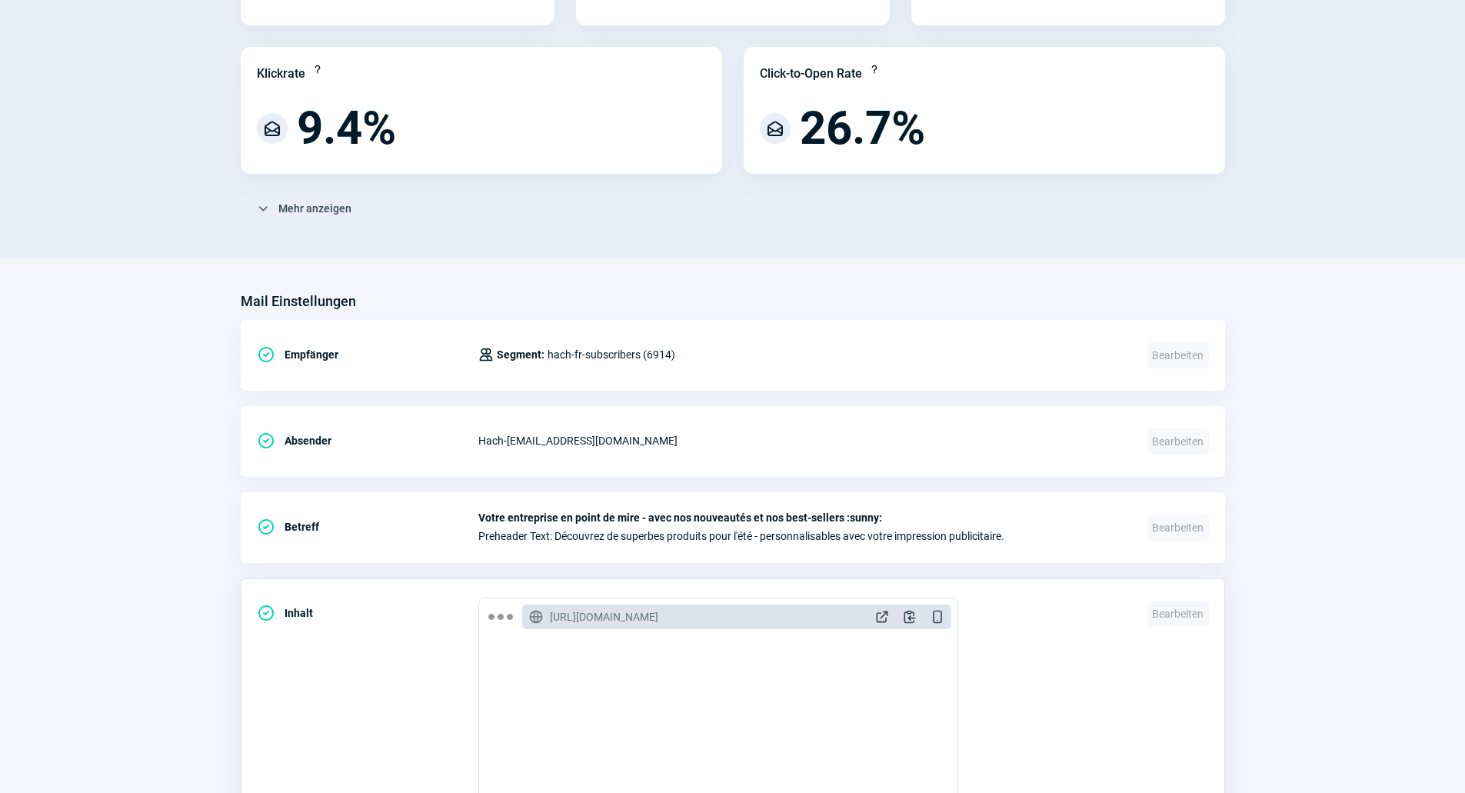
scroll to position [308, 0]
click at [885, 615] on span "ExternalLink icon" at bounding box center [882, 615] width 15 height 15
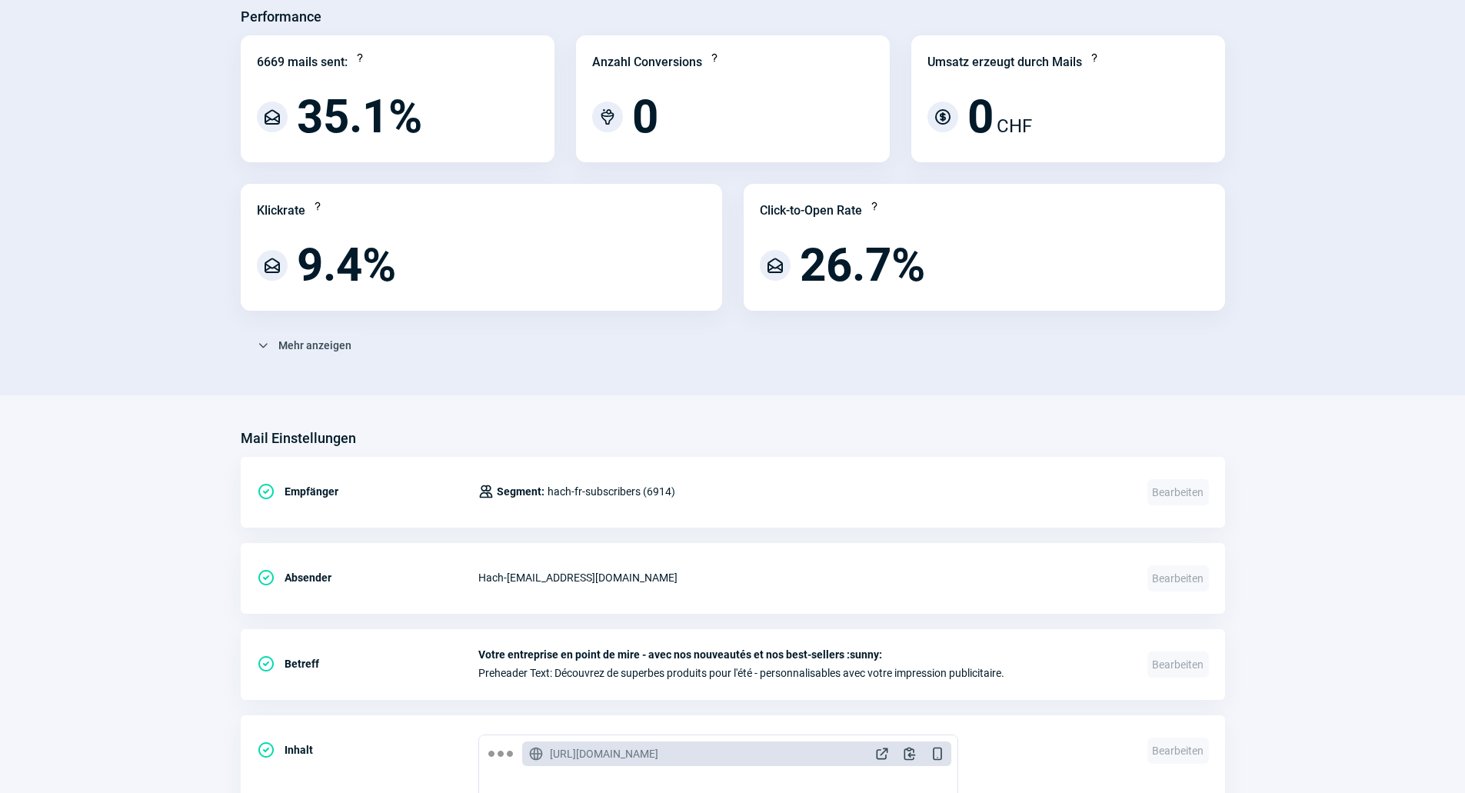
scroll to position [0, 0]
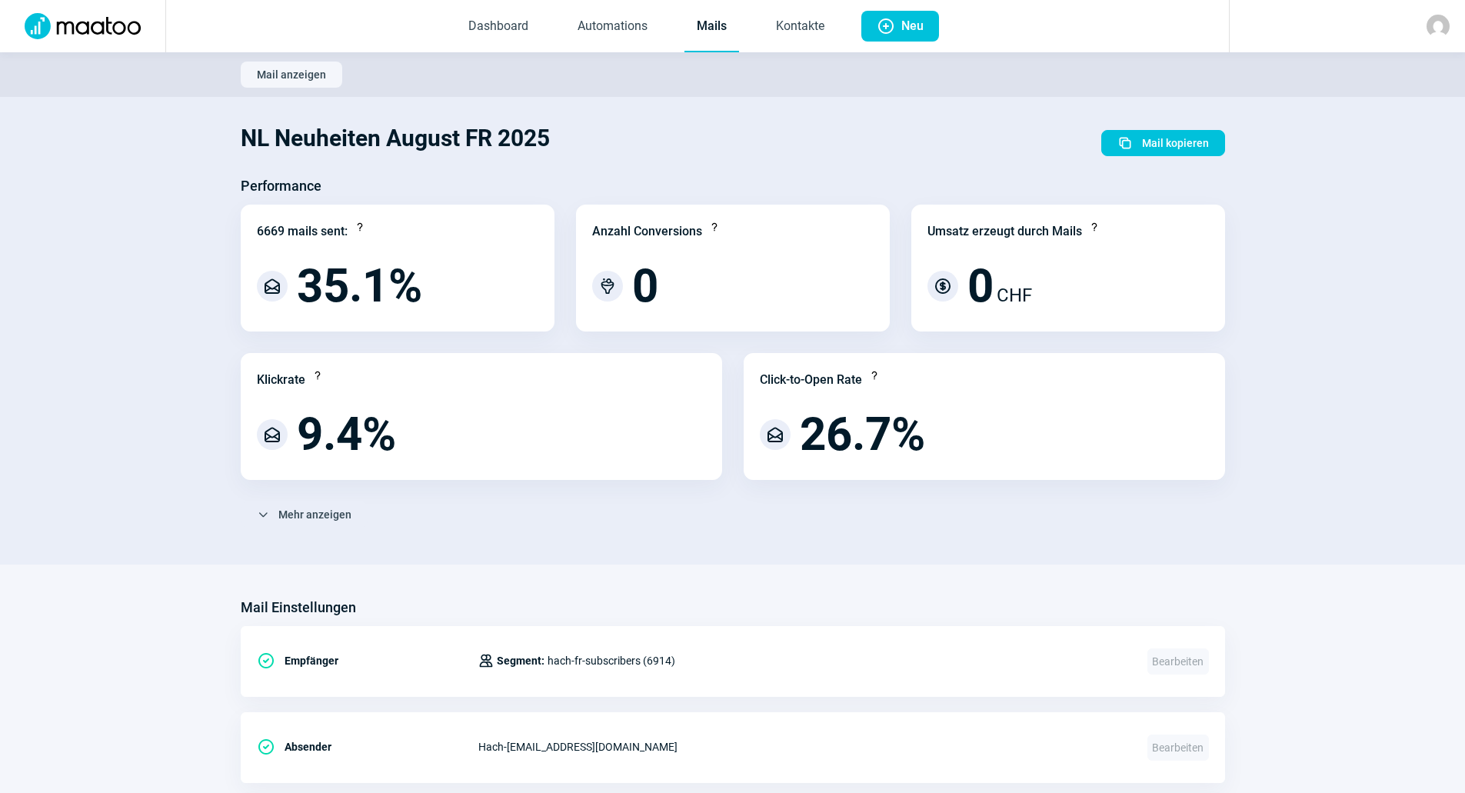
click at [711, 35] on link "Mails" at bounding box center [712, 27] width 55 height 51
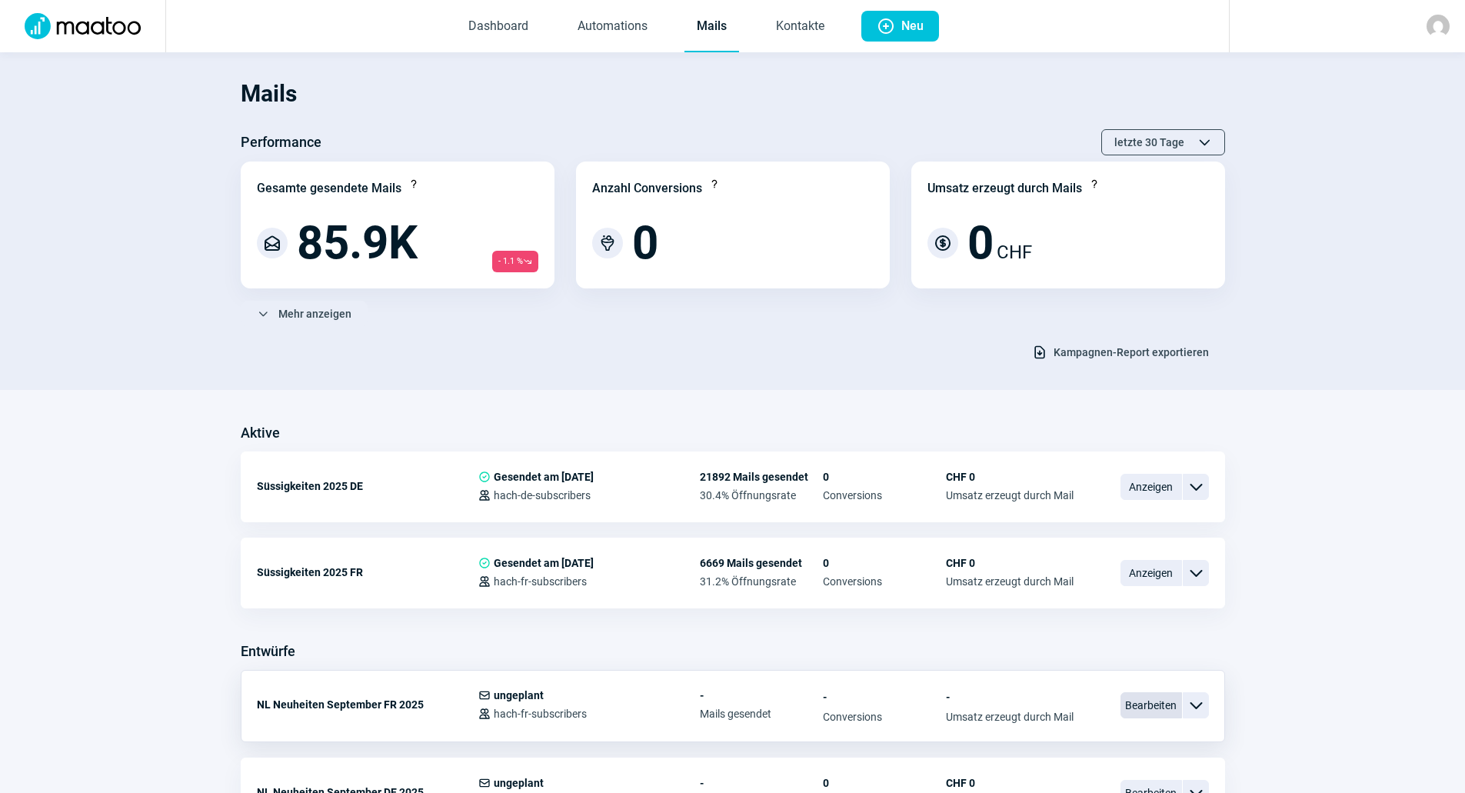
click at [1138, 711] on span "Bearbeiten" at bounding box center [1152, 705] width 62 height 26
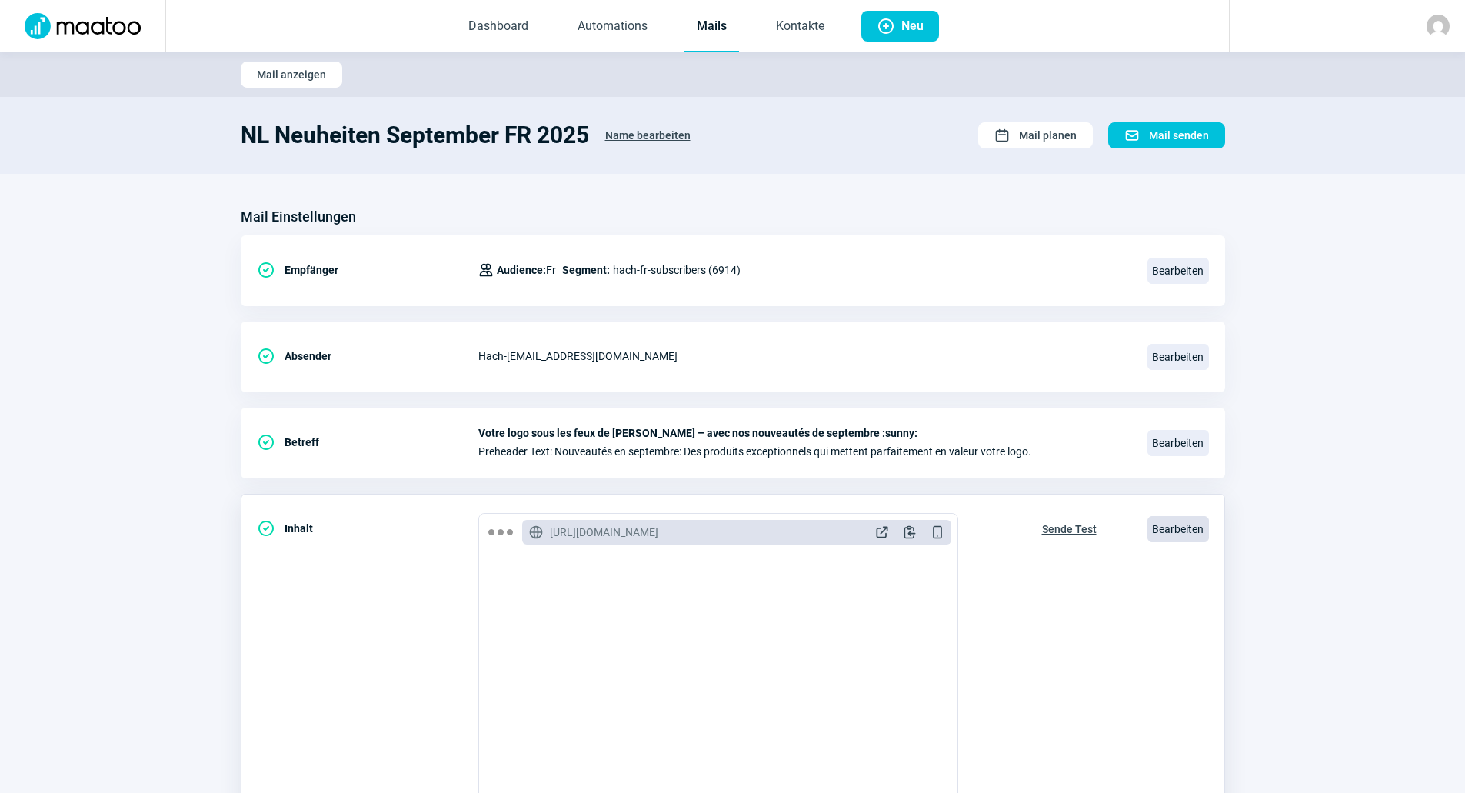
click at [1156, 530] on span "Bearbeiten" at bounding box center [1179, 529] width 62 height 26
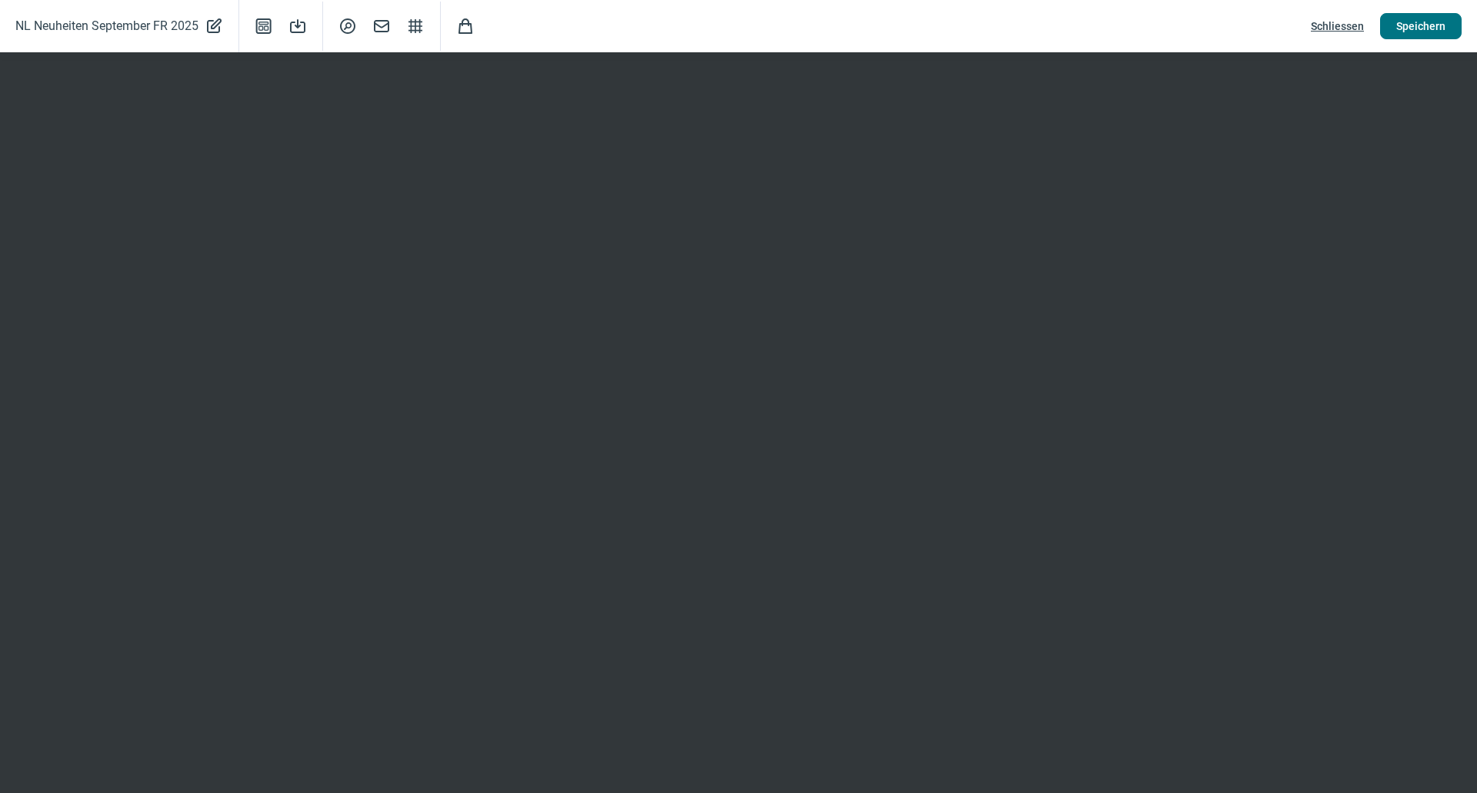
click at [1423, 28] on span "Speichern" at bounding box center [1420, 26] width 49 height 25
click at [1436, 21] on span "Speichern" at bounding box center [1420, 26] width 49 height 25
click at [1412, 20] on span "Speichern" at bounding box center [1420, 26] width 49 height 25
click at [1399, 22] on span "Speichern" at bounding box center [1420, 26] width 49 height 25
click at [1397, 23] on span "Speichern" at bounding box center [1420, 26] width 49 height 25
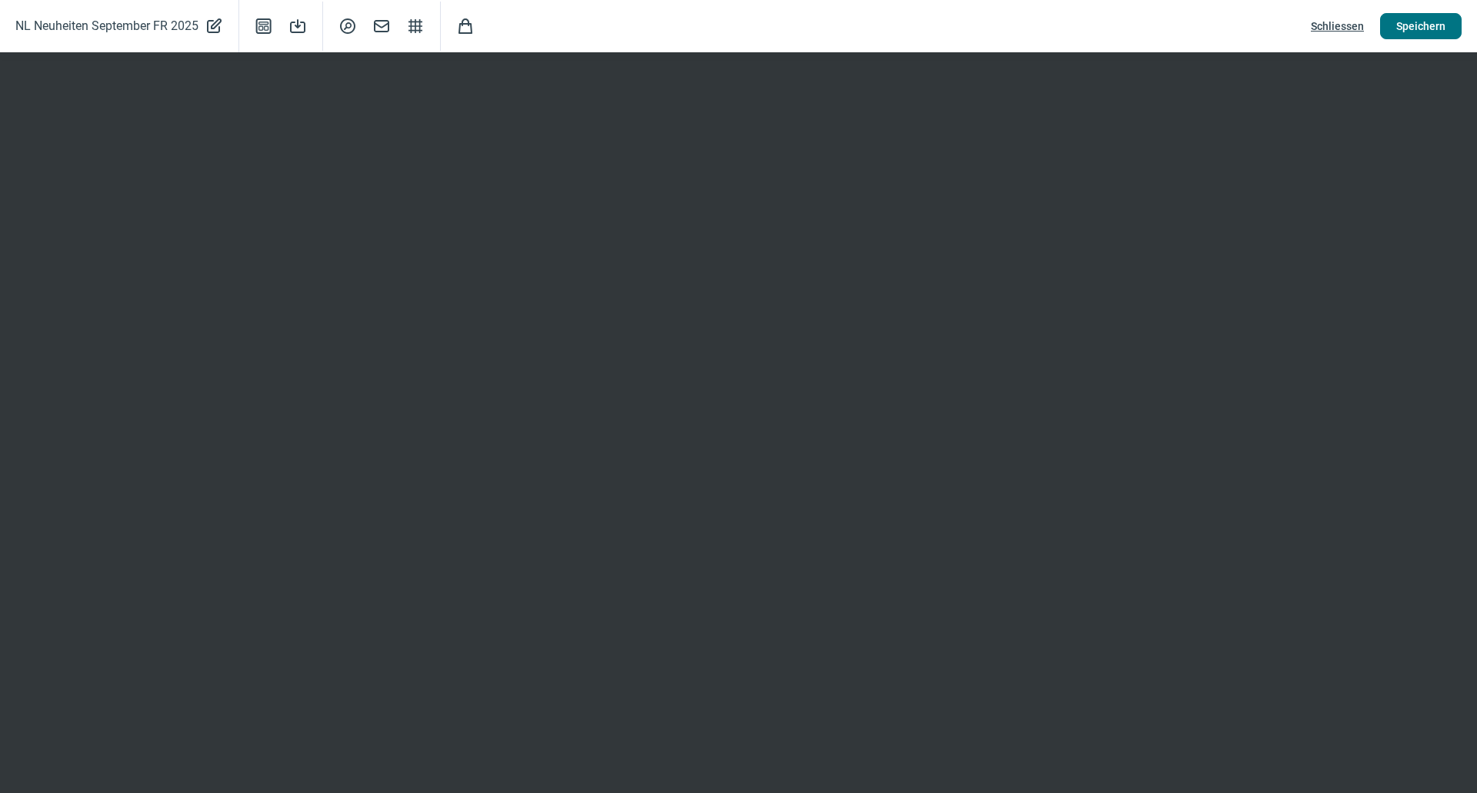
click at [1388, 24] on button "Speichern" at bounding box center [1421, 26] width 82 height 26
click at [1427, 25] on span "Speichern" at bounding box center [1420, 26] width 49 height 25
click at [1423, 24] on span "Speichern" at bounding box center [1420, 26] width 49 height 25
click at [1398, 11] on div "NL Neuheiten September FR 2025 PencilAlt icon Template icon Save icon SearchCir…" at bounding box center [738, 26] width 1477 height 52
click at [1405, 18] on span "Speichern" at bounding box center [1420, 26] width 49 height 25
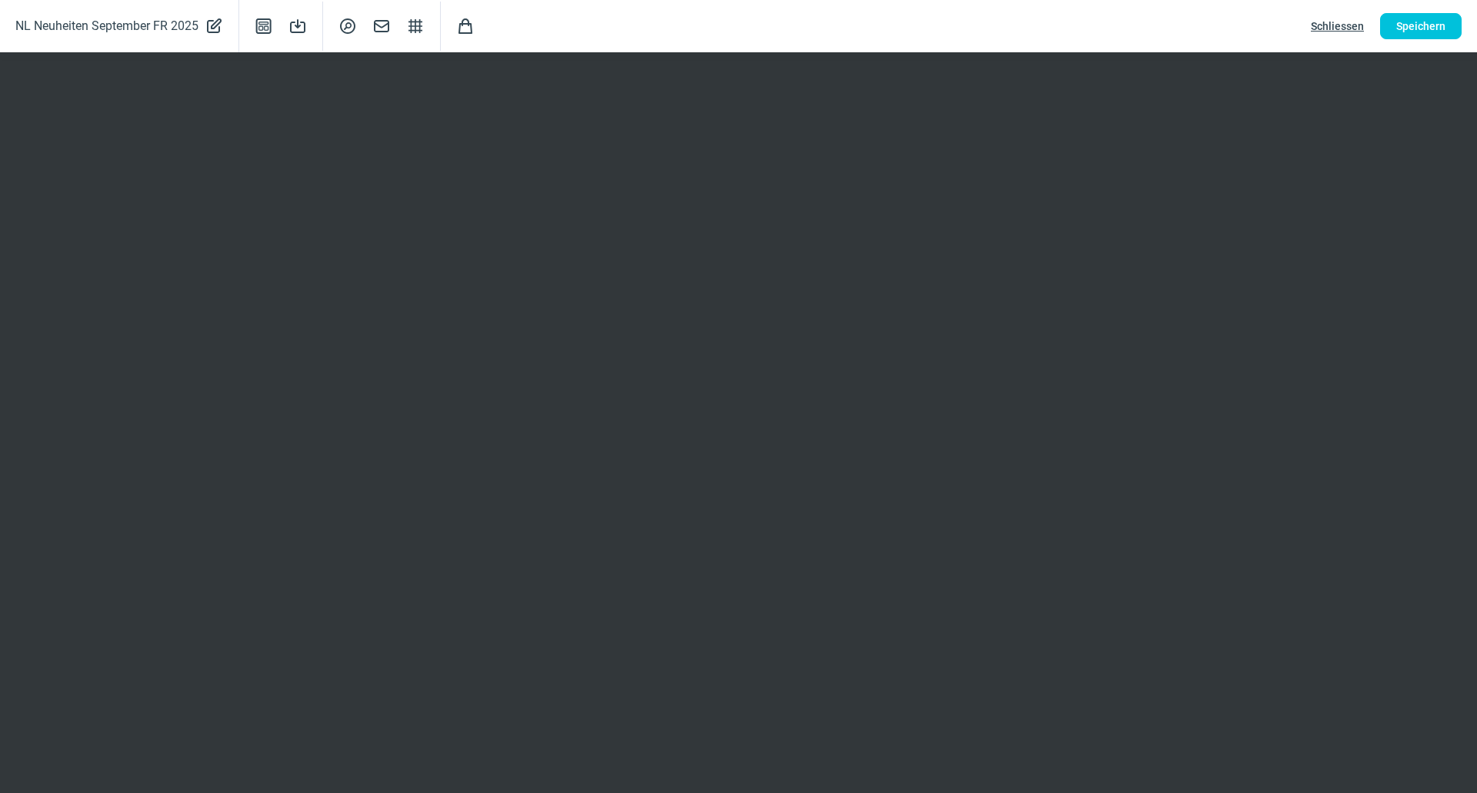
click at [1343, 22] on span "Schliessen" at bounding box center [1337, 26] width 53 height 25
